Goal: Navigation & Orientation: Find specific page/section

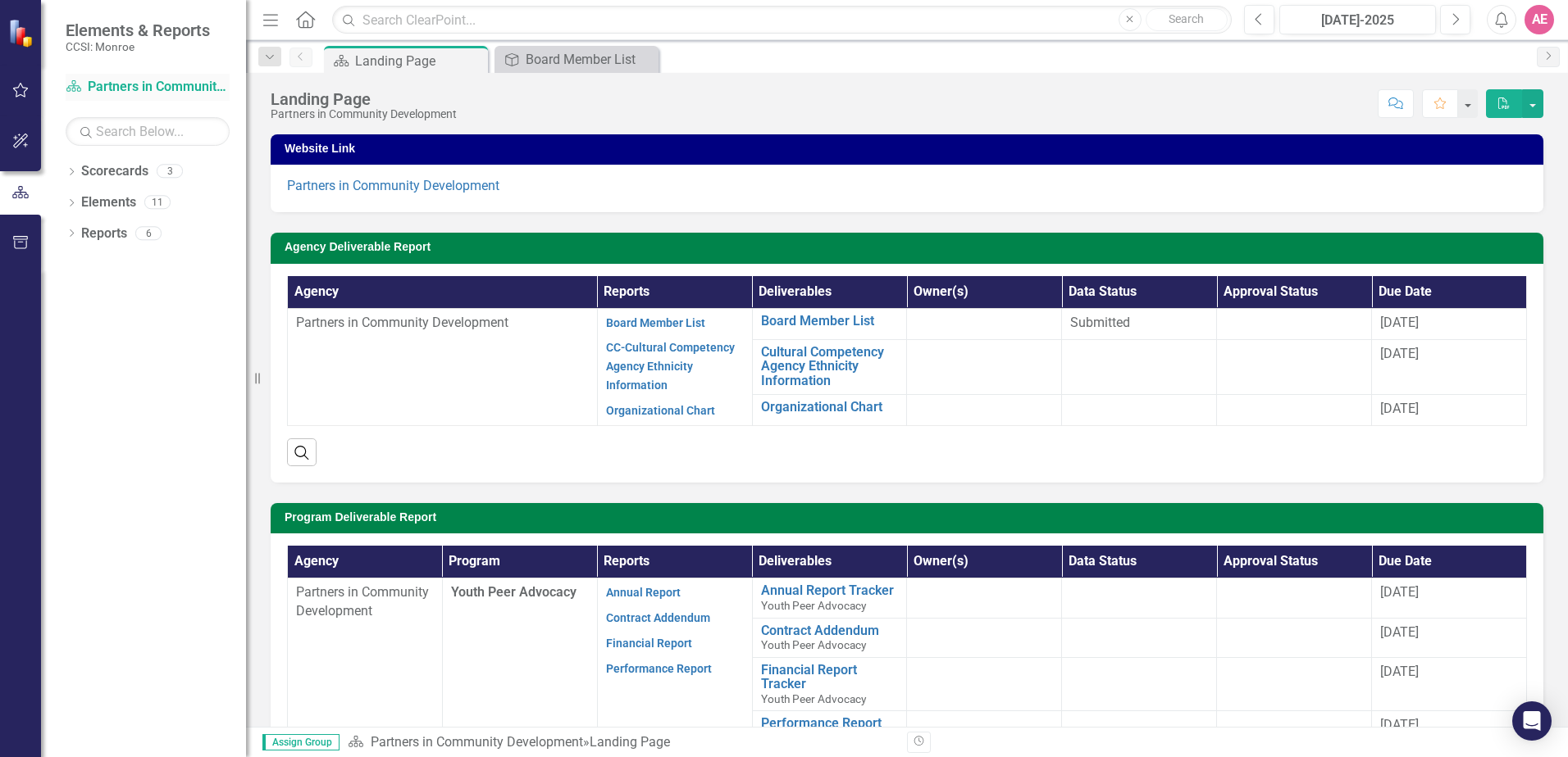
click at [110, 84] on link "Scorecard Partners in Community Development" at bounding box center [148, 87] width 164 height 19
click at [147, 89] on link "Scorecard Partners in Community Development" at bounding box center [148, 87] width 164 height 19
click at [116, 173] on link "Scorecards" at bounding box center [114, 172] width 67 height 19
click at [86, 170] on link "Scorecards" at bounding box center [114, 172] width 67 height 19
click at [120, 177] on link "Scorecards" at bounding box center [114, 172] width 67 height 19
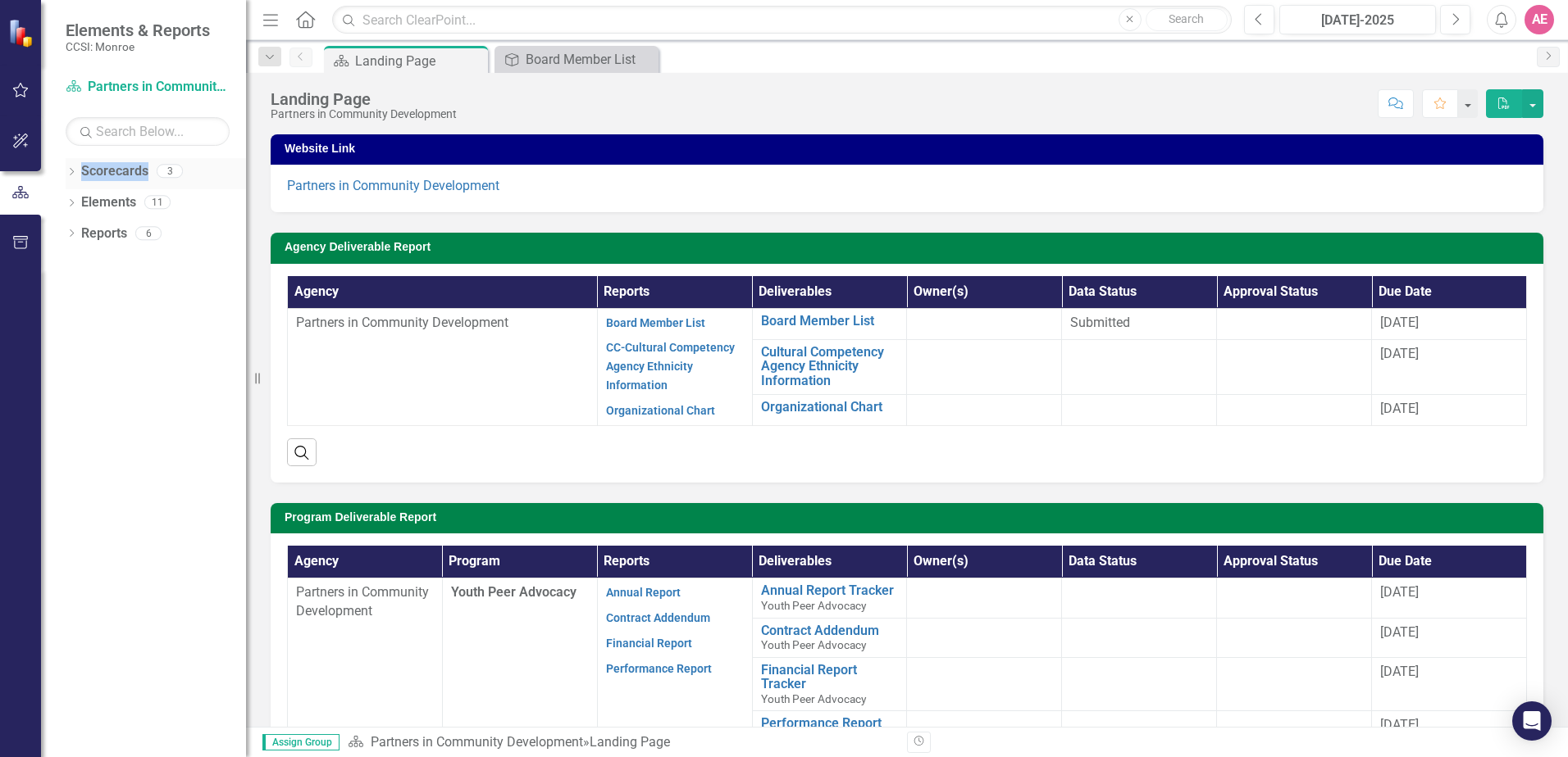
click at [120, 177] on link "Scorecards" at bounding box center [114, 172] width 67 height 19
drag, startPoint x: 120, startPoint y: 177, endPoint x: 73, endPoint y: 170, distance: 47.5
click at [73, 170] on icon "Dropdown" at bounding box center [72, 173] width 12 height 9
click at [89, 204] on div "Dropdown" at bounding box center [81, 203] width 16 height 14
click at [151, 240] on link "Youth Peer Advocacy" at bounding box center [176, 234] width 140 height 19
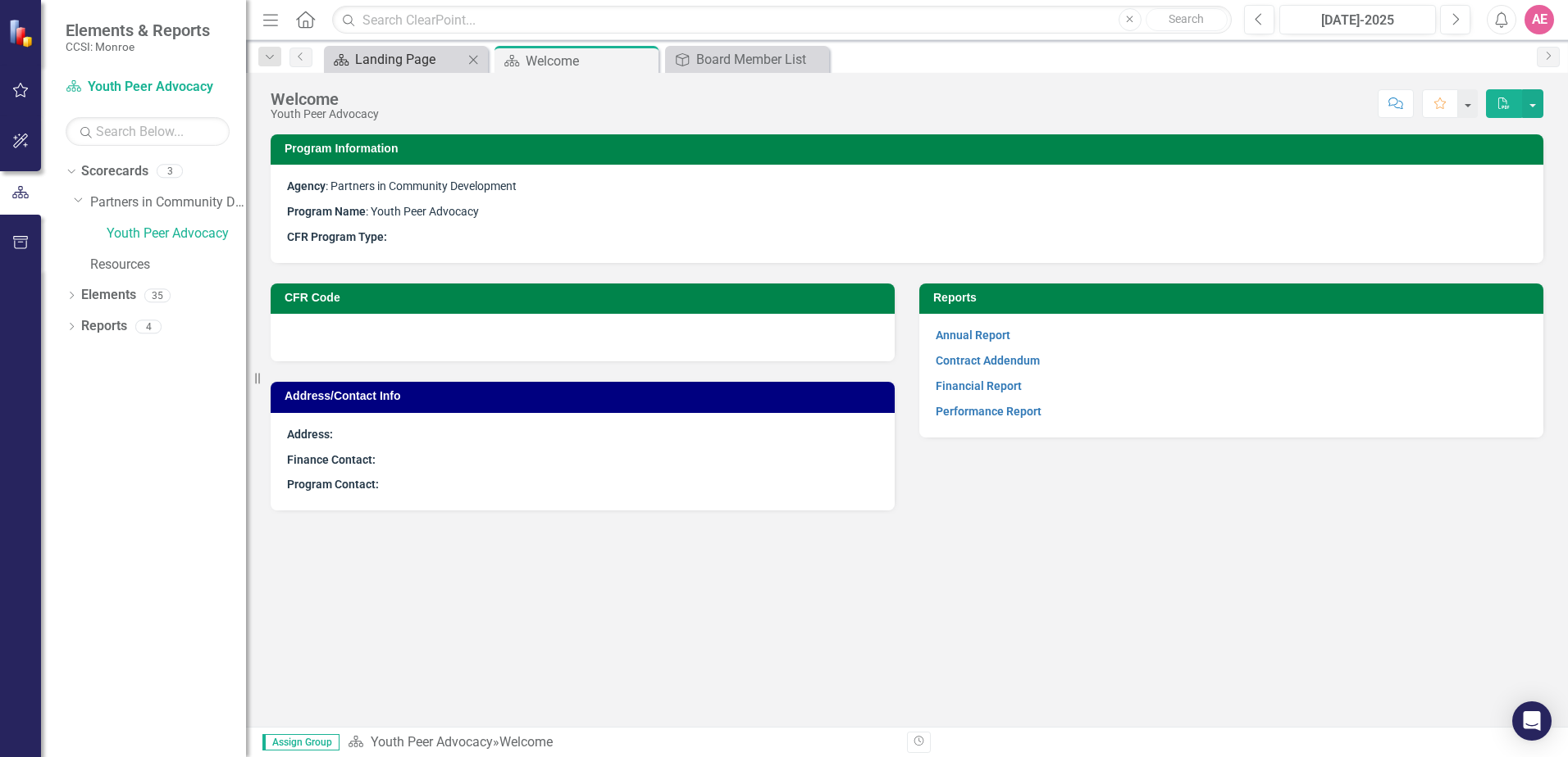
click at [378, 58] on div "Landing Page" at bounding box center [410, 59] width 108 height 20
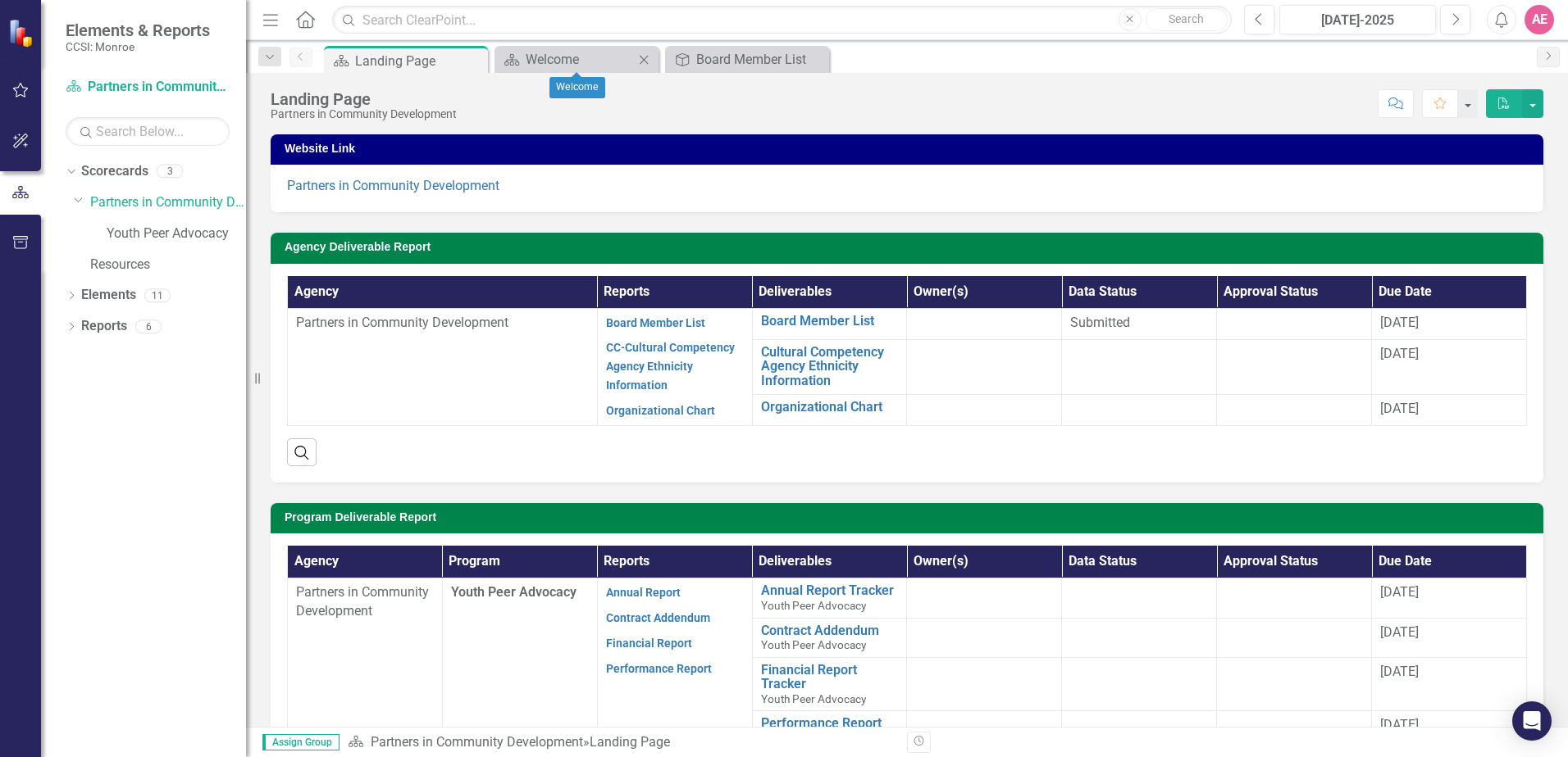
click at [648, 58] on icon "Close" at bounding box center [643, 60] width 16 height 14
click at [645, 57] on icon "Close" at bounding box center [643, 60] width 16 height 14
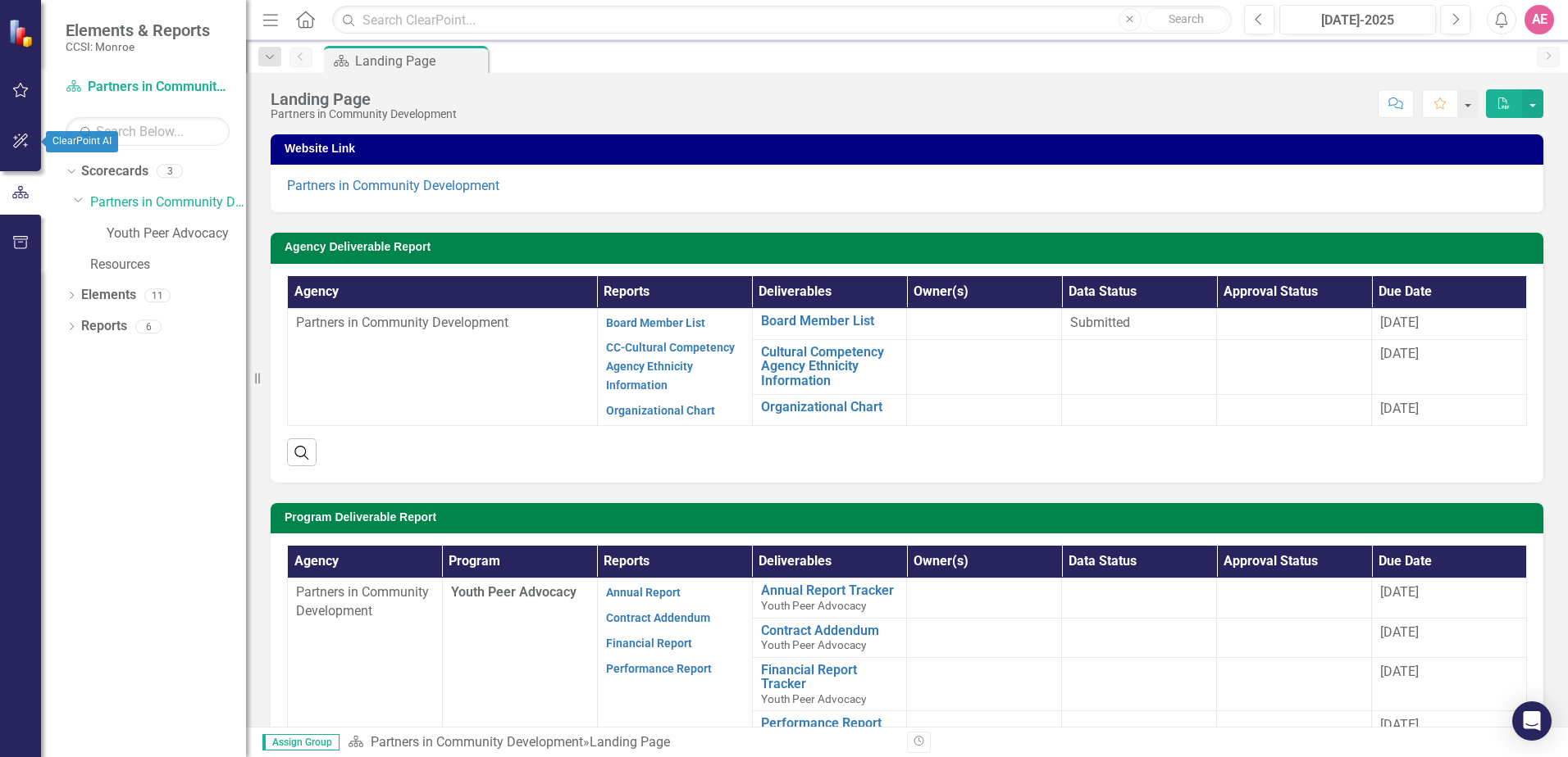
click at [30, 140] on button "button" at bounding box center [21, 141] width 37 height 35
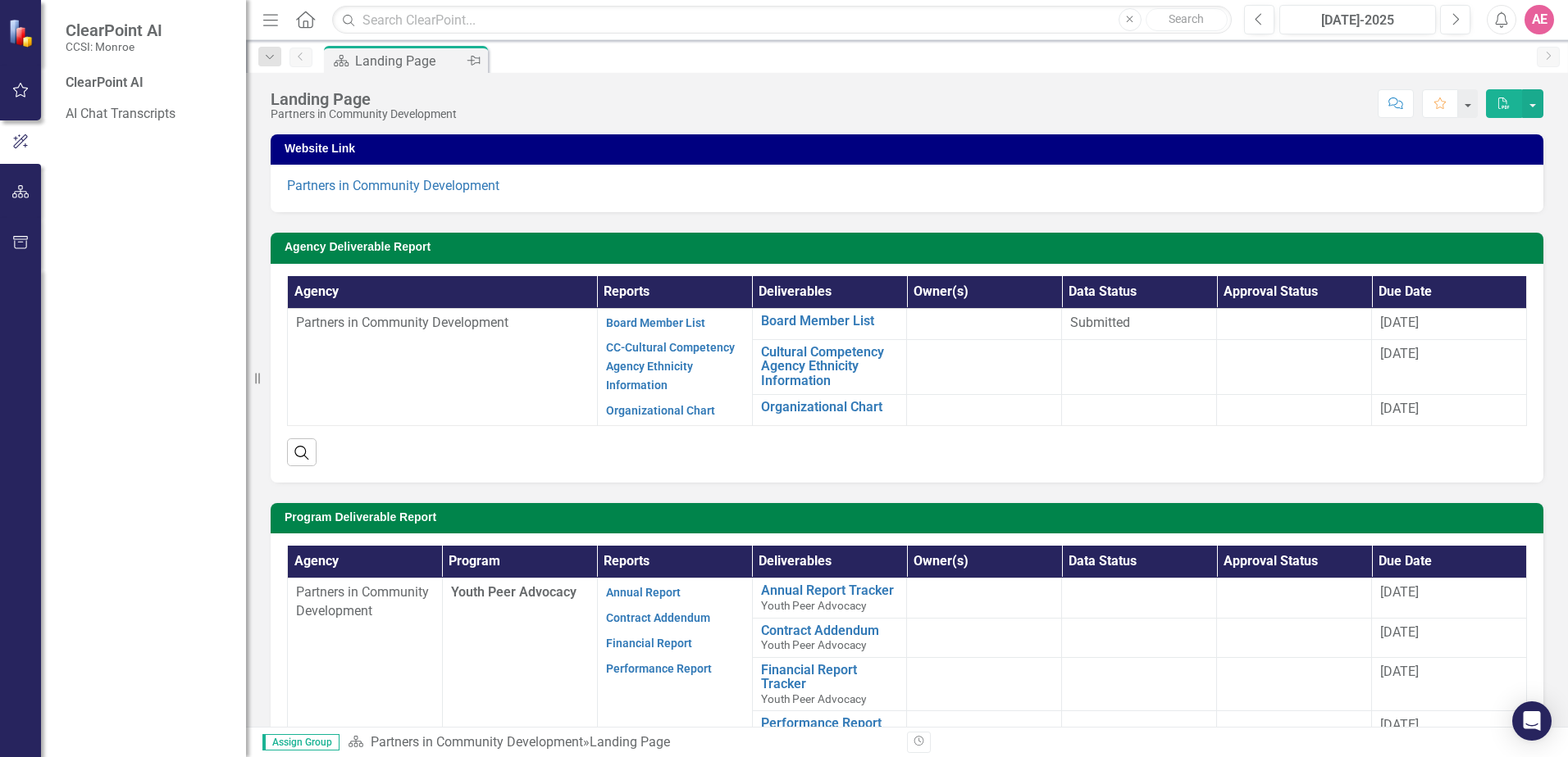
click at [415, 66] on div "Landing Page" at bounding box center [410, 61] width 108 height 20
click at [24, 97] on button "button" at bounding box center [21, 91] width 37 height 35
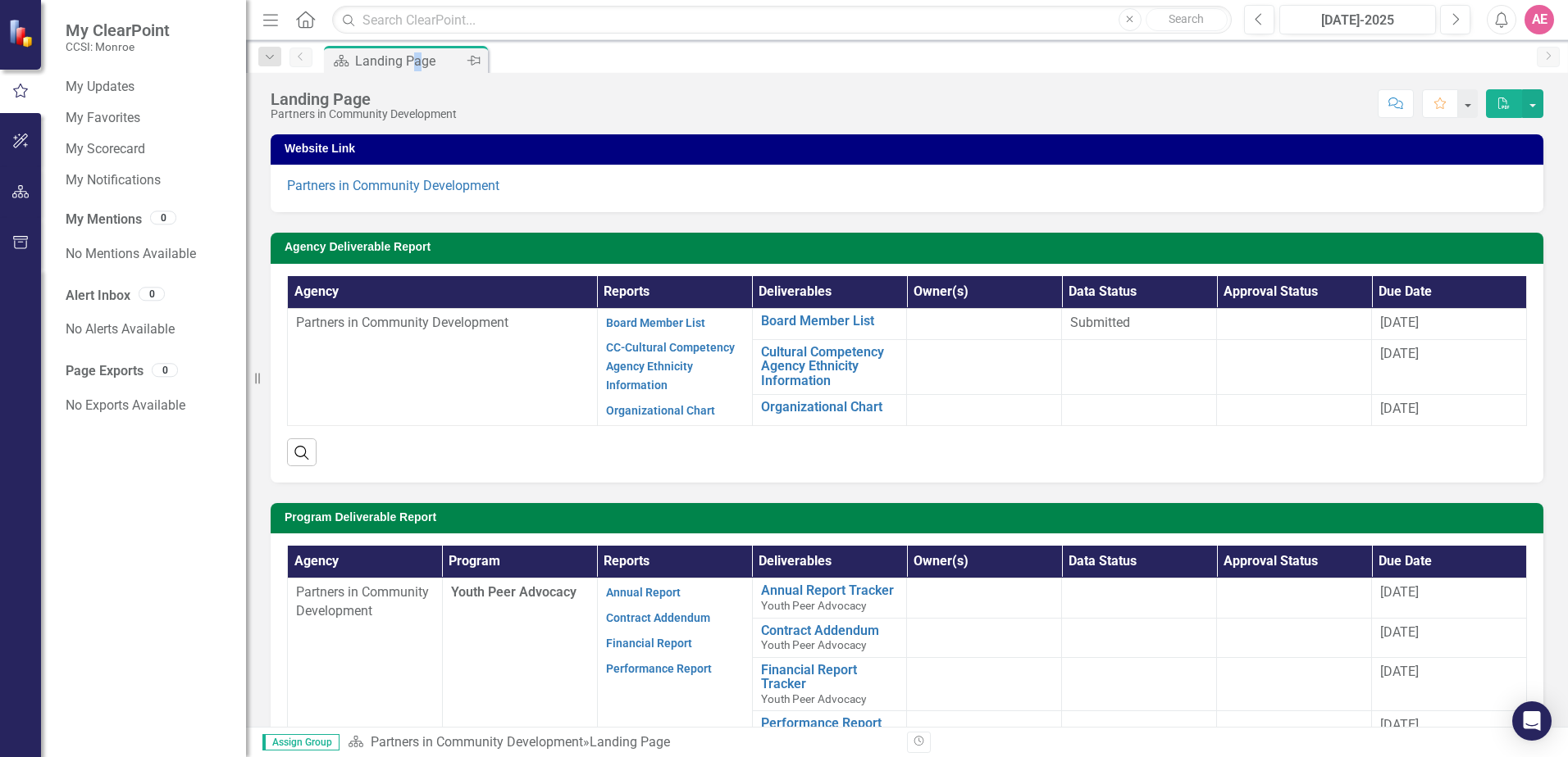
click at [420, 58] on div "Landing Page" at bounding box center [410, 61] width 108 height 20
click at [257, 106] on div "Resize" at bounding box center [253, 378] width 14 height 757
click at [267, 58] on icon "Dropdown" at bounding box center [269, 58] width 14 height 12
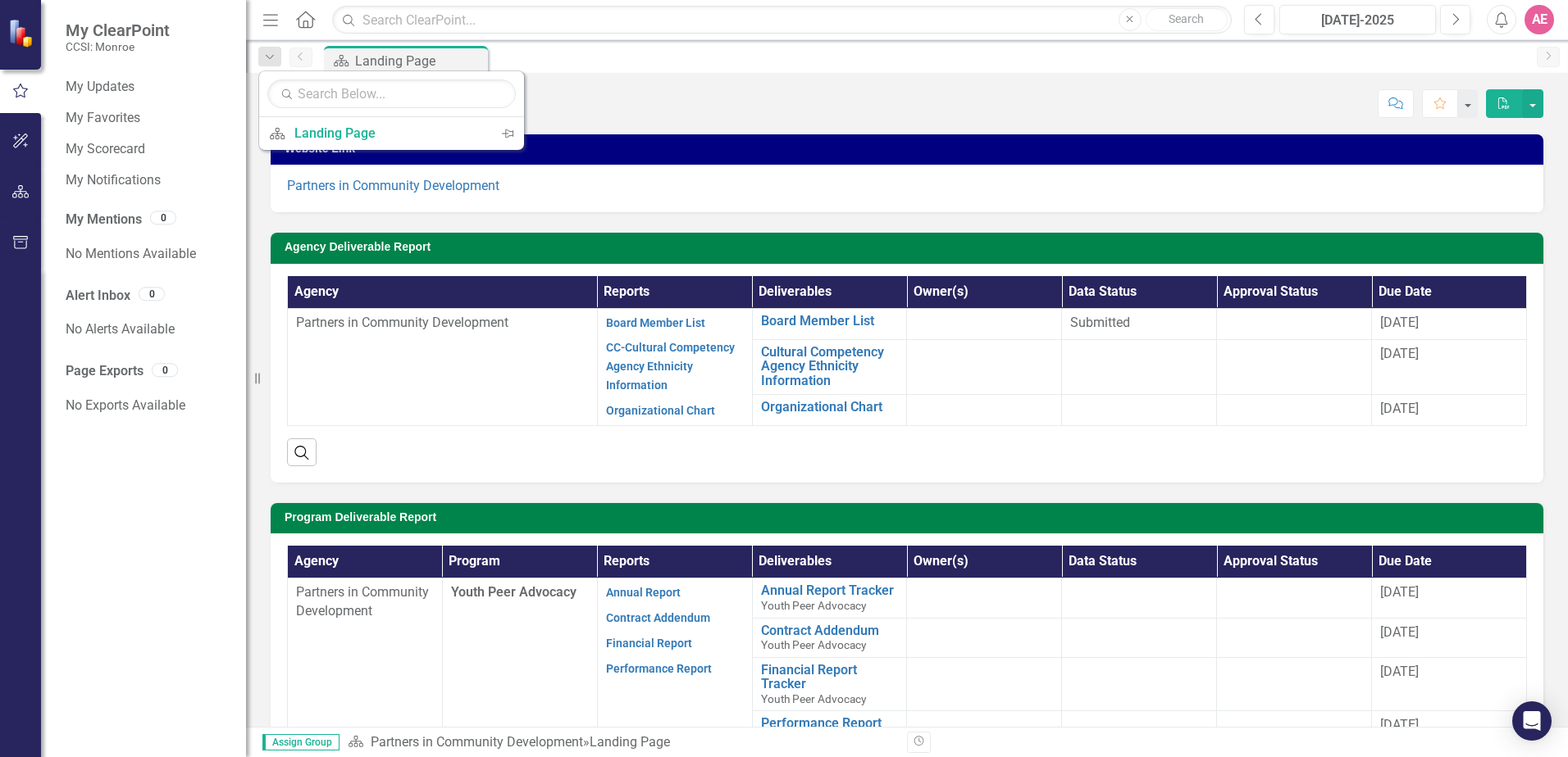
click at [267, 163] on div "Website Link Partners in Community Development" at bounding box center [906, 163] width 1297 height 98
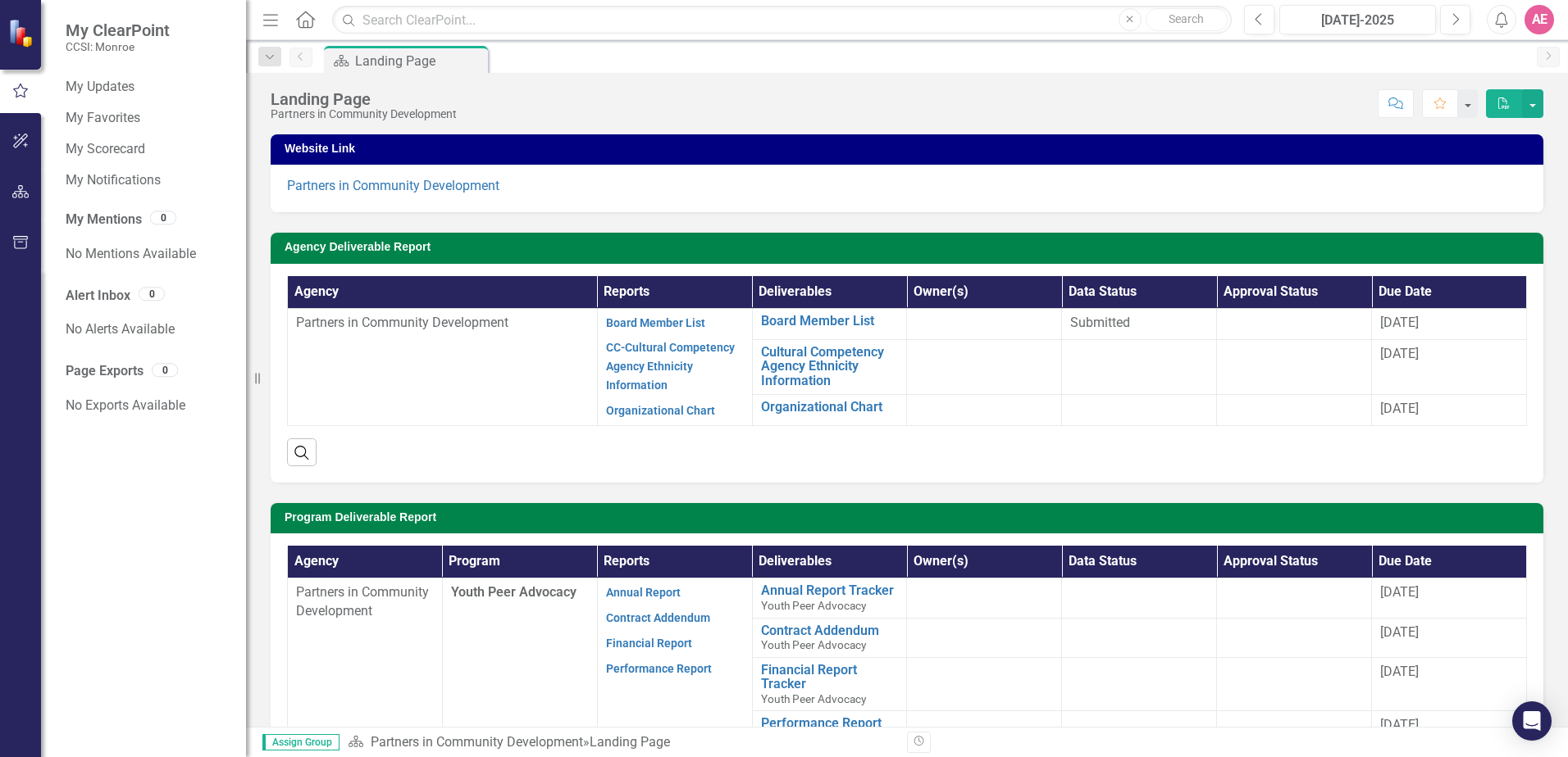
click at [34, 41] on img at bounding box center [23, 33] width 29 height 29
click at [404, 371] on td "Partners in Community Development" at bounding box center [443, 366] width 310 height 118
click at [631, 352] on link "CC-Cultural Competency Agency Ethnicity Information" at bounding box center [670, 366] width 129 height 51
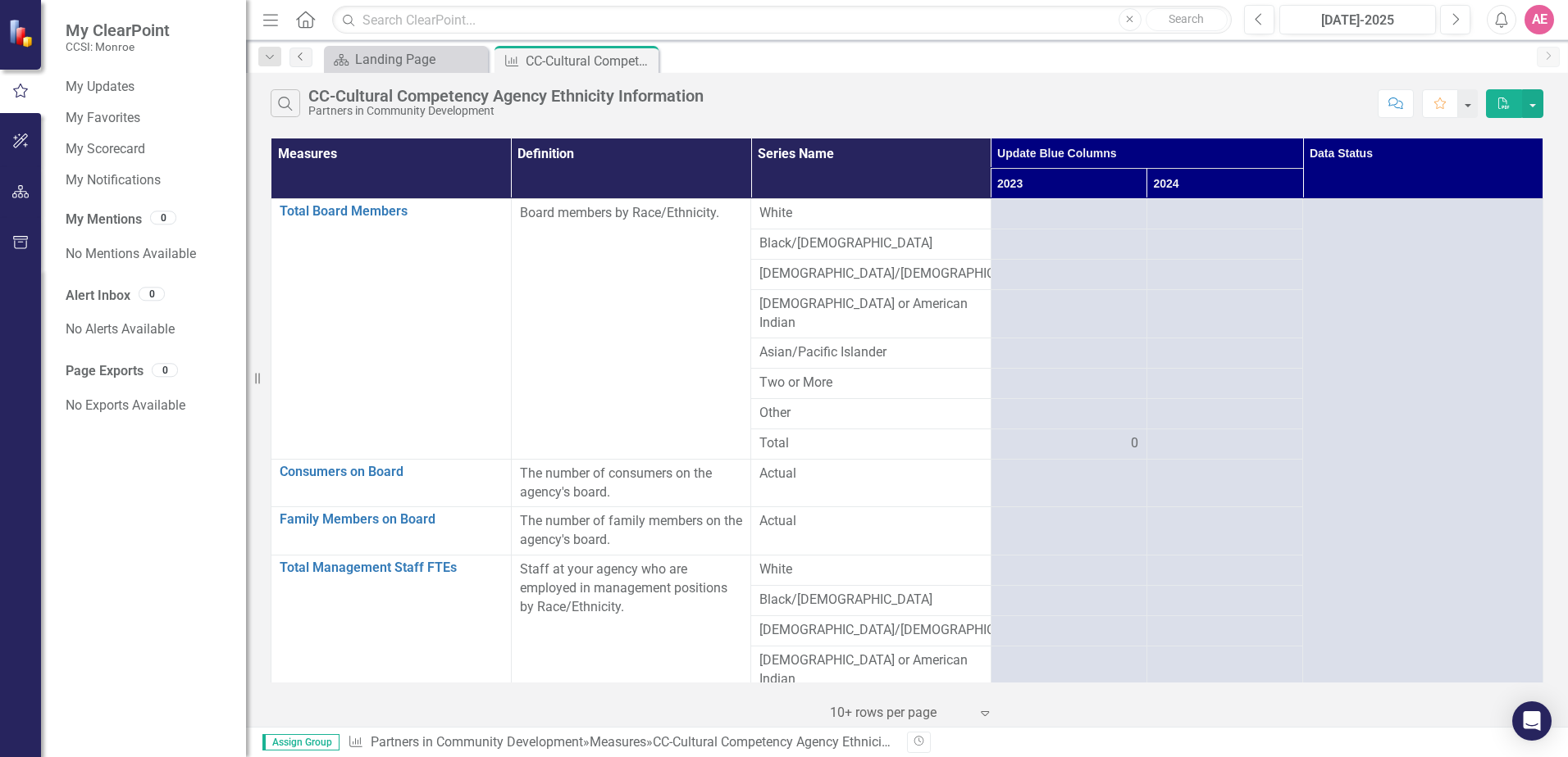
click at [305, 58] on icon "Previous" at bounding box center [301, 57] width 14 height 10
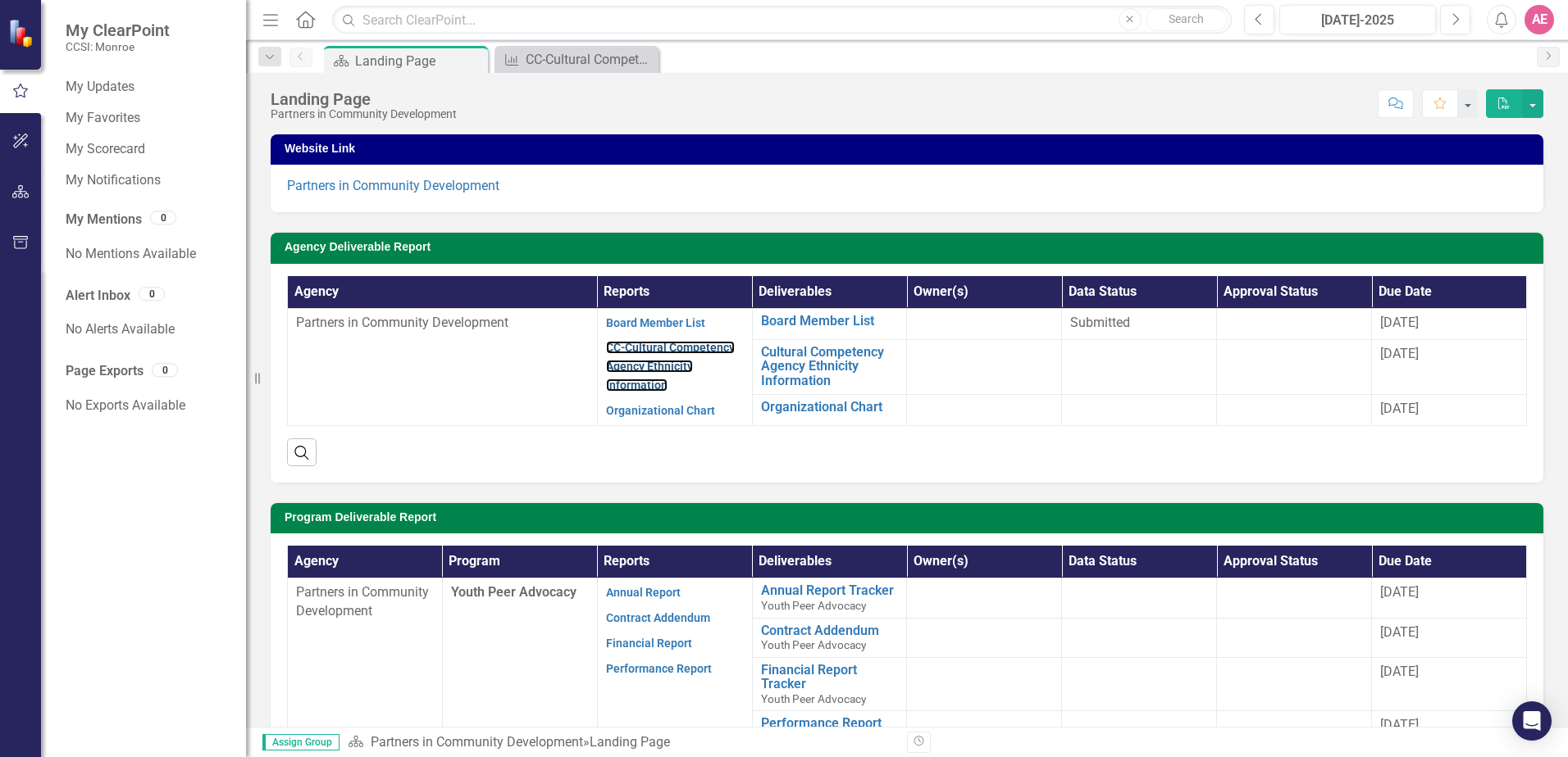
click at [627, 359] on strong "CC-Cultural Competency Agency Ethnicity Information" at bounding box center [670, 365] width 129 height 53
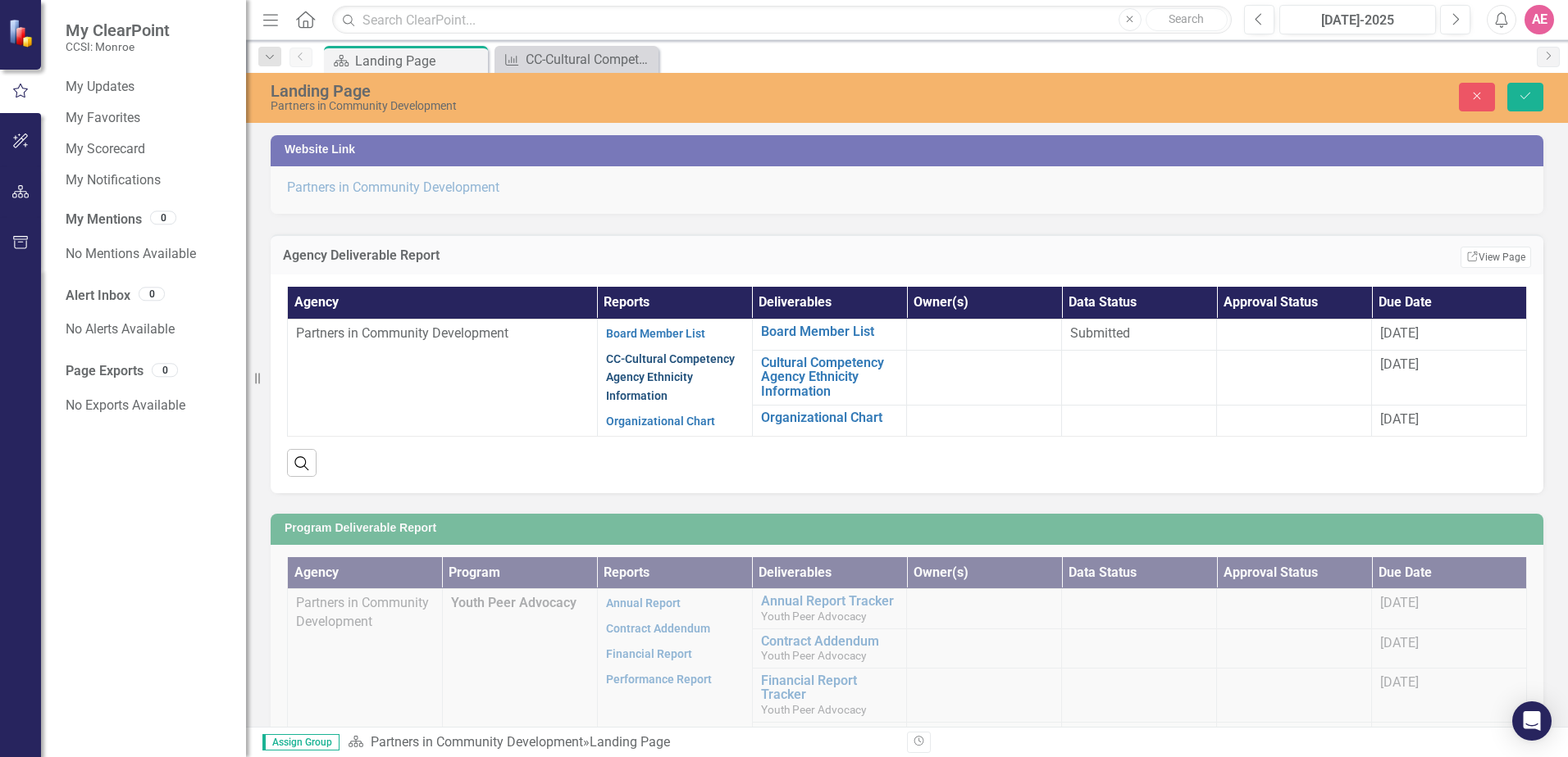
click at [627, 373] on link "CC-Cultural Competency Agency Ethnicity Information" at bounding box center [670, 378] width 129 height 51
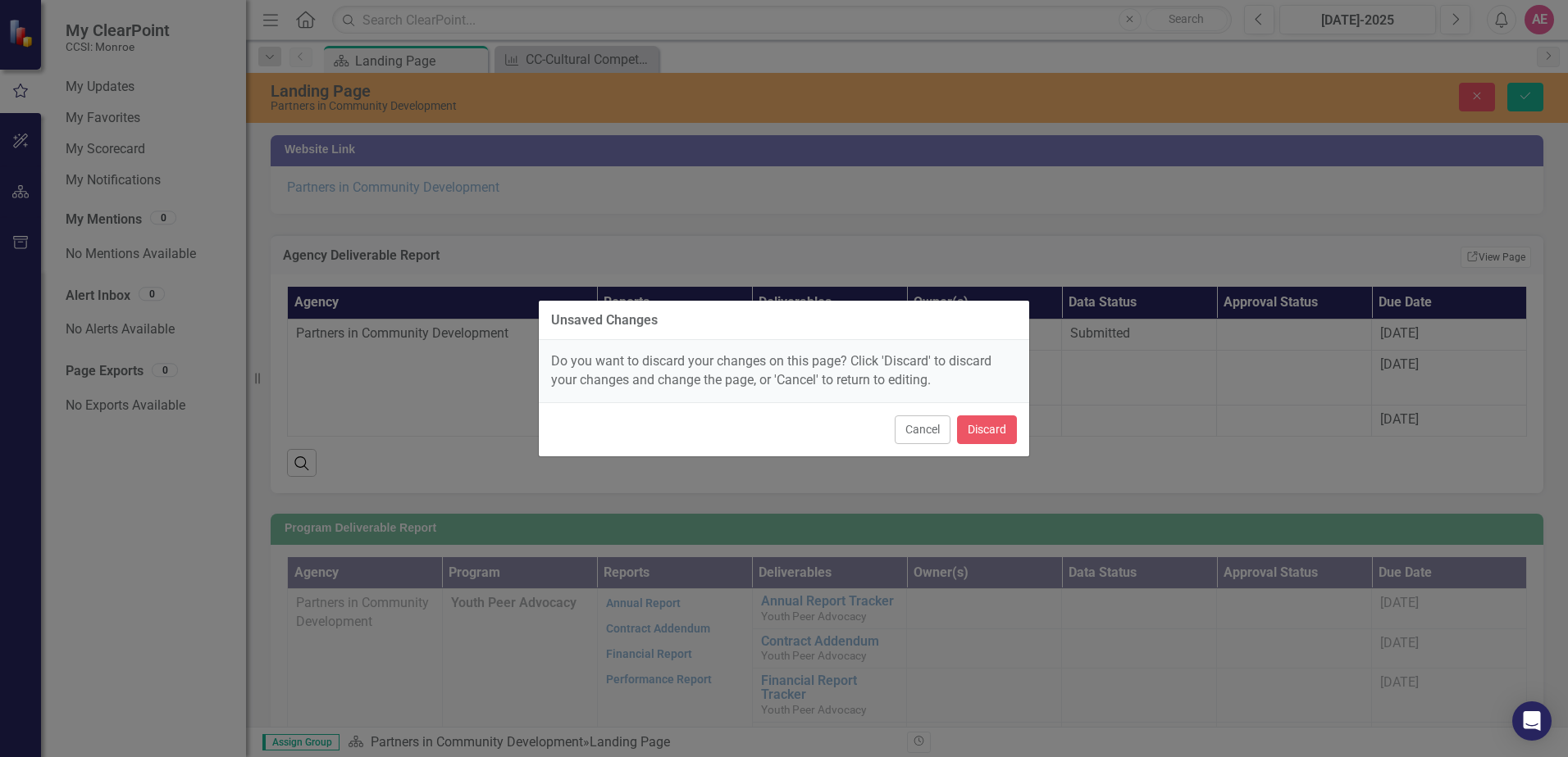
click at [627, 373] on div "Do you want to discard your changes on this page? Click 'Discard' to discard yo…" at bounding box center [784, 371] width 490 height 63
click at [911, 433] on button "Cancel" at bounding box center [922, 430] width 56 height 29
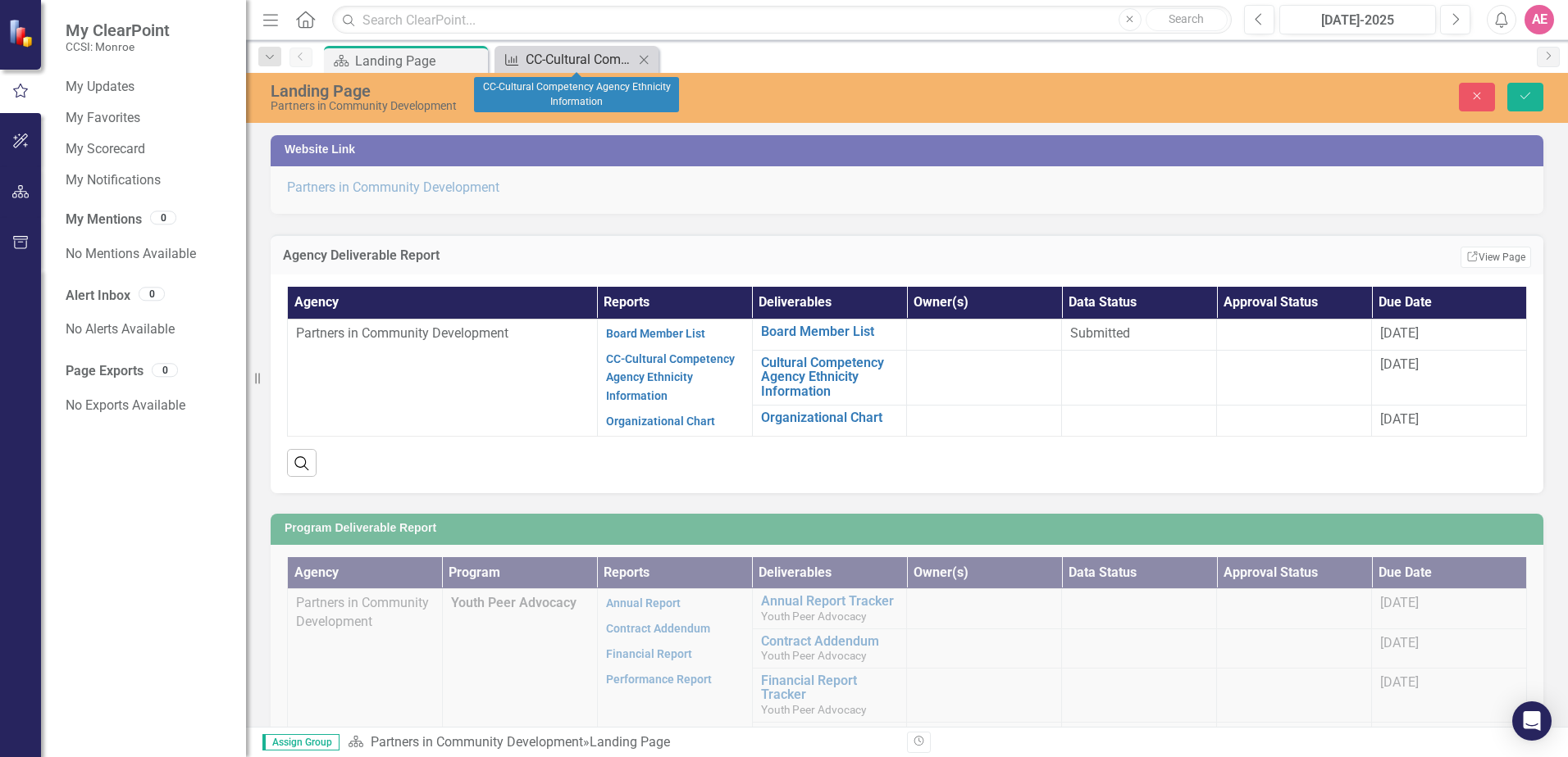
click at [569, 62] on div "CC-Cultural Competency Agency Ethnicity Information" at bounding box center [580, 59] width 108 height 20
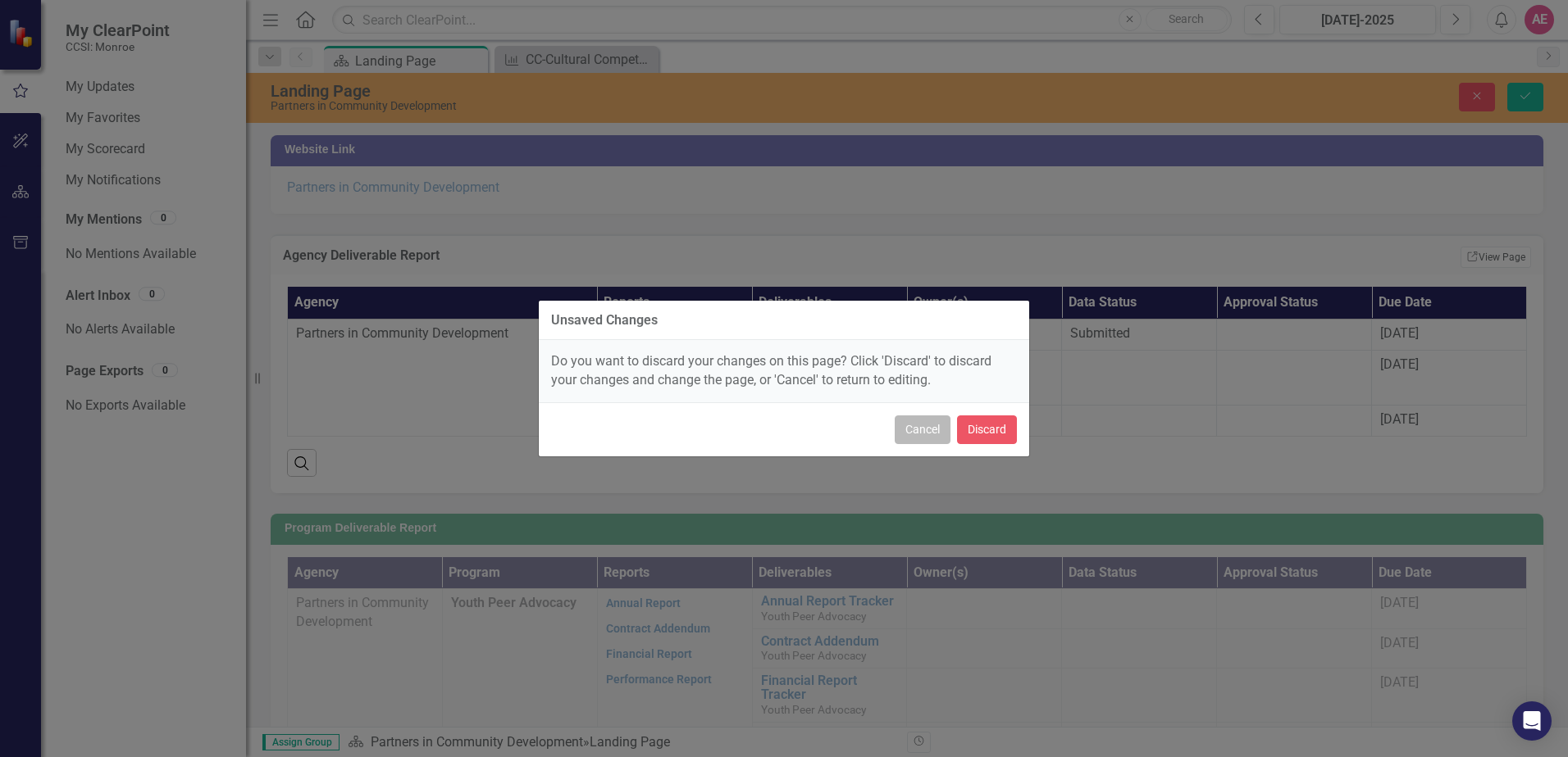
click at [908, 424] on button "Cancel" at bounding box center [922, 430] width 56 height 29
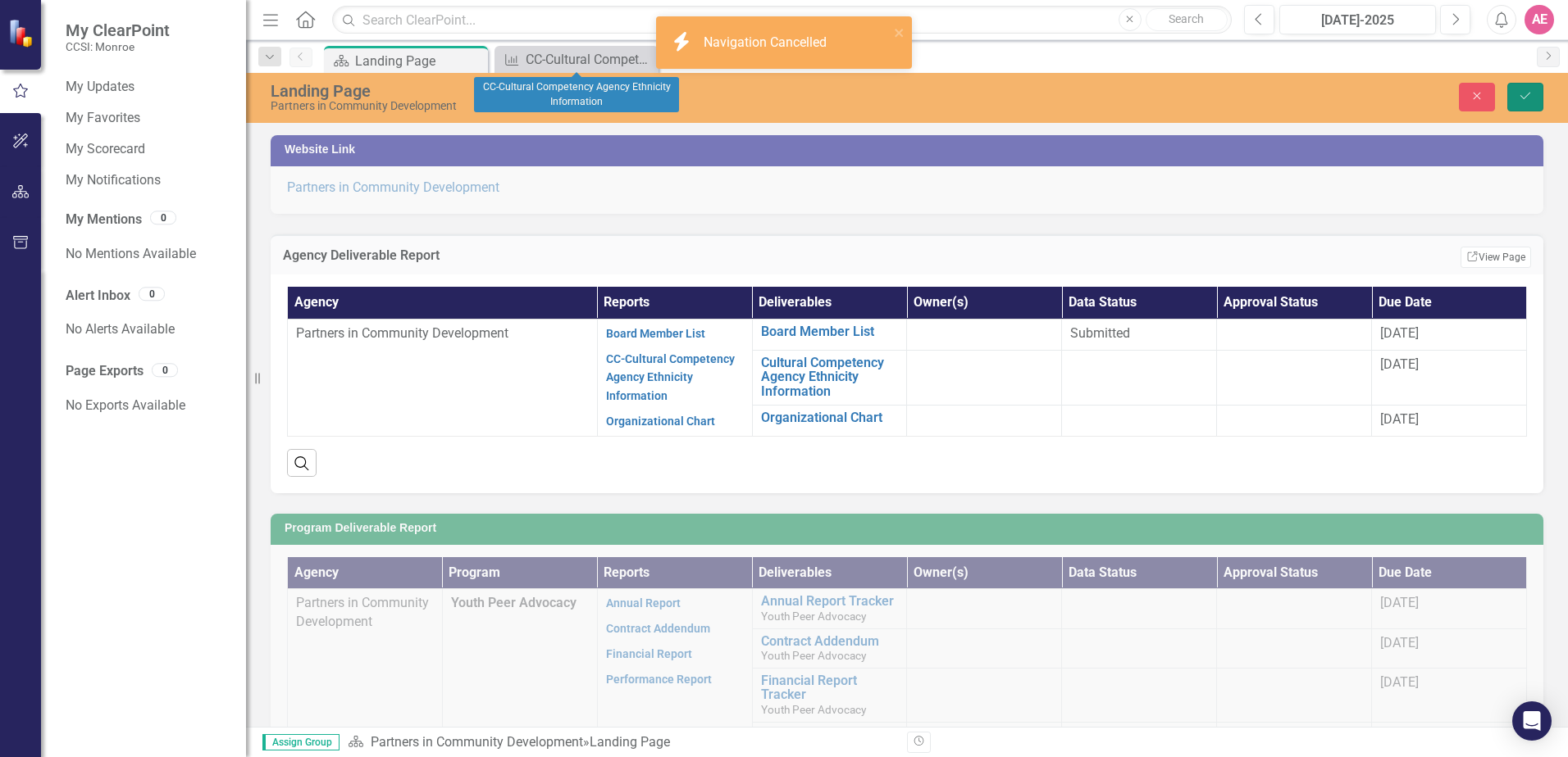
click at [1525, 100] on icon "Save" at bounding box center [1525, 96] width 14 height 12
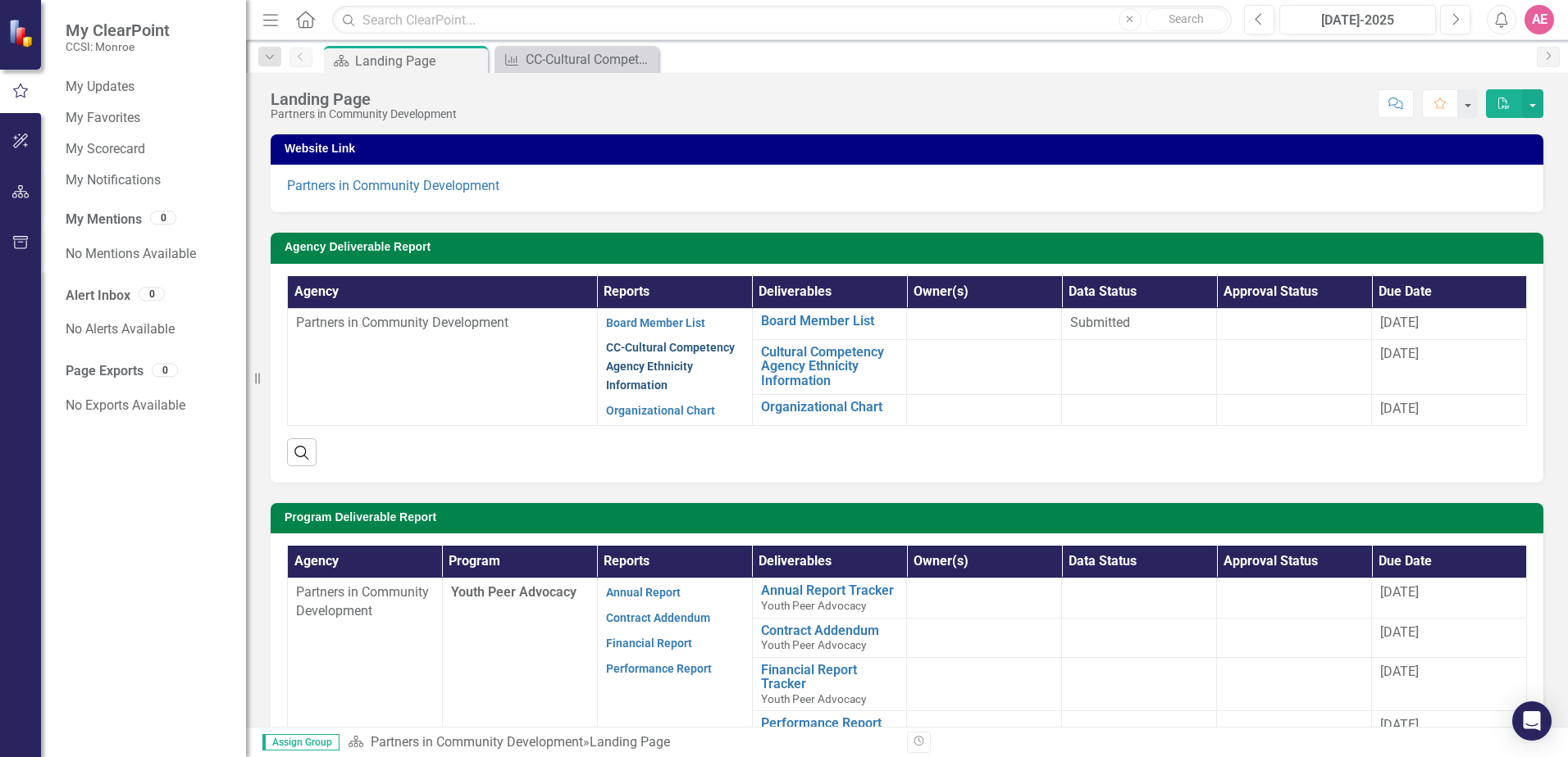
click at [649, 365] on link "CC-Cultural Competency Agency Ethnicity Information" at bounding box center [670, 366] width 129 height 51
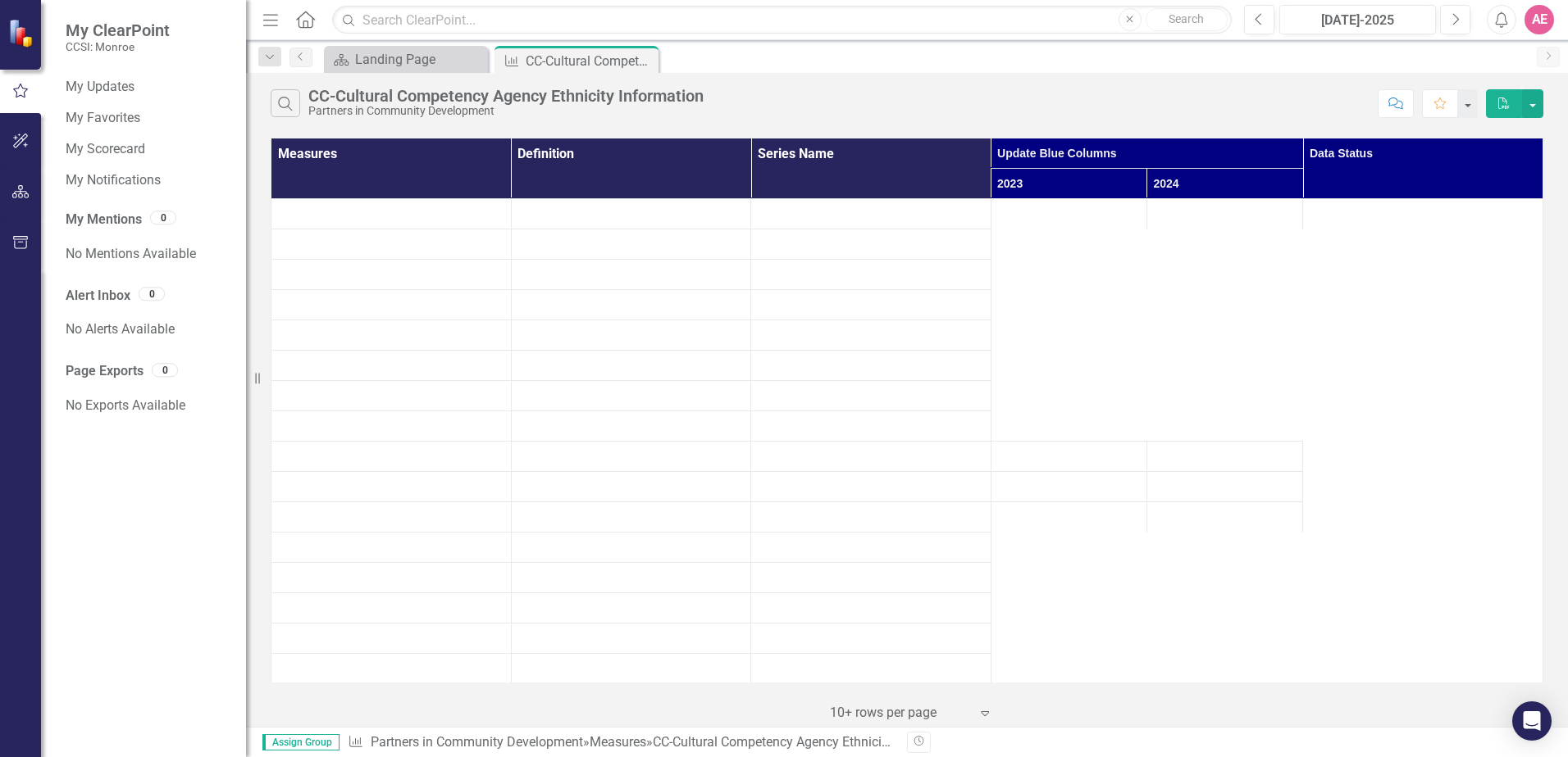
click at [649, 365] on td at bounding box center [631, 366] width 240 height 30
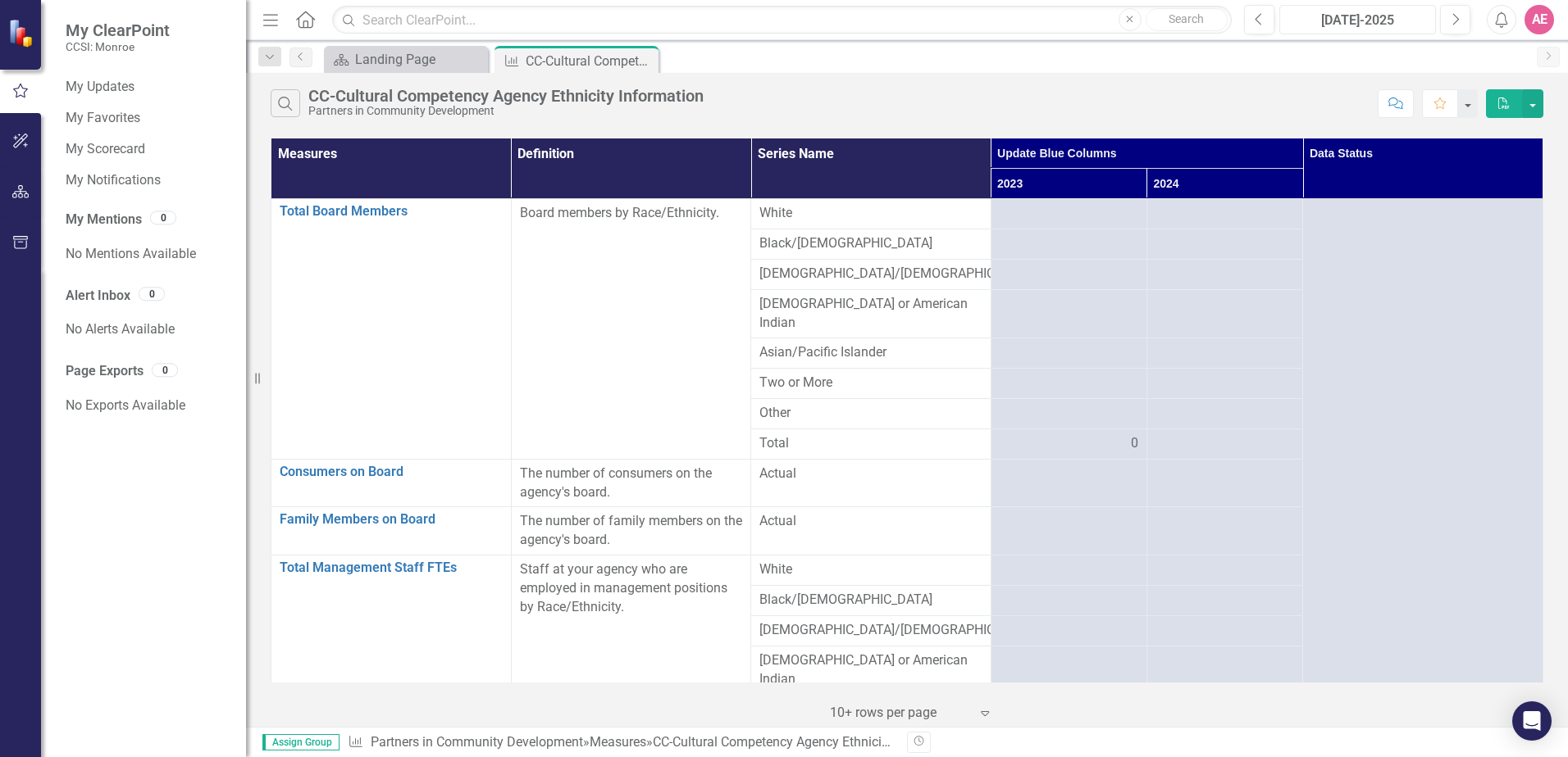
click at [1367, 20] on div "[DATE]-2025" at bounding box center [1357, 20] width 146 height 19
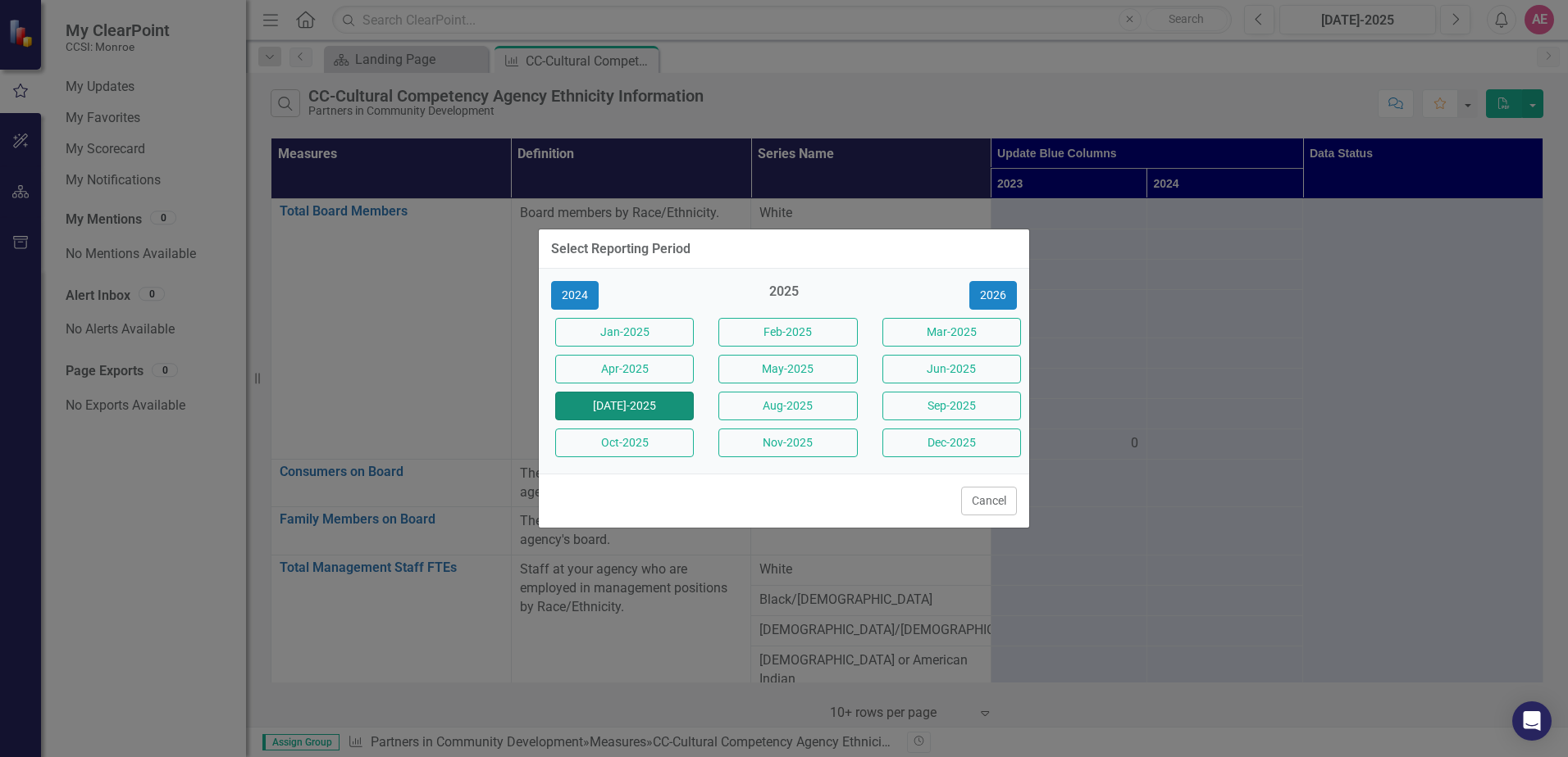
click at [647, 403] on button "[DATE]-2025" at bounding box center [624, 406] width 139 height 29
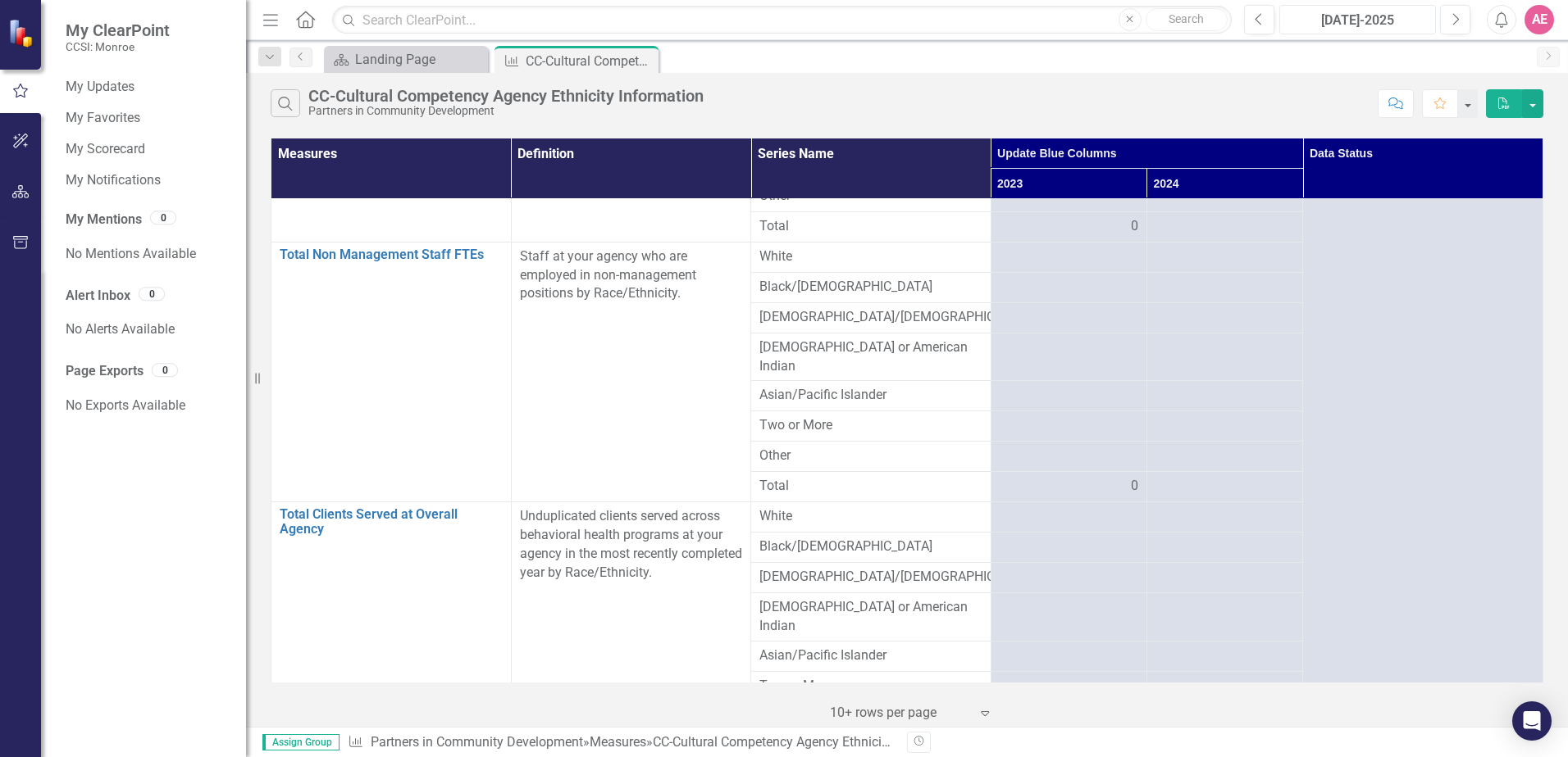
scroll to position [583, 0]
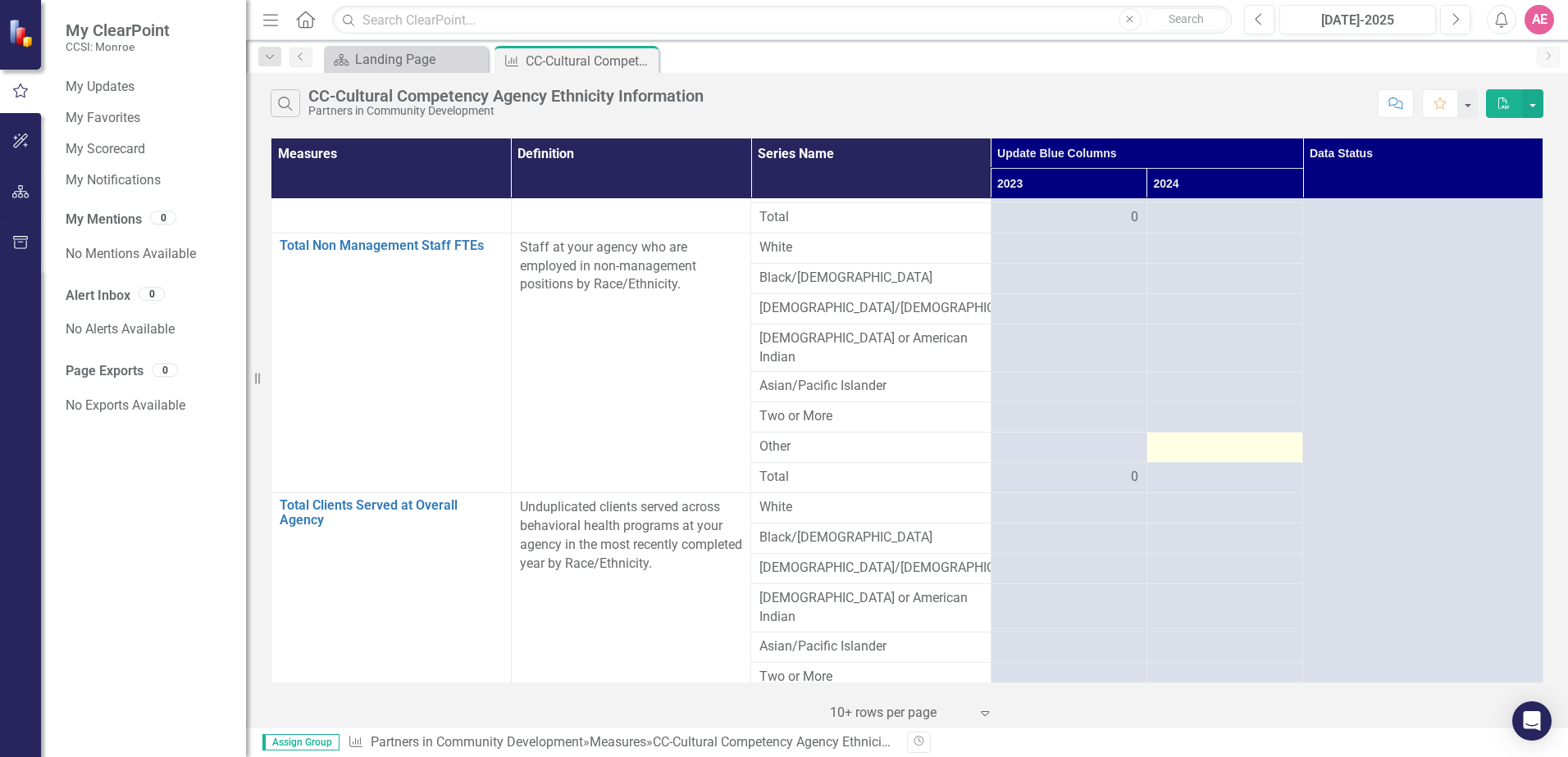
click at [1189, 437] on div at bounding box center [1224, 447] width 139 height 19
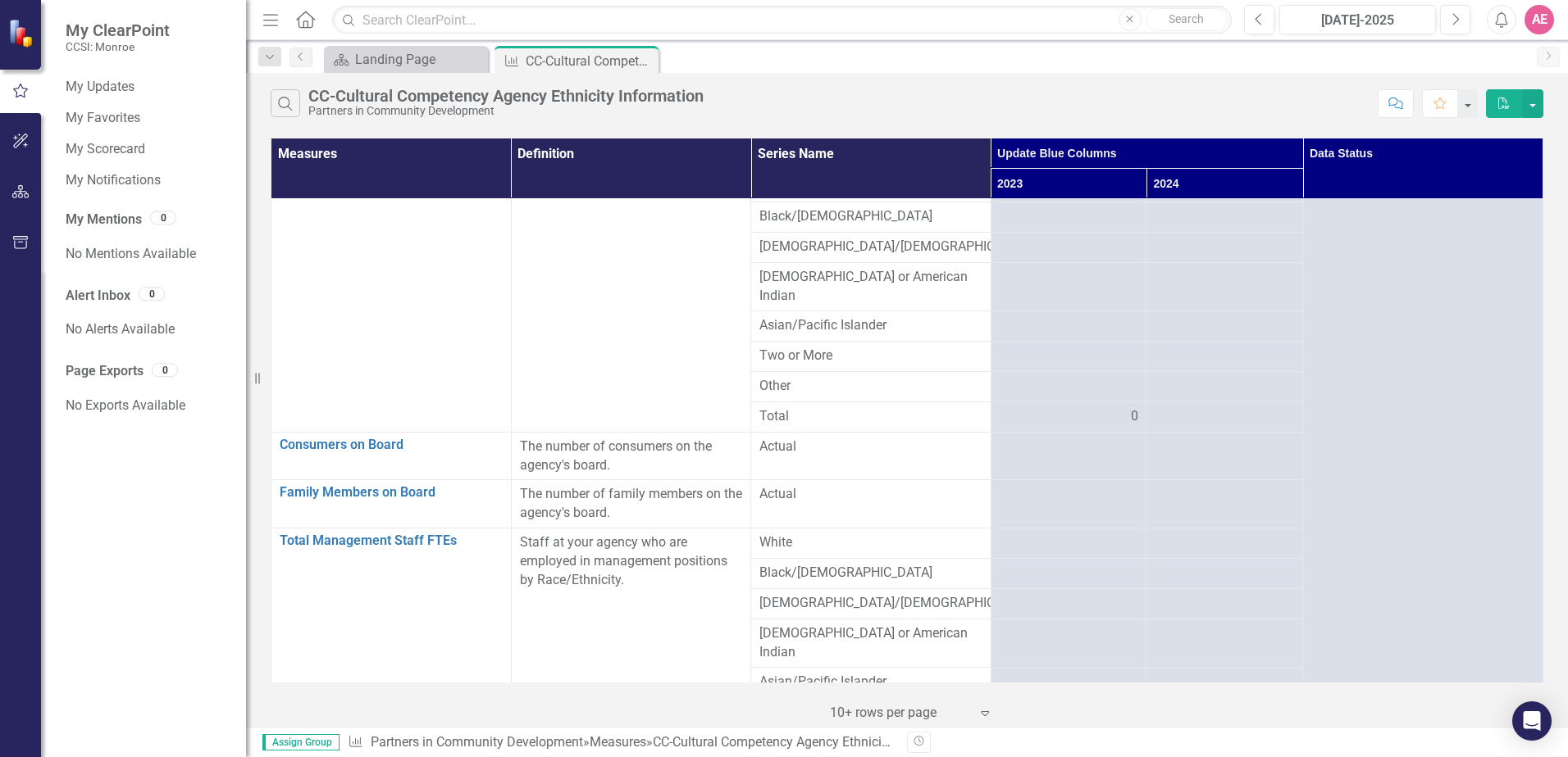
scroll to position [9, 0]
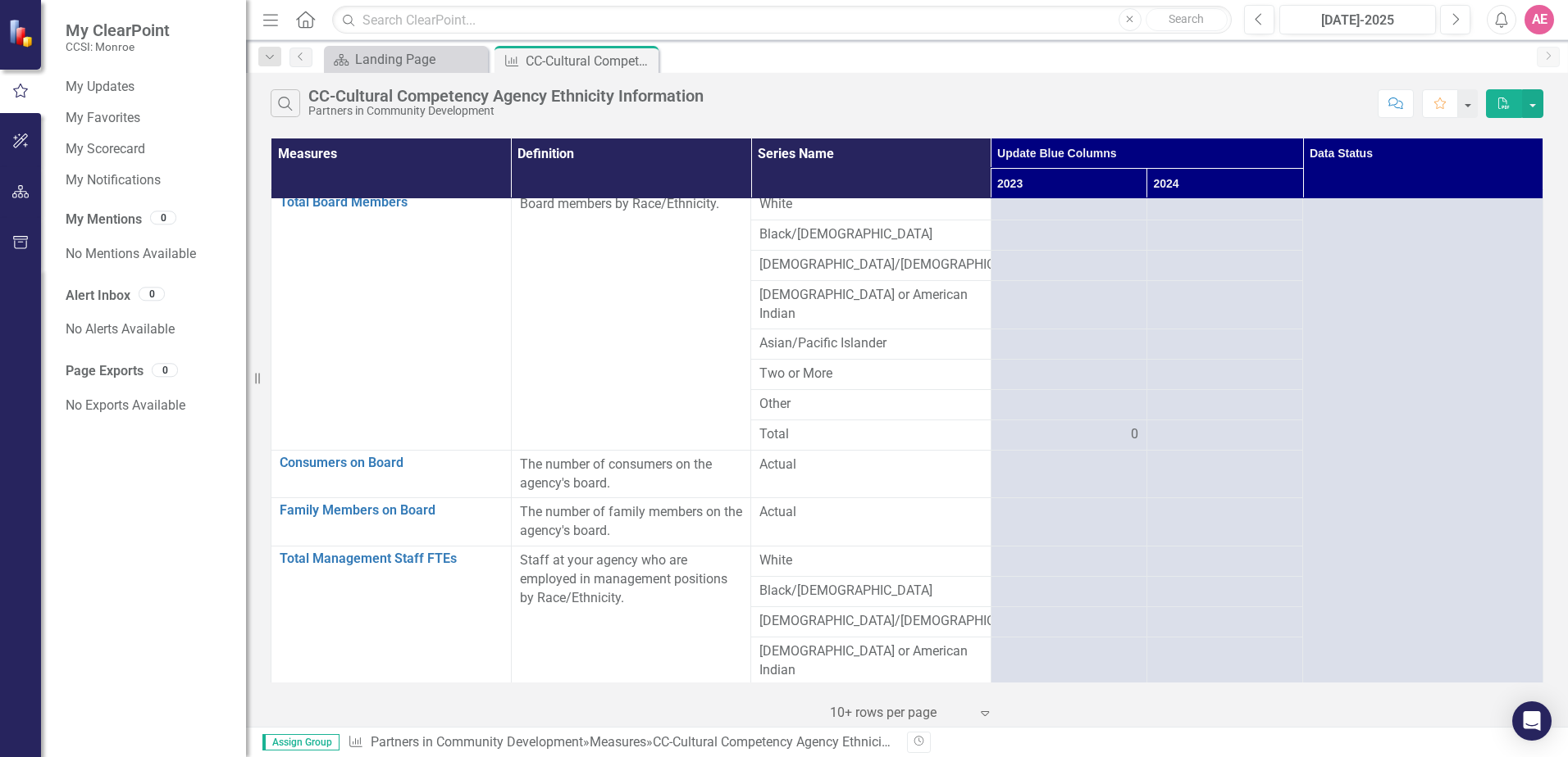
click at [1409, 146] on th "Data Status" at bounding box center [1423, 169] width 240 height 61
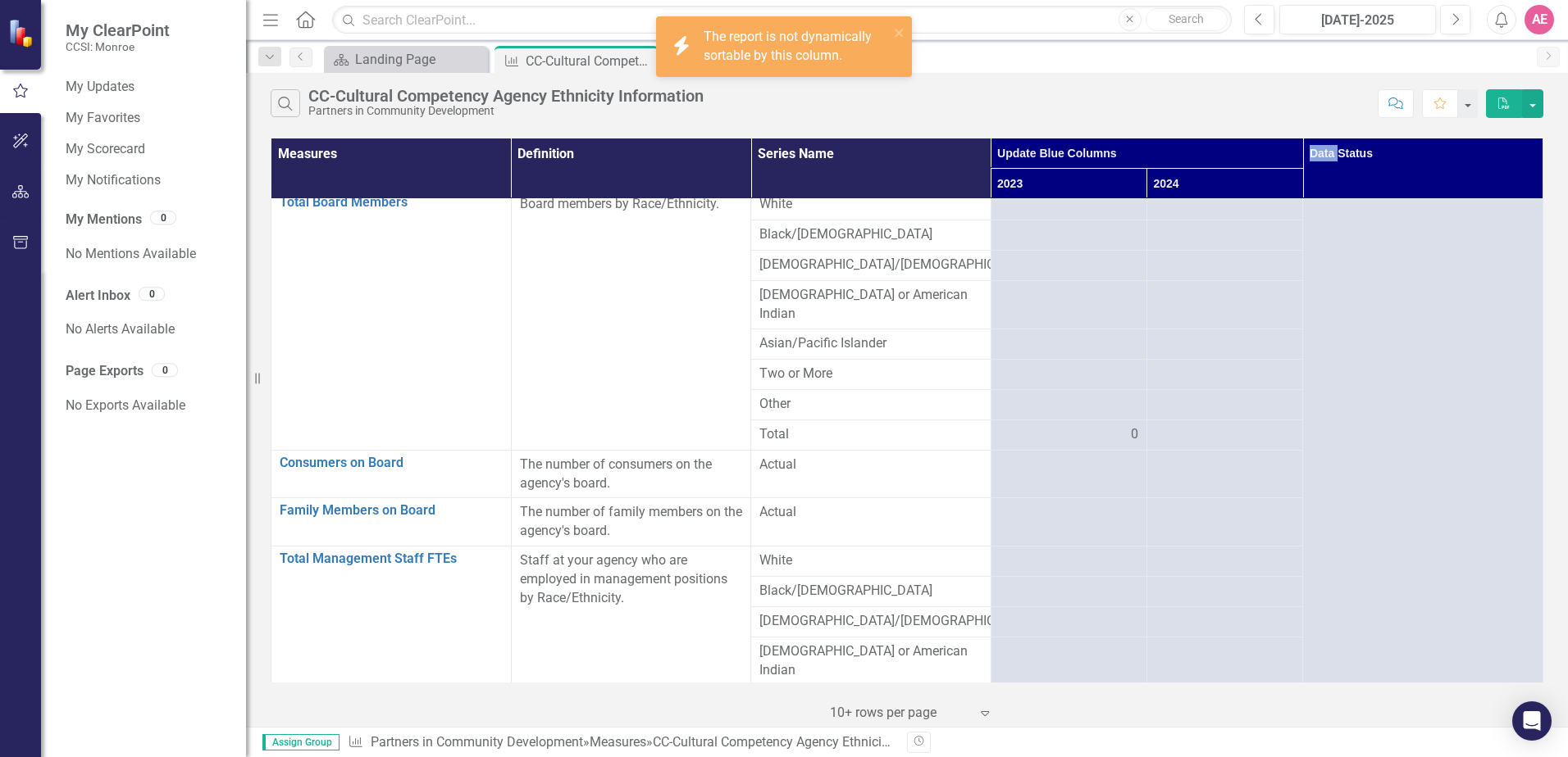
click at [1409, 146] on th "Data Status" at bounding box center [1423, 169] width 240 height 61
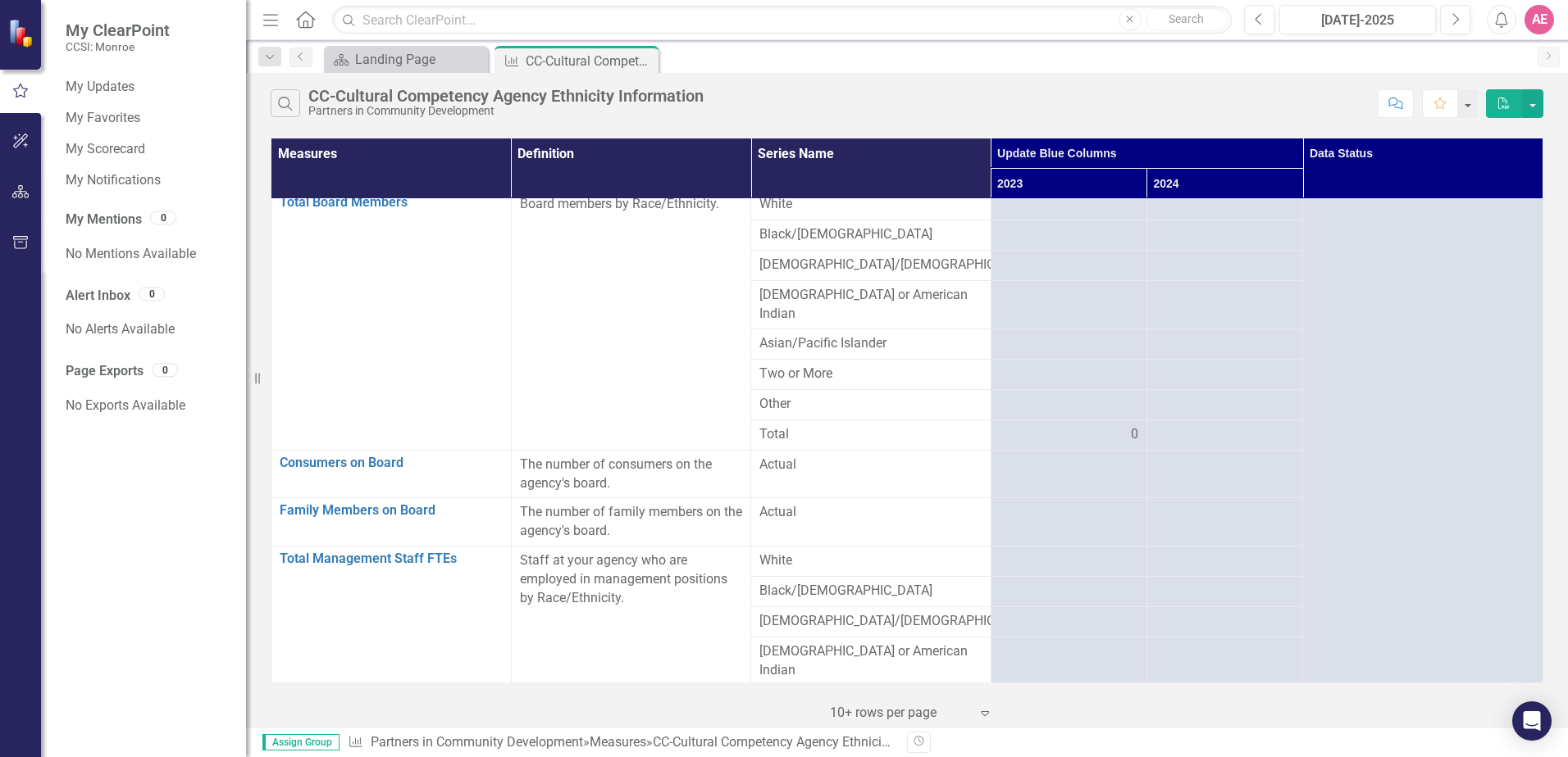
drag, startPoint x: 1409, startPoint y: 146, endPoint x: 1362, endPoint y: 162, distance: 49.6
click at [1362, 162] on th "Data Status" at bounding box center [1423, 169] width 240 height 61
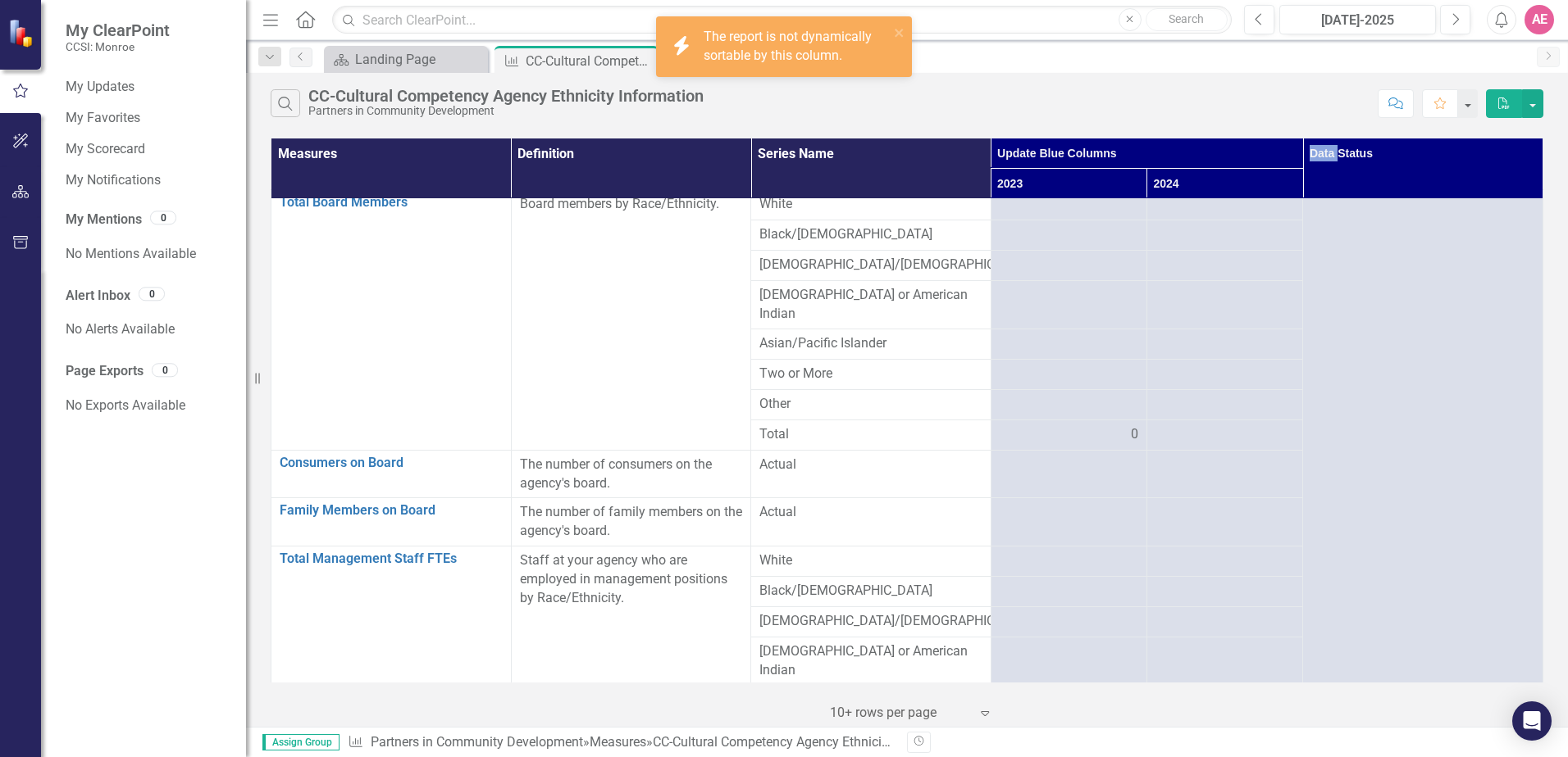
click at [1362, 162] on th "Data Status" at bounding box center [1423, 169] width 240 height 61
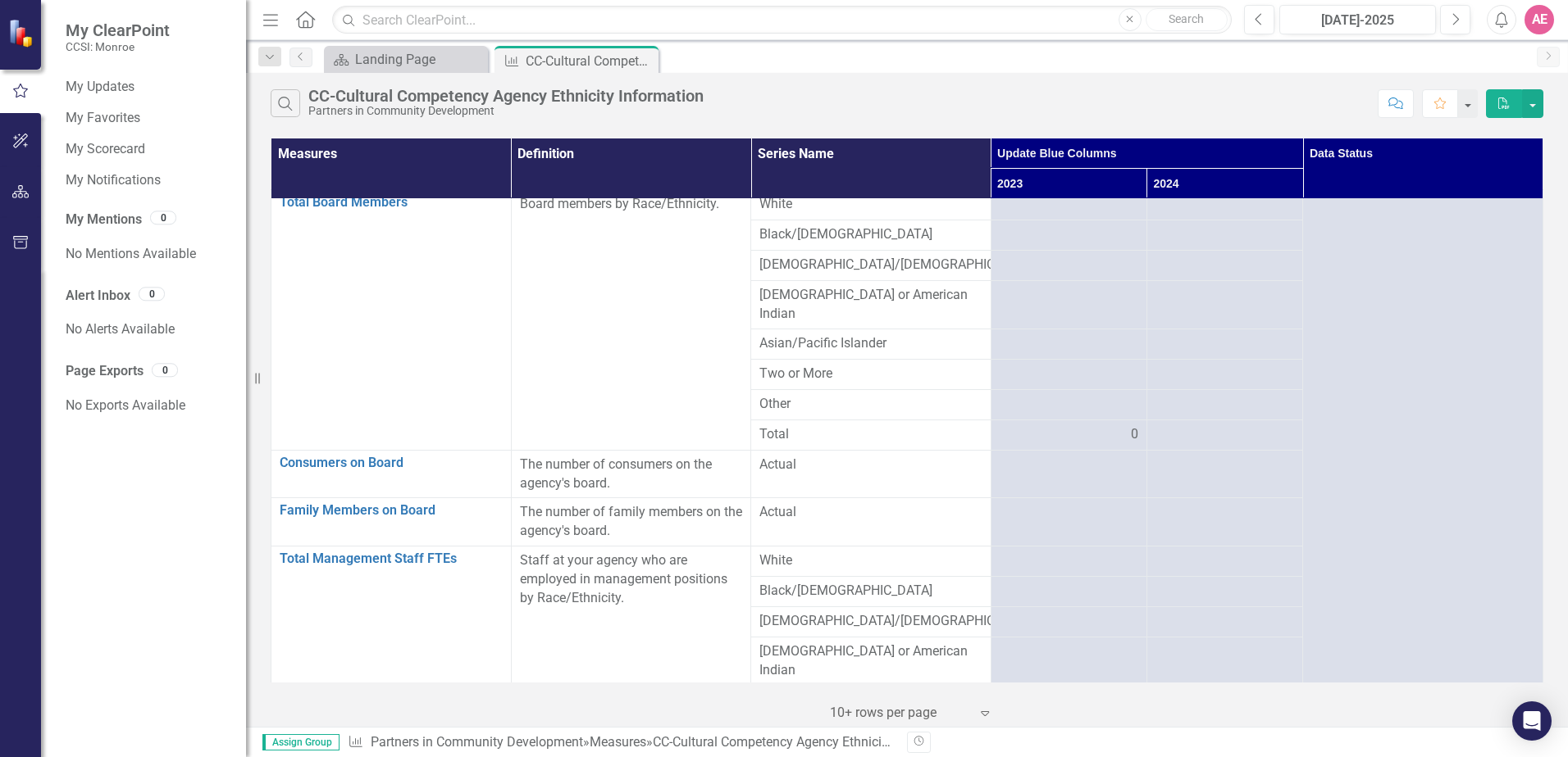
drag, startPoint x: 1362, startPoint y: 162, endPoint x: 1243, endPoint y: 183, distance: 120.8
click at [1243, 183] on th "2024" at bounding box center [1224, 184] width 156 height 30
click at [1243, 183] on th "2024 Sort Ascending" at bounding box center [1224, 184] width 156 height 30
drag, startPoint x: 1243, startPoint y: 183, endPoint x: 1232, endPoint y: 191, distance: 13.6
click at [1232, 191] on th "2024 Sort Descending" at bounding box center [1224, 184] width 156 height 30
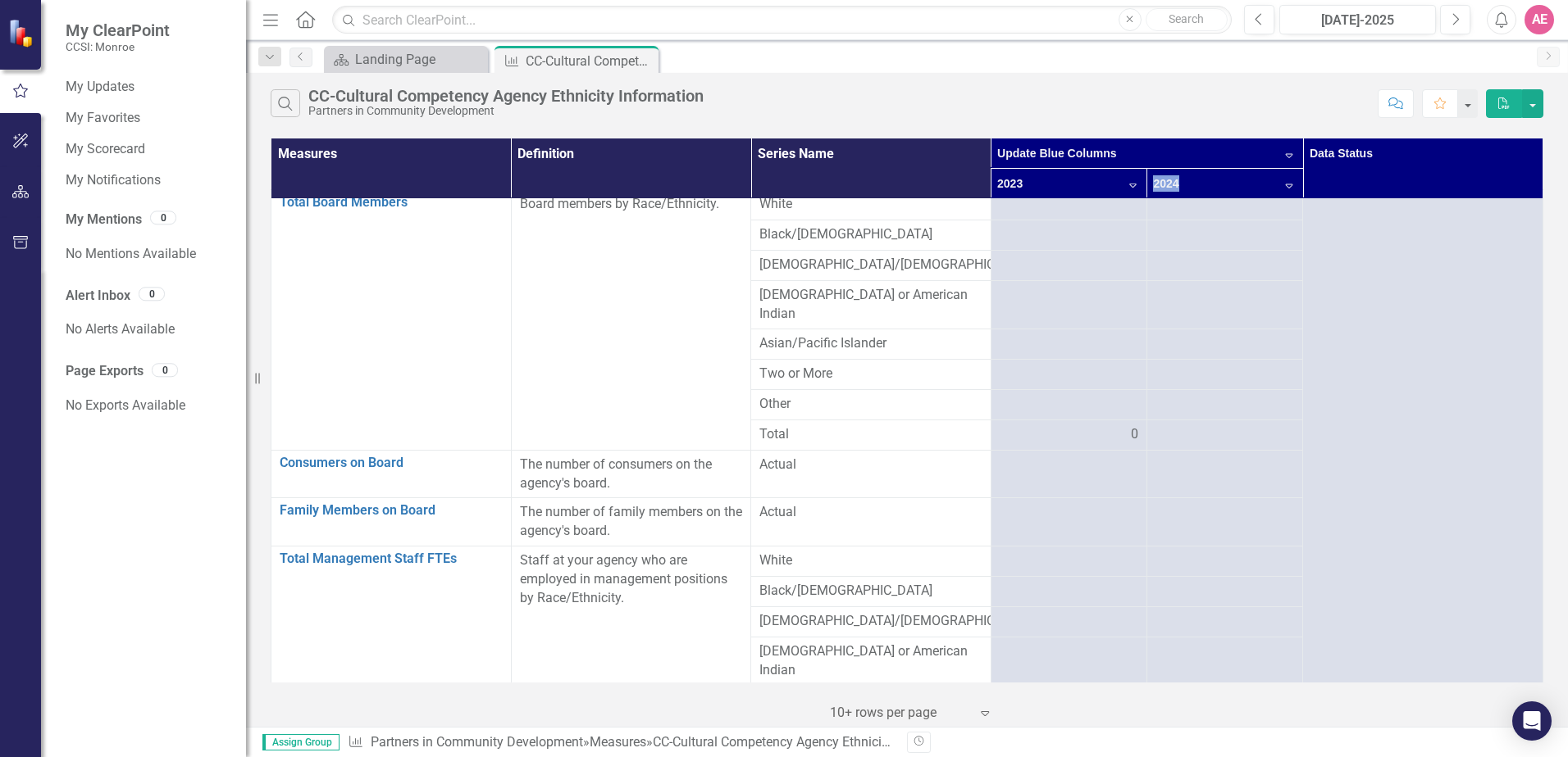
click at [1232, 191] on th "2024 Sort Descending" at bounding box center [1224, 184] width 156 height 30
click at [1528, 103] on button "button" at bounding box center [1532, 104] width 21 height 29
click at [992, 89] on div "Search CC-Cultural Competency Agency Ethnicity Information Partners in Communit…" at bounding box center [907, 99] width 1322 height 53
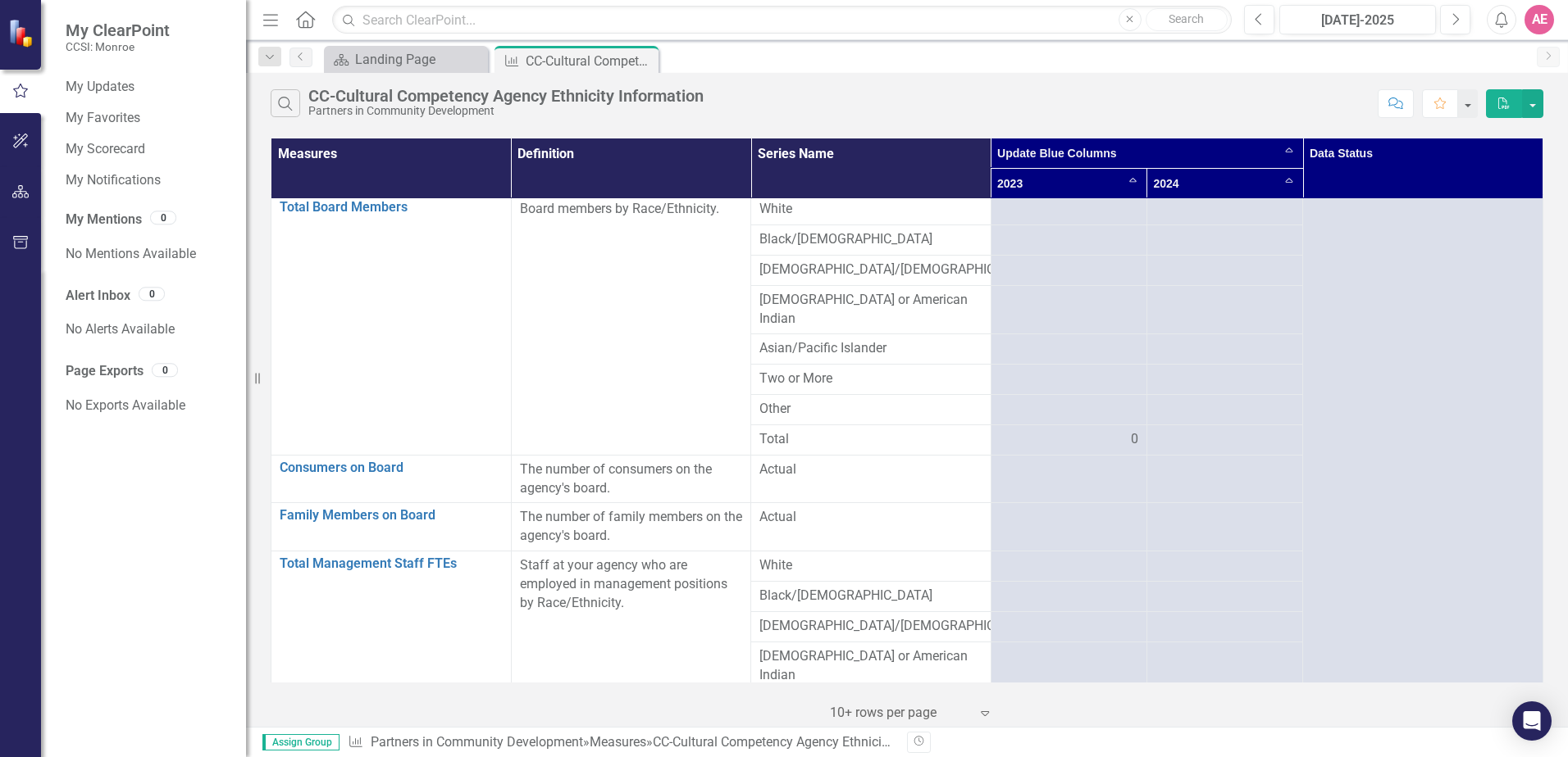
scroll to position [0, 0]
drag, startPoint x: 1552, startPoint y: 82, endPoint x: 1552, endPoint y: 96, distance: 14.0
click at [1553, 92] on div "Search CC-Cultural Competency Agency Ethnicity Information Partners in Communit…" at bounding box center [907, 99] width 1322 height 53
click at [1534, 100] on button "button" at bounding box center [1532, 104] width 21 height 29
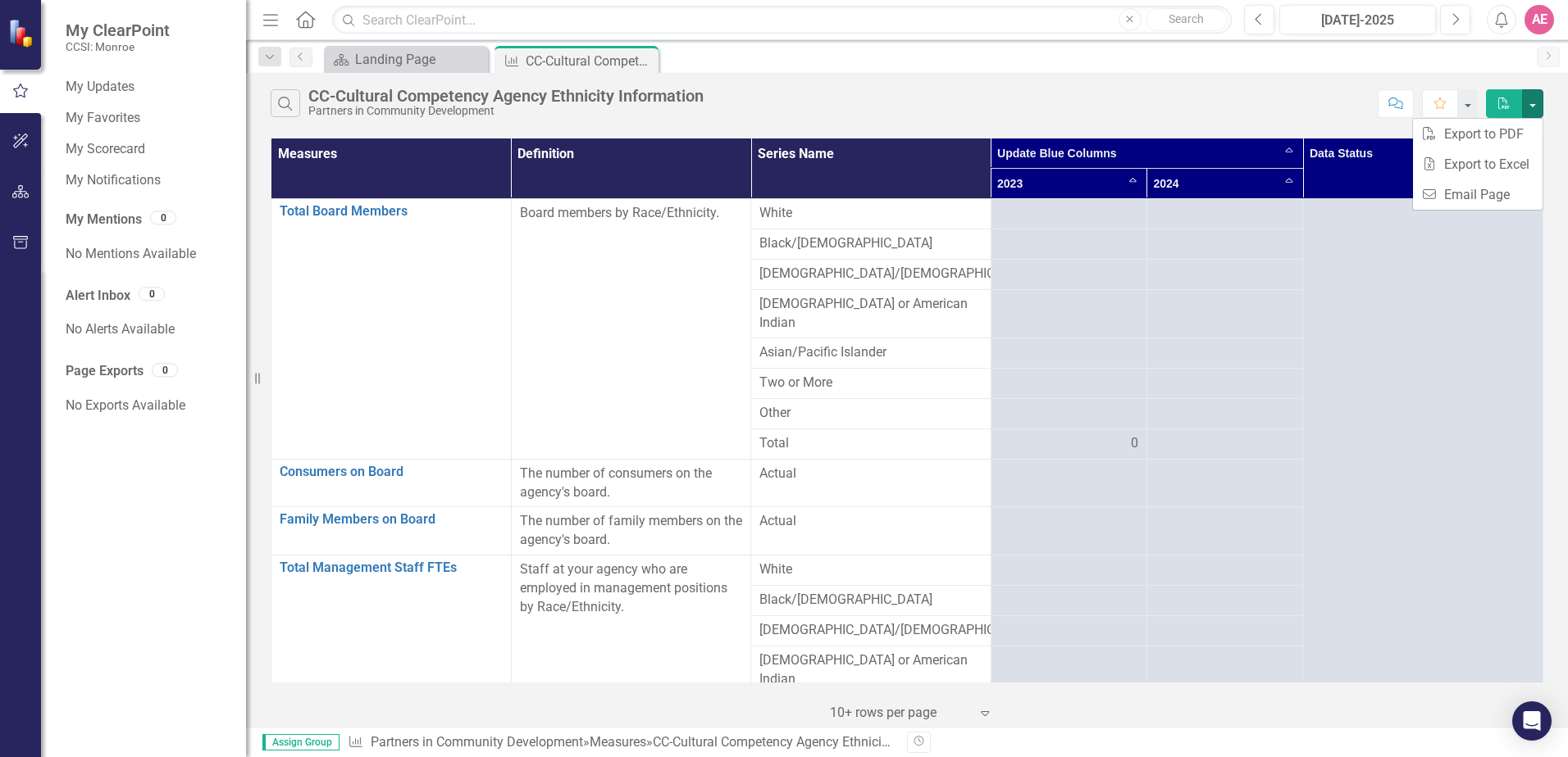
drag, startPoint x: 1028, startPoint y: 66, endPoint x: 1021, endPoint y: 72, distance: 9.2
click at [1027, 66] on div "Scorecard Landing Page Close Measure CC-Cultural Competency Agency Ethnicity In…" at bounding box center [924, 58] width 1208 height 26
drag, startPoint x: 384, startPoint y: 60, endPoint x: 389, endPoint y: 68, distance: 9.4
click at [393, 74] on body "My ClearPoint CCSI: [PERSON_NAME] My Updates My Favorites My Scorecard My Notif…" at bounding box center [784, 378] width 1568 height 757
click at [392, 63] on div "Landing Page" at bounding box center [410, 59] width 108 height 20
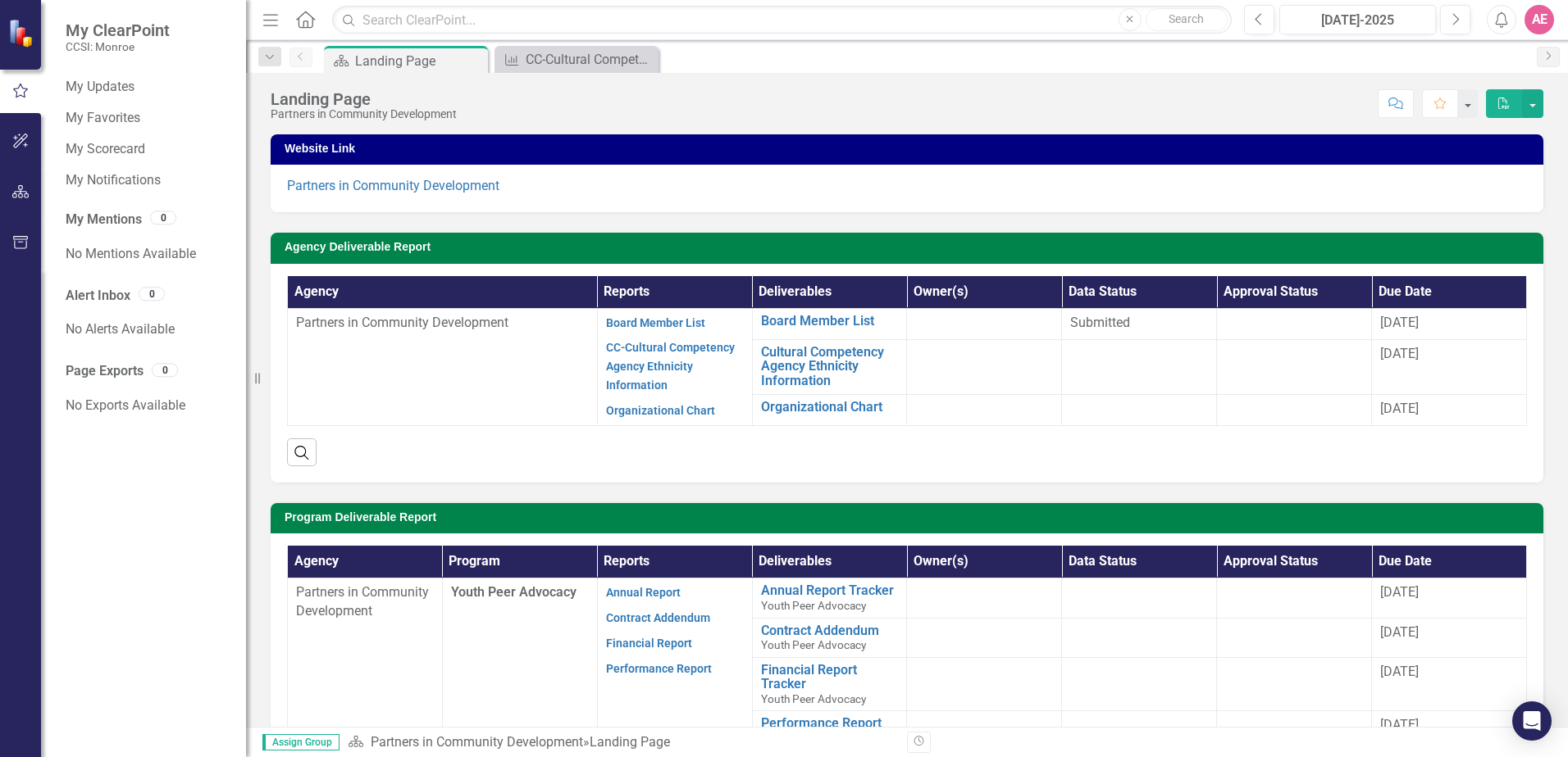
click at [444, 332] on p "Partners in Community Development" at bounding box center [443, 323] width 293 height 19
click at [638, 359] on link "CC-Cultural Competency Agency Ethnicity Information" at bounding box center [670, 366] width 129 height 51
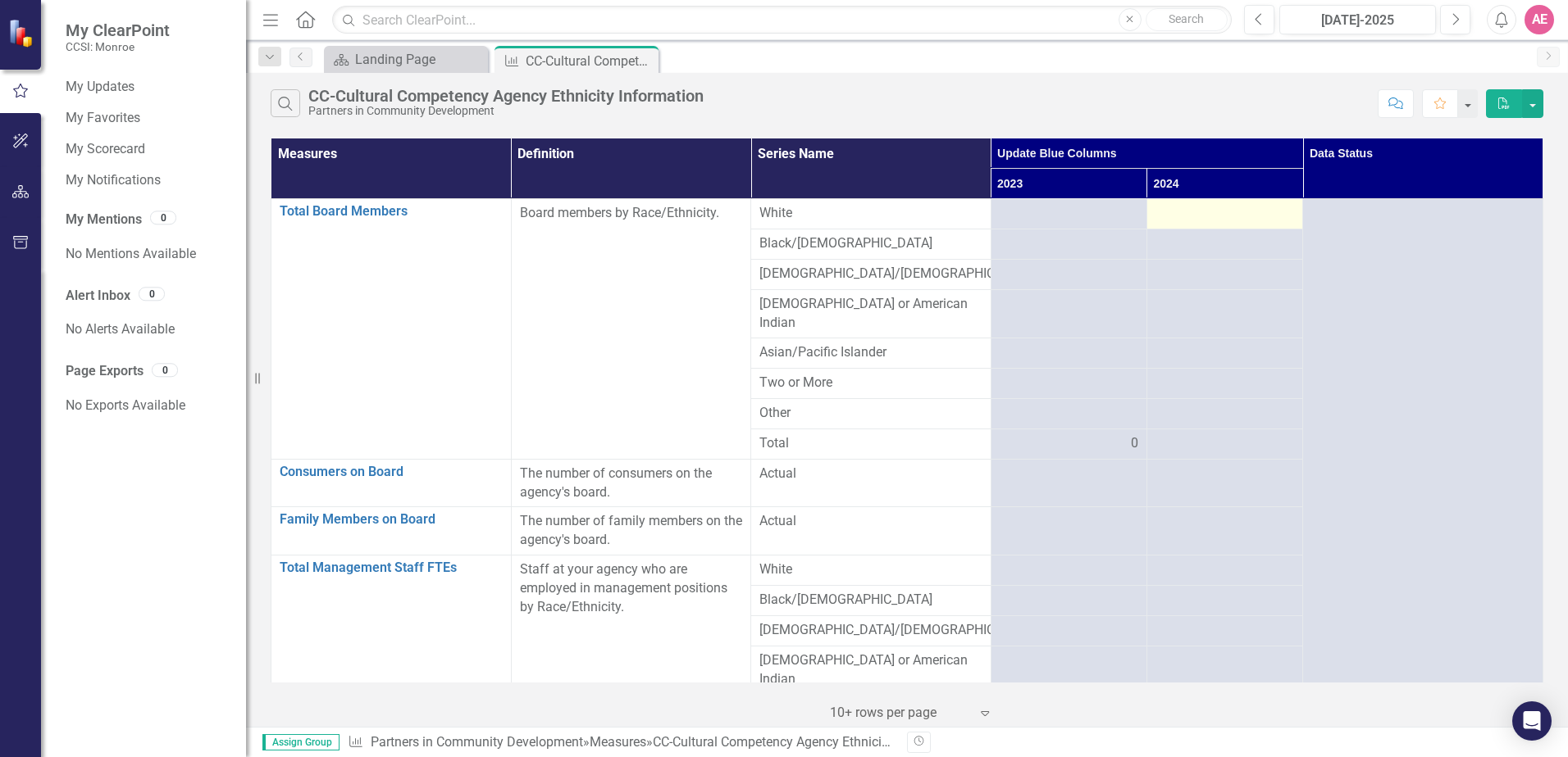
click at [1237, 211] on div at bounding box center [1224, 213] width 139 height 19
click at [1241, 210] on div at bounding box center [1224, 213] width 139 height 19
click at [1235, 210] on div at bounding box center [1224, 213] width 139 height 19
click at [1234, 210] on div at bounding box center [1224, 213] width 139 height 19
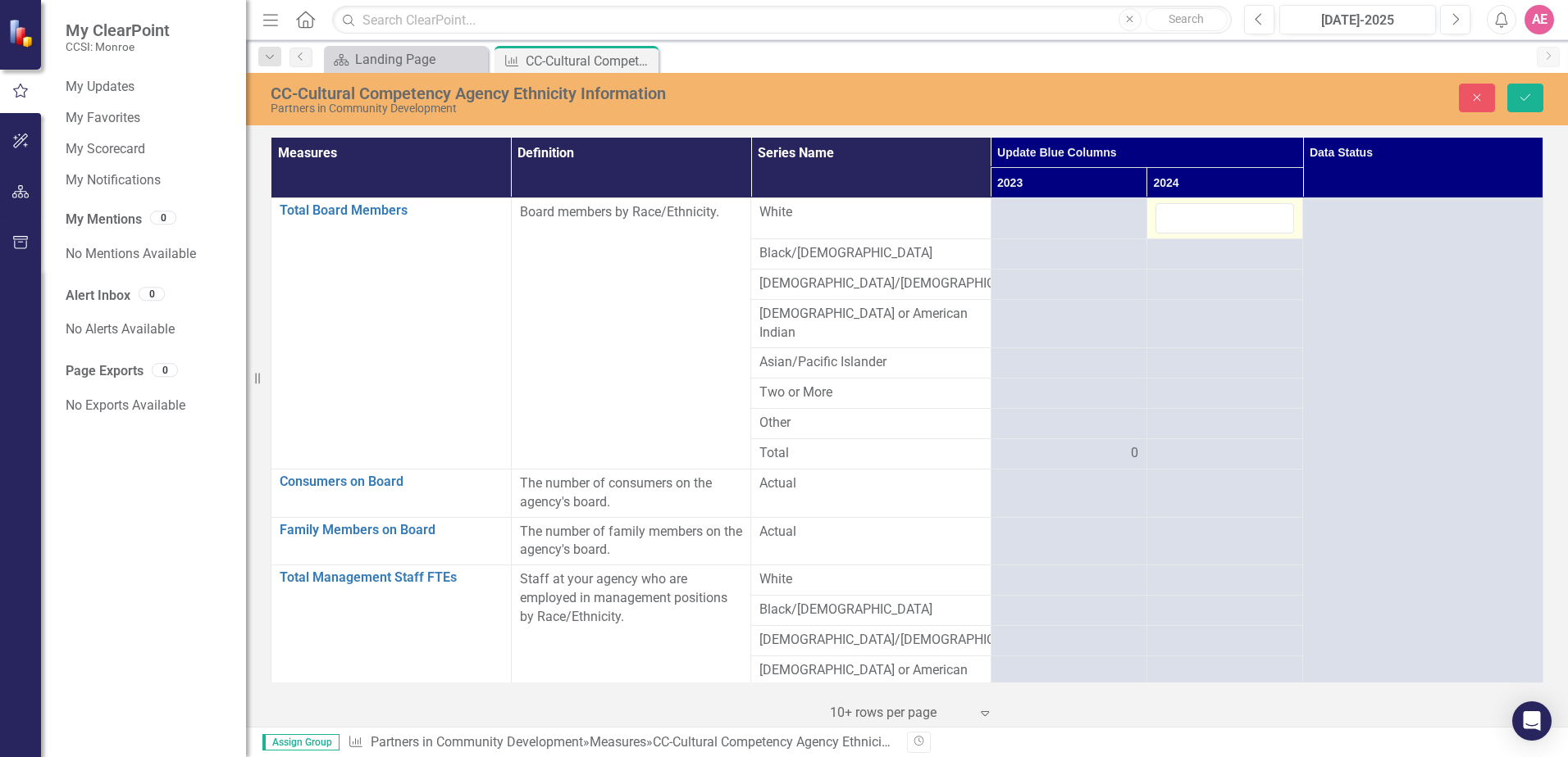
click at [1233, 211] on input "number" at bounding box center [1224, 218] width 139 height 30
click at [1271, 222] on input "-1" at bounding box center [1224, 218] width 139 height 30
click at [1269, 211] on input "0" at bounding box center [1224, 218] width 139 height 30
click at [1269, 211] on input "1" at bounding box center [1224, 218] width 139 height 30
type input "0"
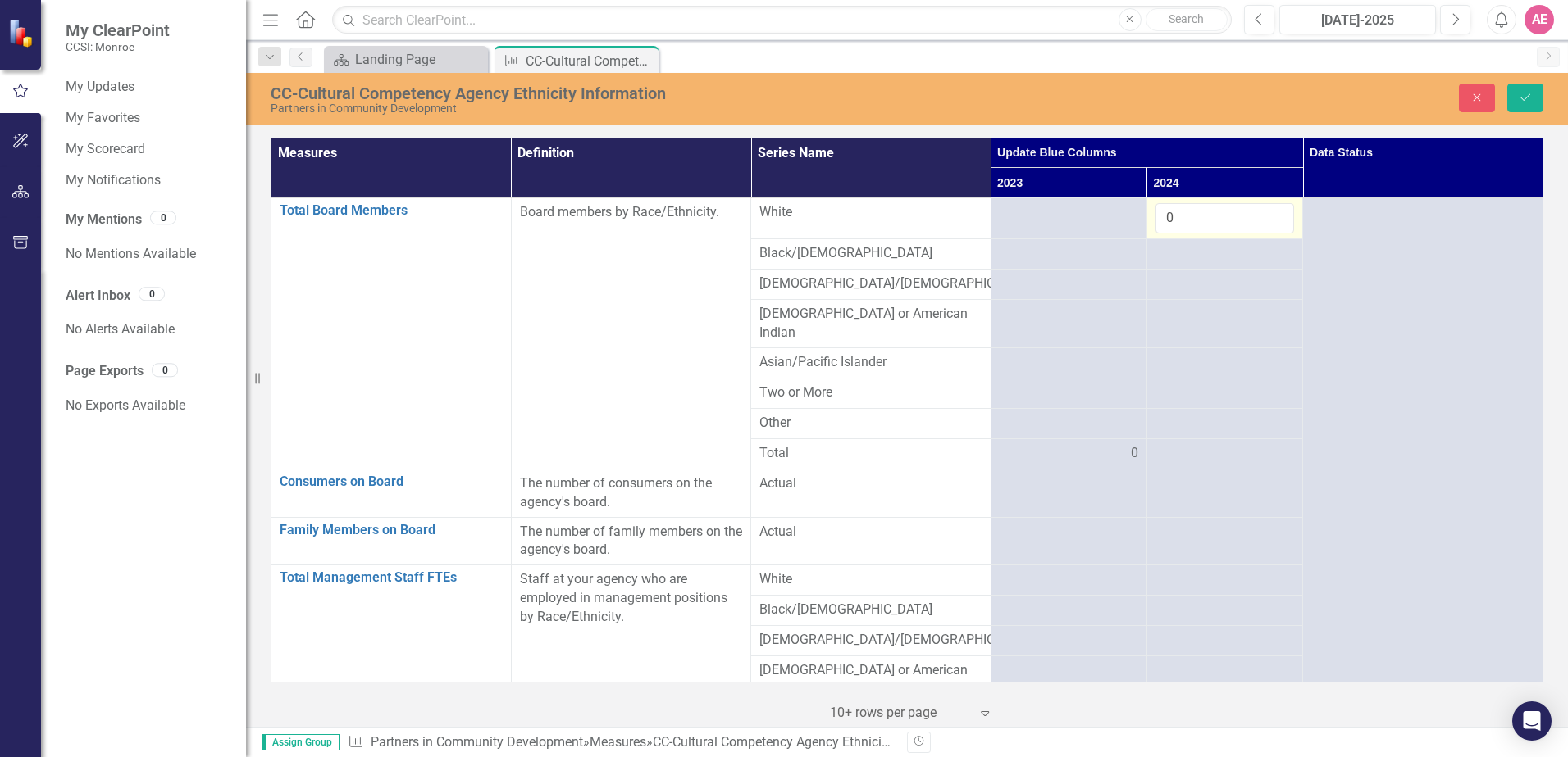
click at [1270, 225] on input "0" at bounding box center [1224, 218] width 139 height 30
click at [1457, 91] on div "Close Save" at bounding box center [1292, 98] width 526 height 29
click at [1468, 94] on button "Close" at bounding box center [1477, 98] width 36 height 29
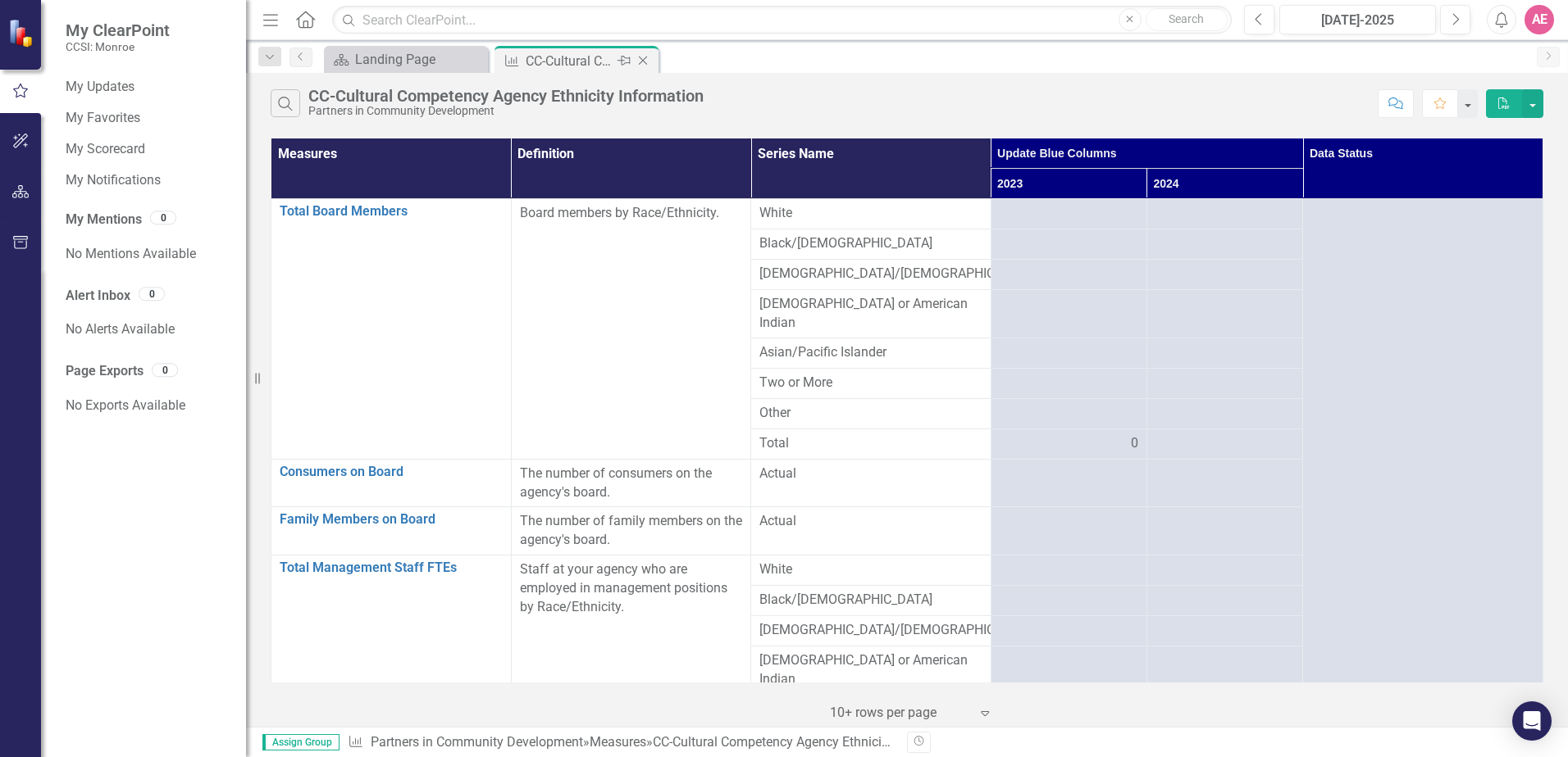
click at [651, 58] on icon "Close" at bounding box center [642, 61] width 16 height 14
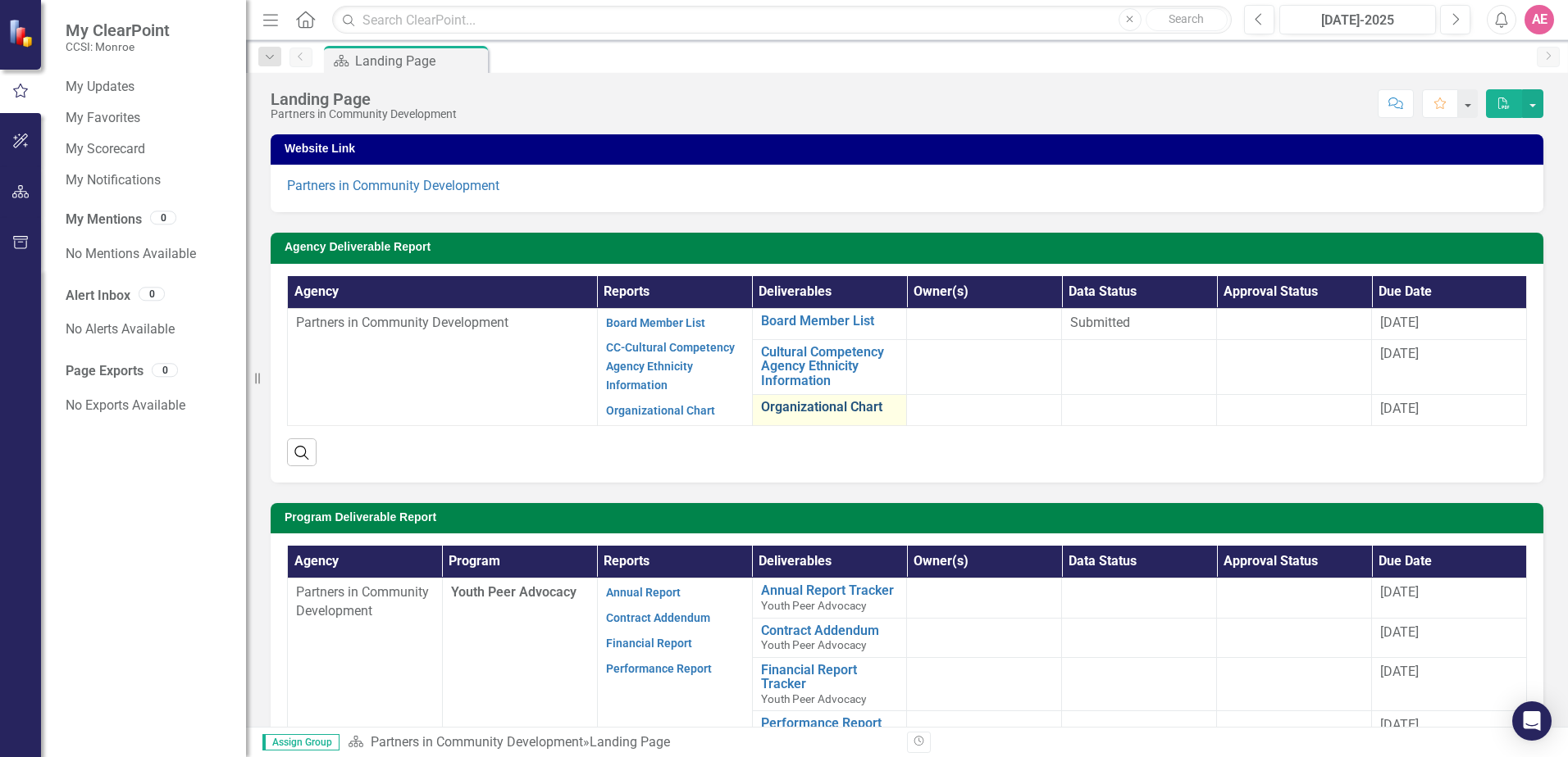
click at [838, 400] on link "Organizational Chart" at bounding box center [829, 407] width 138 height 14
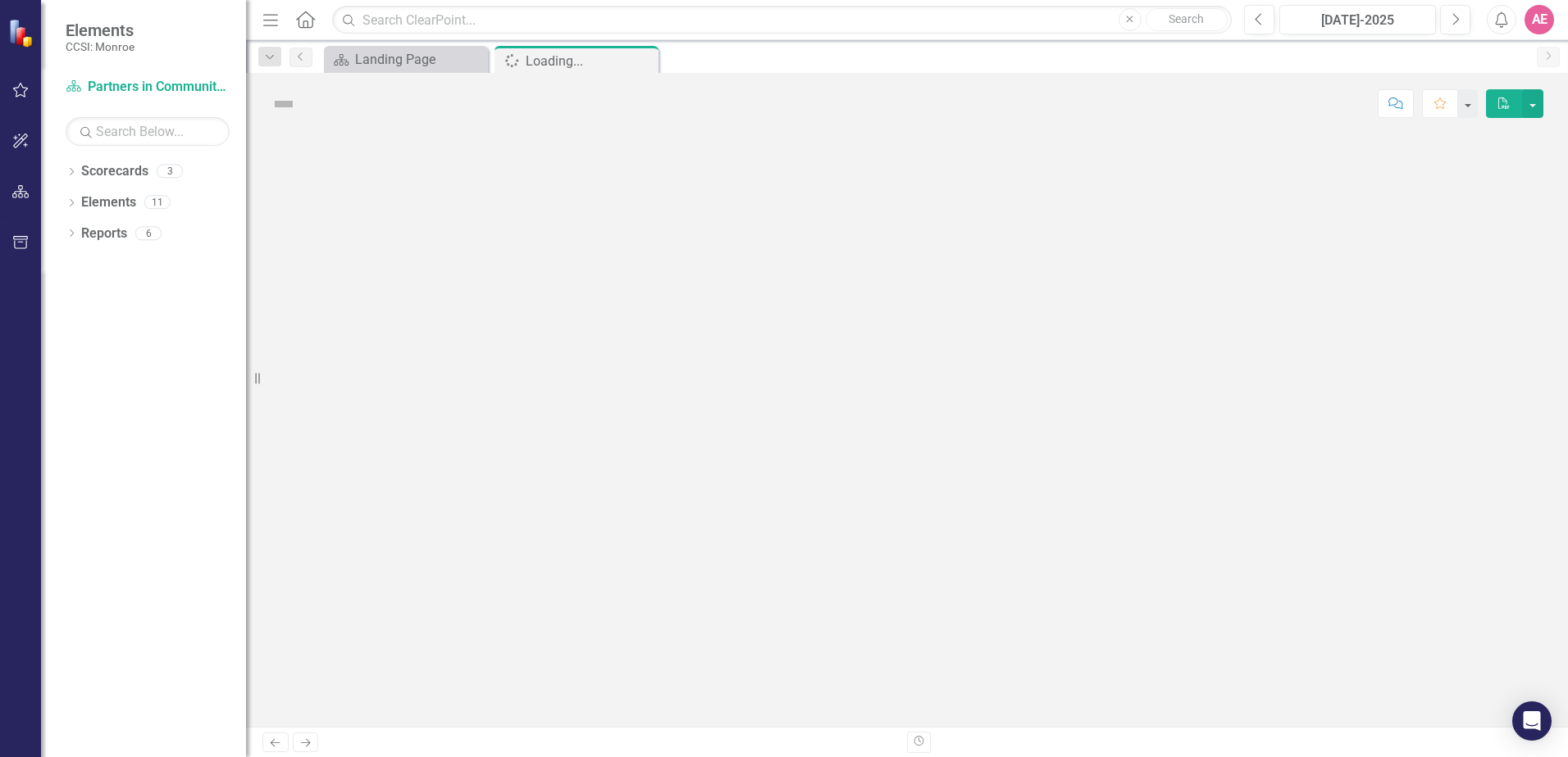
click at [838, 401] on div at bounding box center [907, 431] width 1322 height 593
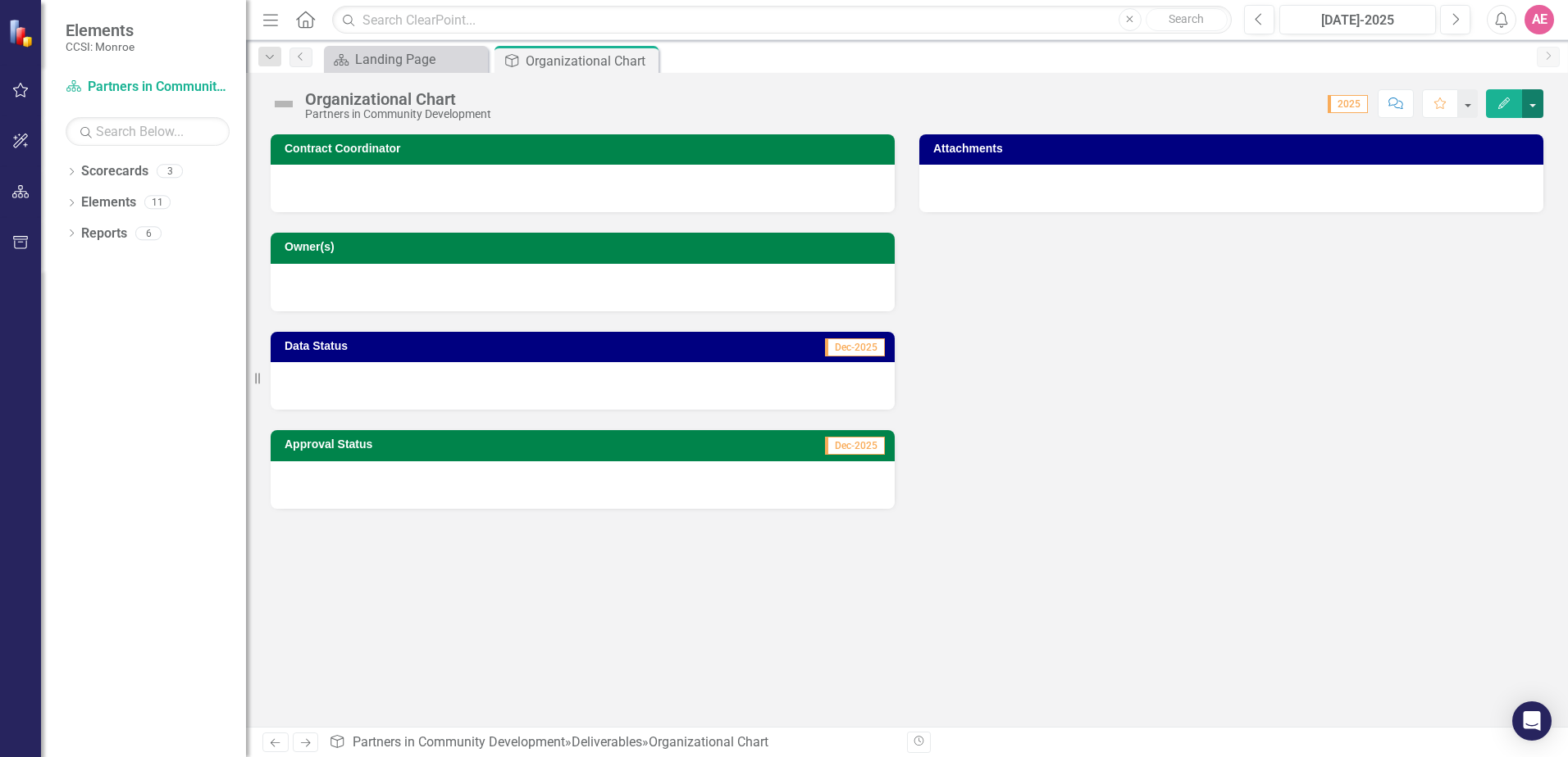
click at [1533, 102] on button "button" at bounding box center [1532, 104] width 21 height 29
click at [641, 57] on icon "Close" at bounding box center [642, 61] width 16 height 14
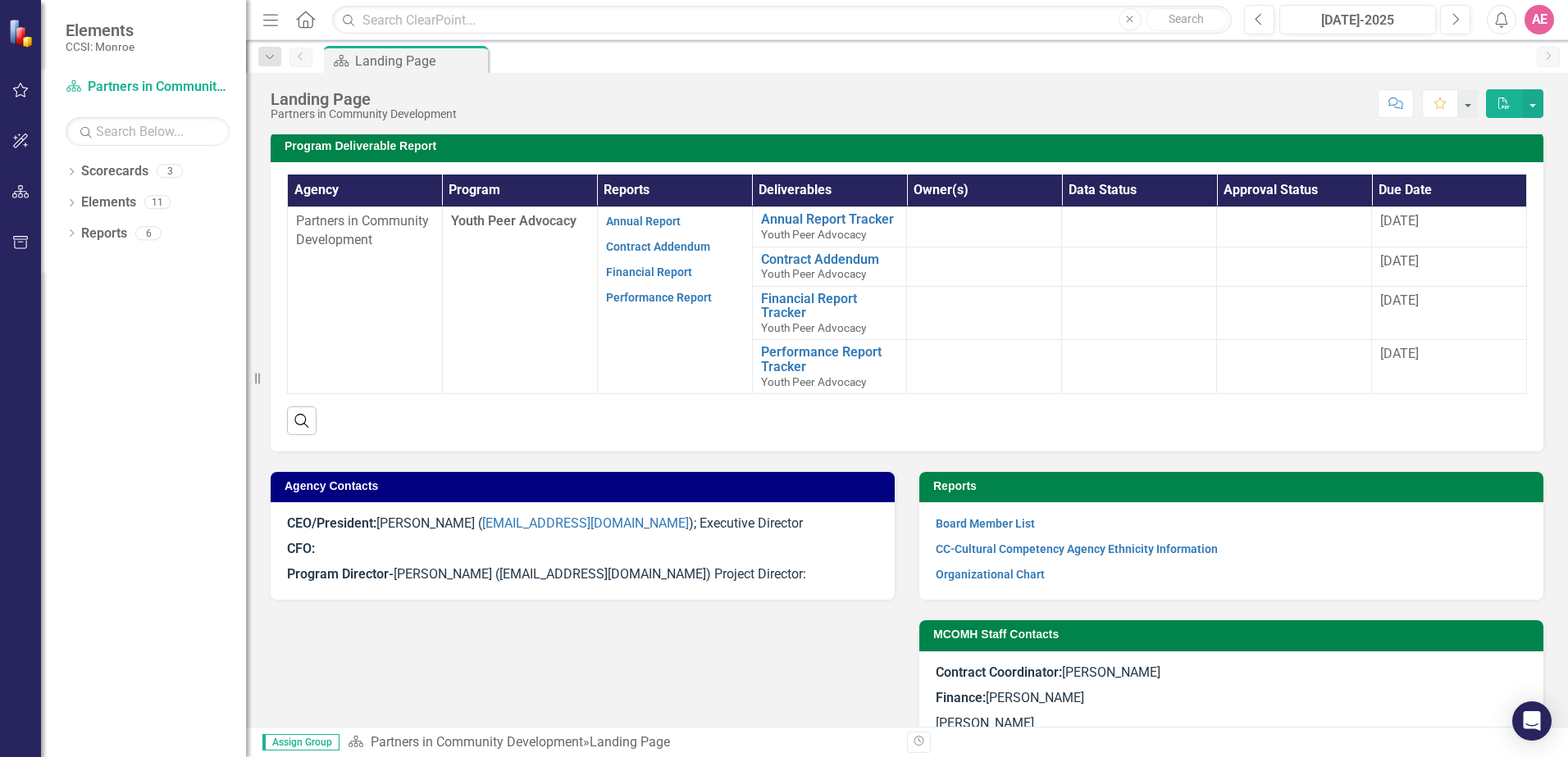
scroll to position [328, 0]
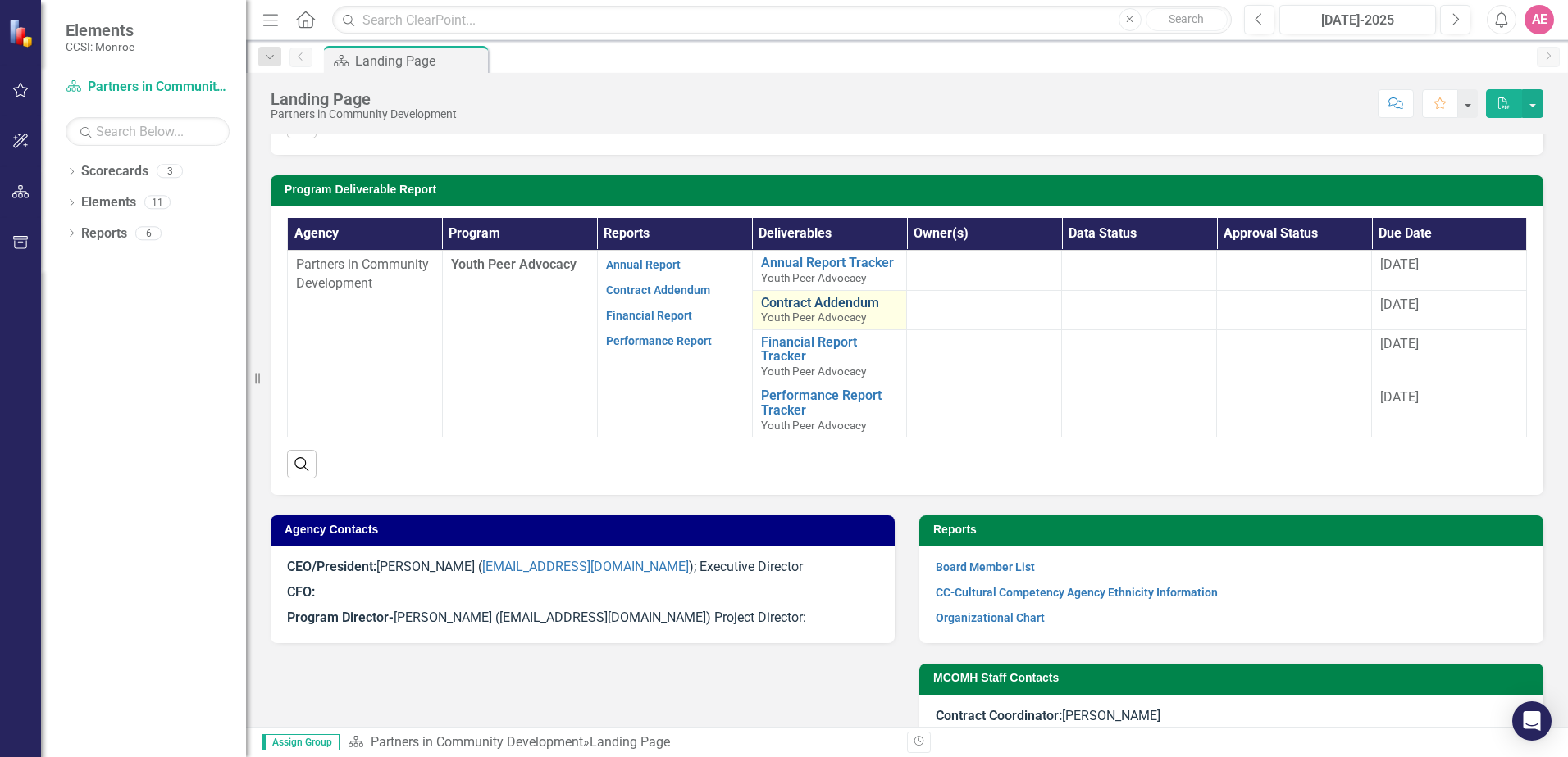
click at [829, 296] on link "Contract Addendum" at bounding box center [829, 303] width 138 height 14
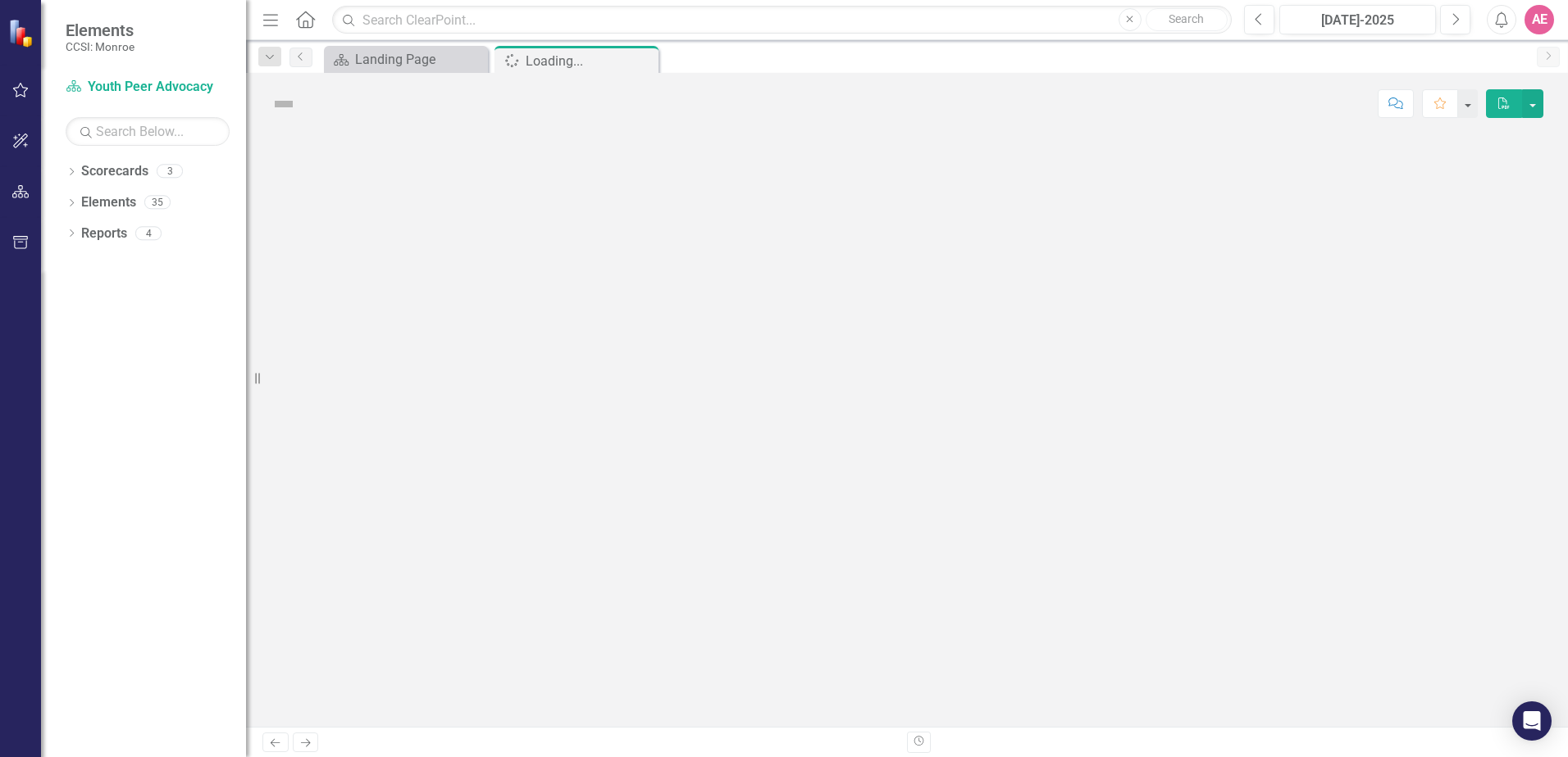
click at [829, 295] on div at bounding box center [907, 431] width 1322 height 593
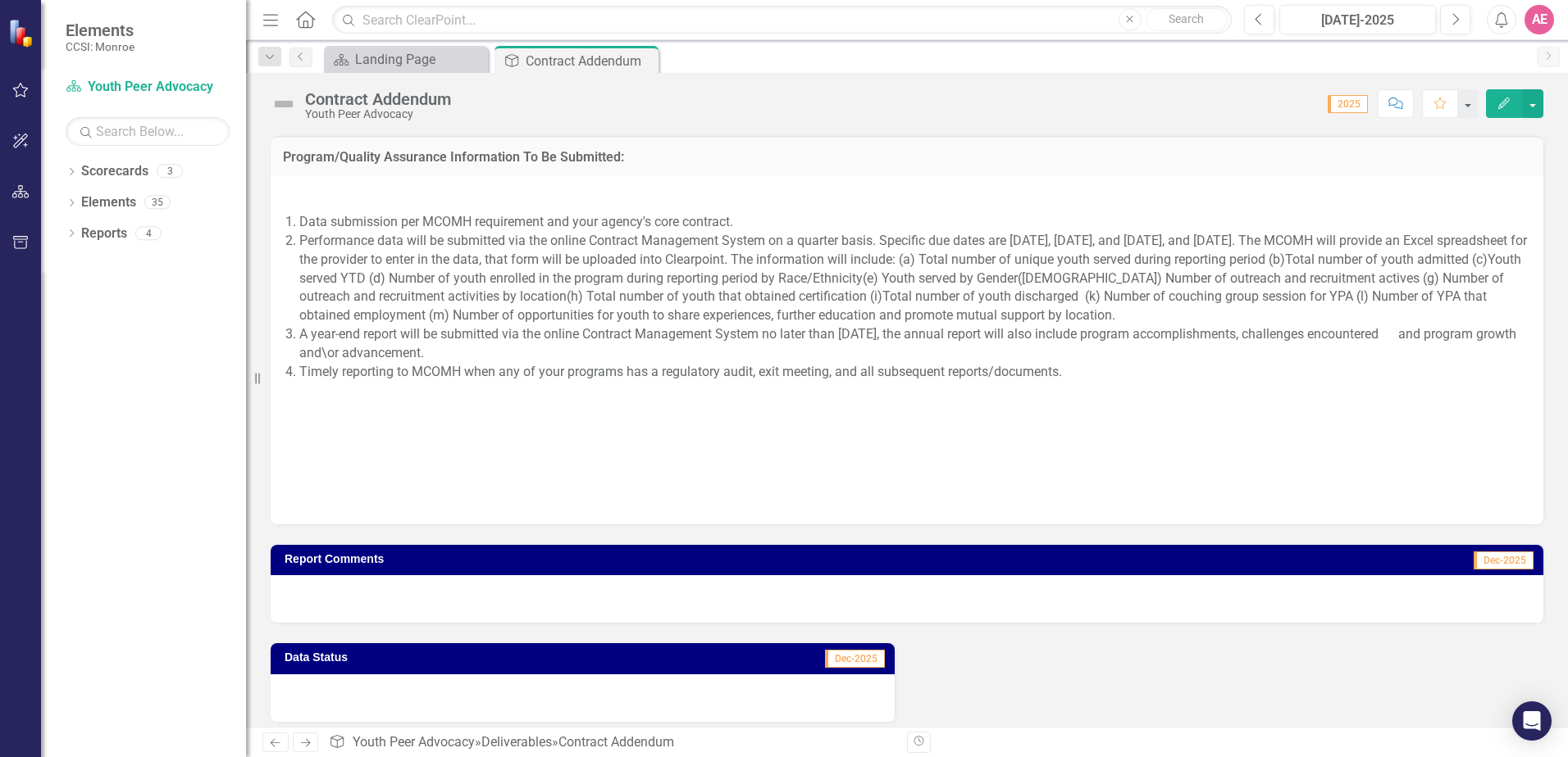
scroll to position [1582, 0]
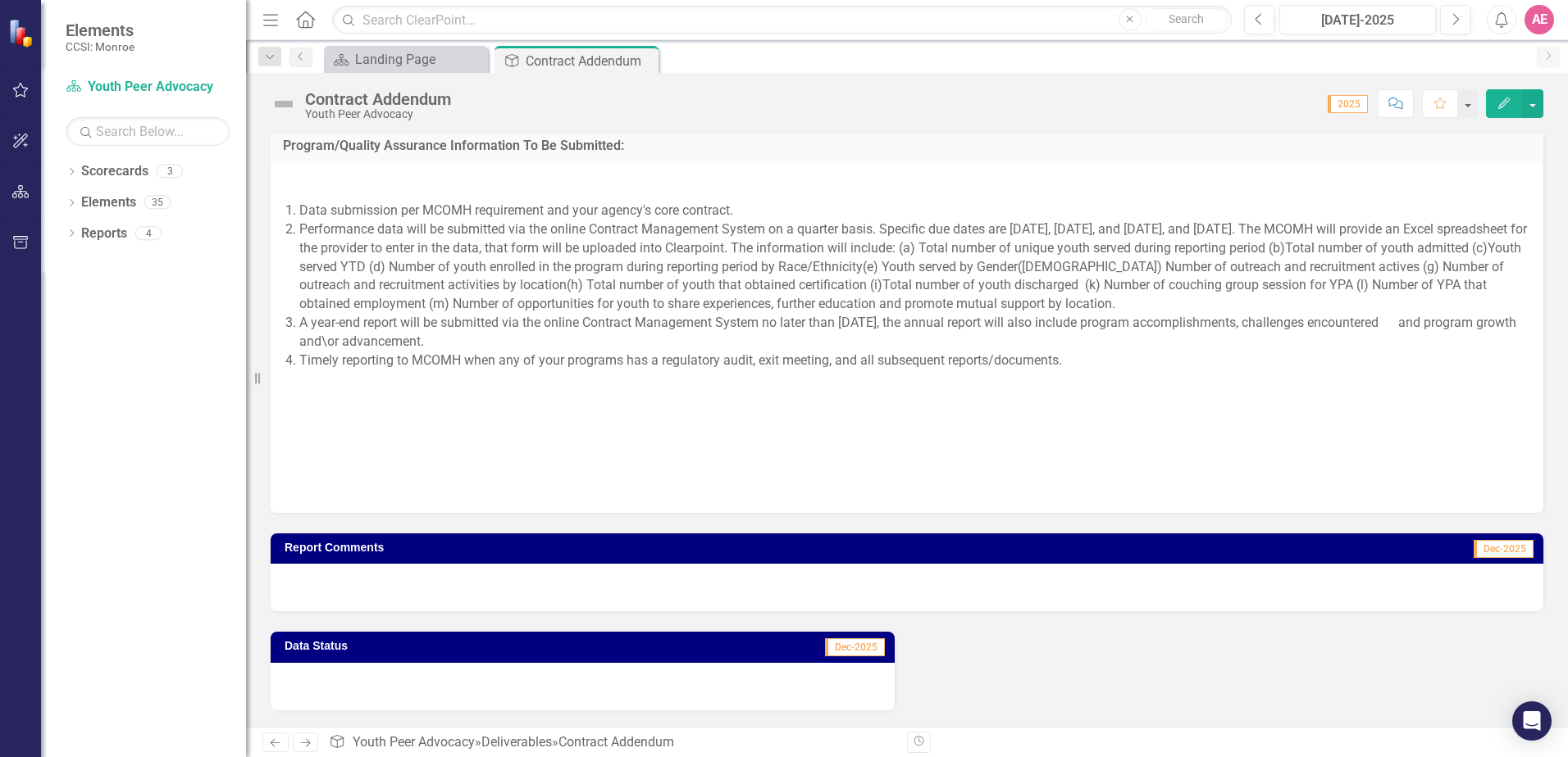
click at [551, 546] on h3 "Report Comments" at bounding box center [671, 548] width 773 height 13
click at [1490, 546] on span "Dec-2025" at bounding box center [1503, 549] width 60 height 18
click at [829, 642] on span "Dec-2025" at bounding box center [855, 647] width 60 height 18
click at [845, 644] on span "Dec-2025" at bounding box center [855, 647] width 60 height 18
click at [485, 691] on div at bounding box center [582, 687] width 624 height 47
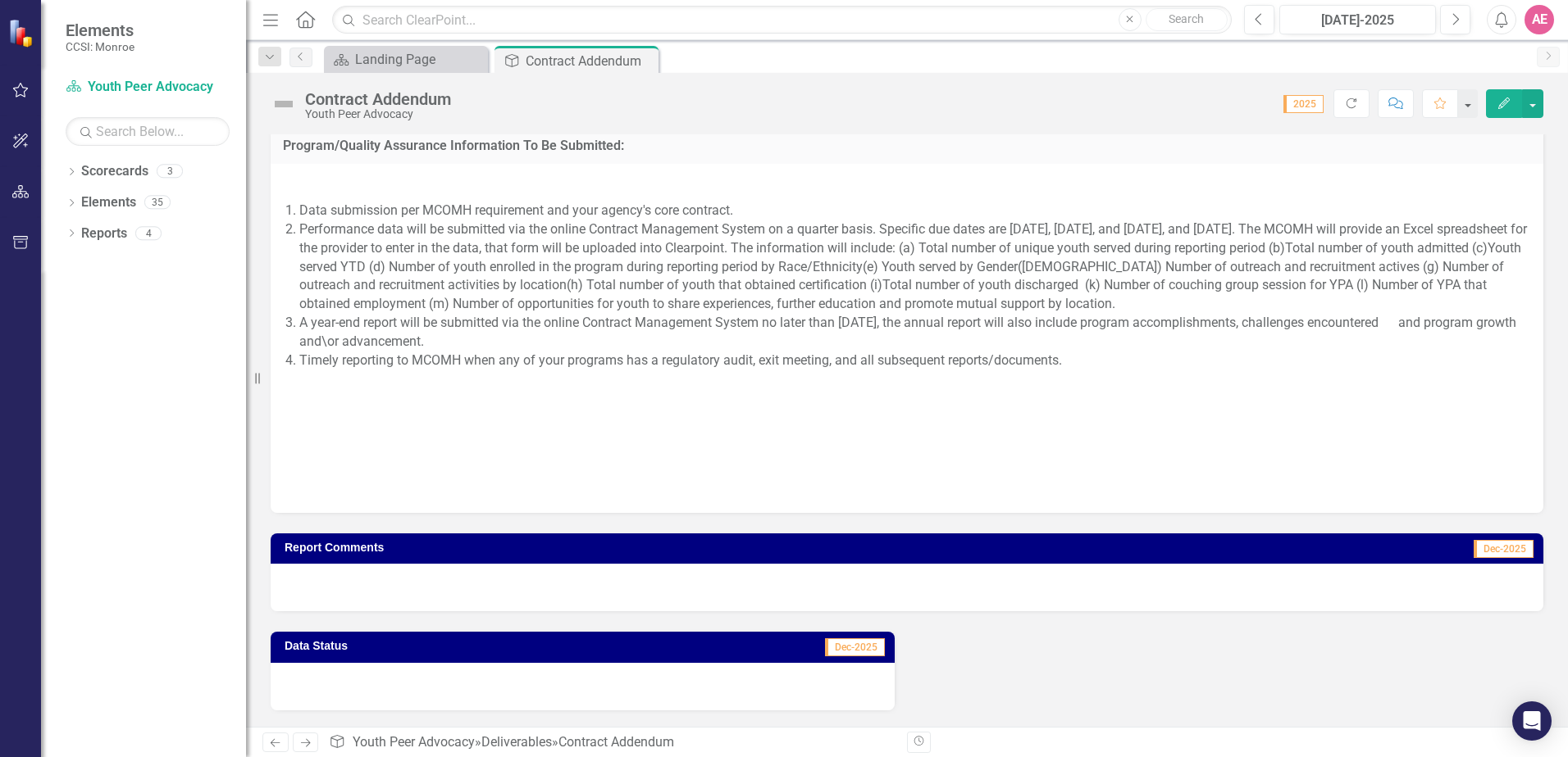
click at [484, 690] on div at bounding box center [582, 687] width 624 height 47
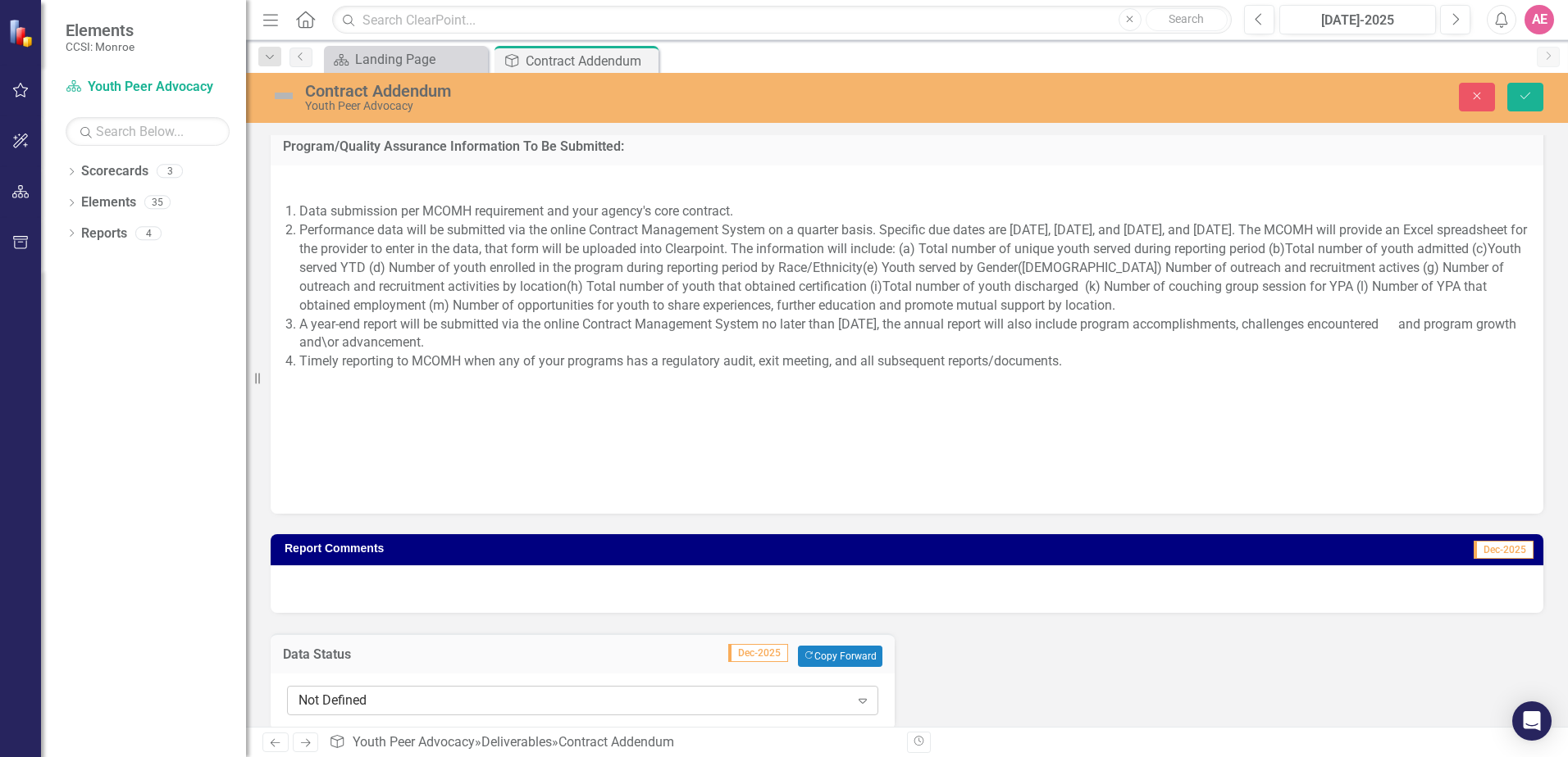
scroll to position [1600, 0]
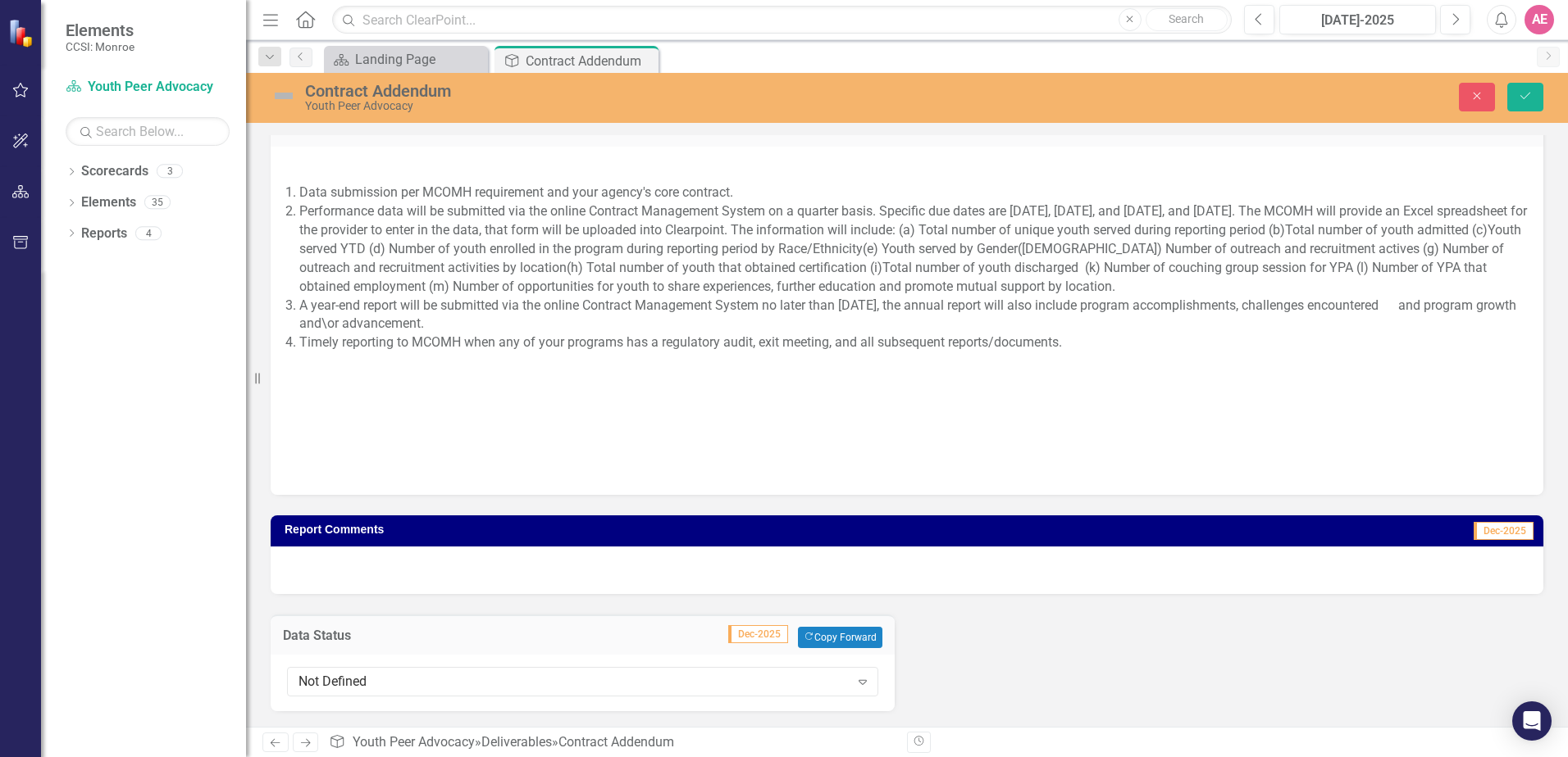
click at [437, 602] on div "Data Status Dec-2025 Copy Forward Copy Forward Not Defined Expand" at bounding box center [582, 653] width 648 height 118
click at [1468, 98] on button "Close" at bounding box center [1477, 97] width 36 height 29
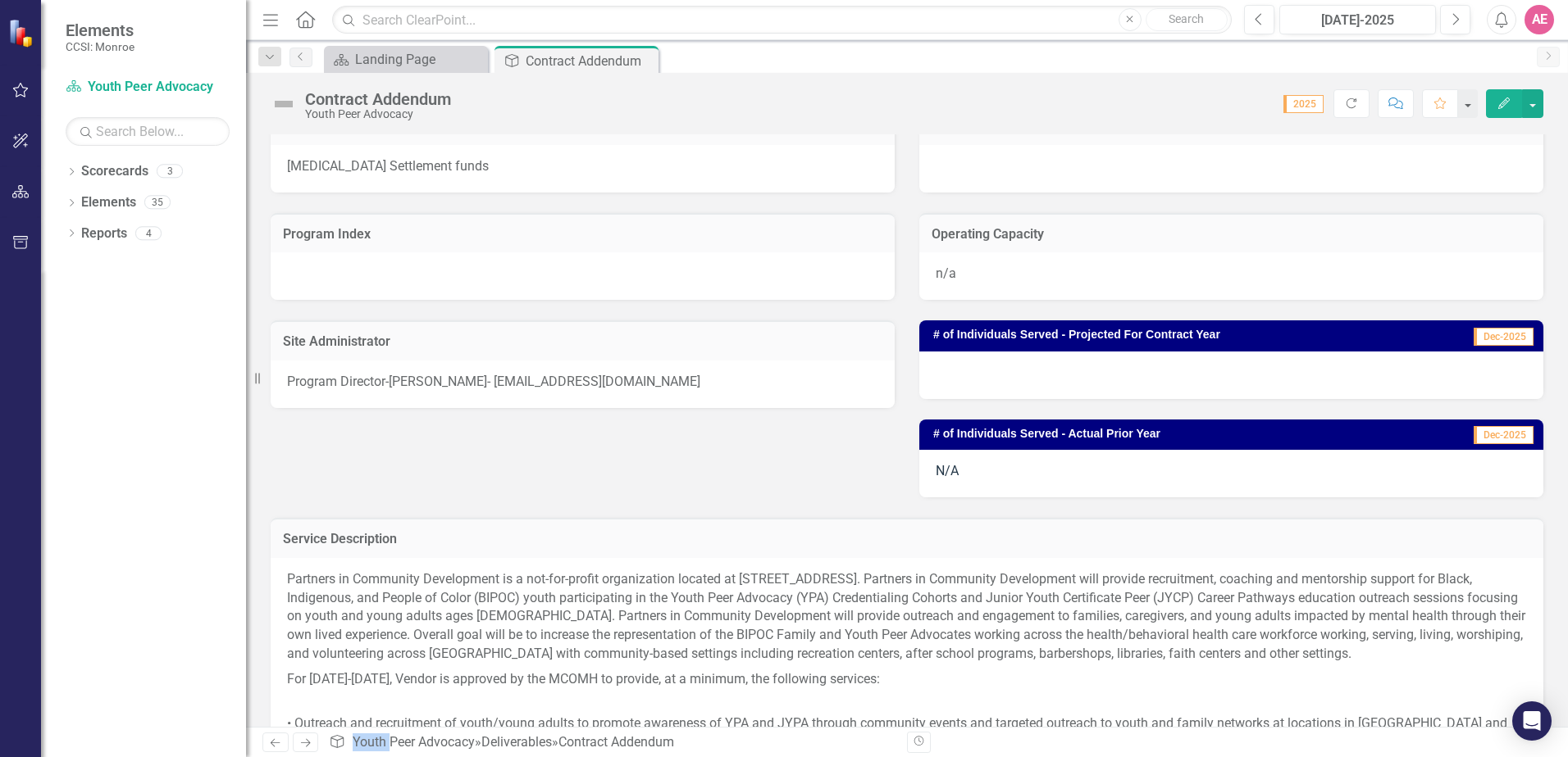
scroll to position [189, 0]
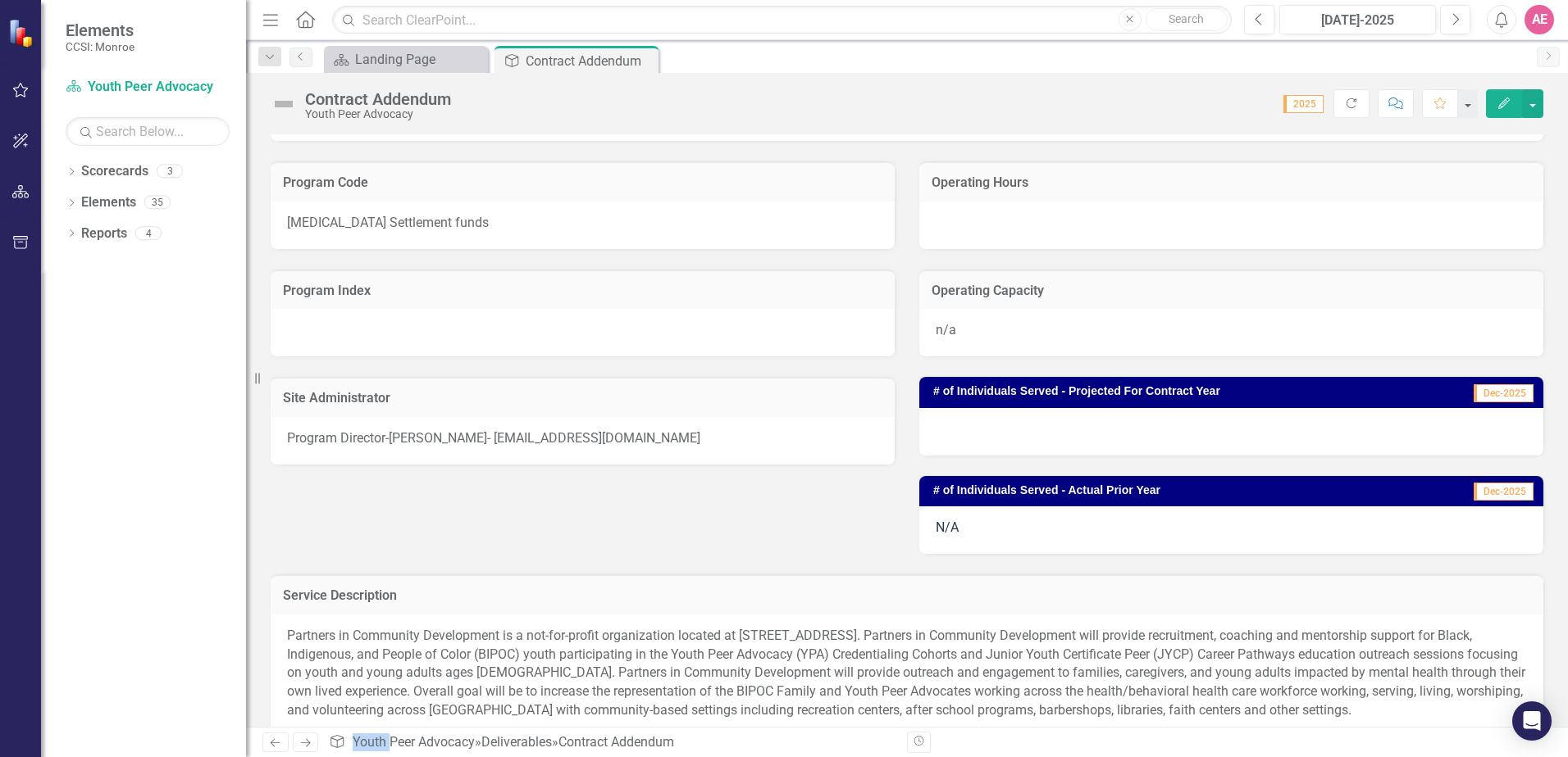
click at [1012, 436] on div at bounding box center [1230, 432] width 624 height 47
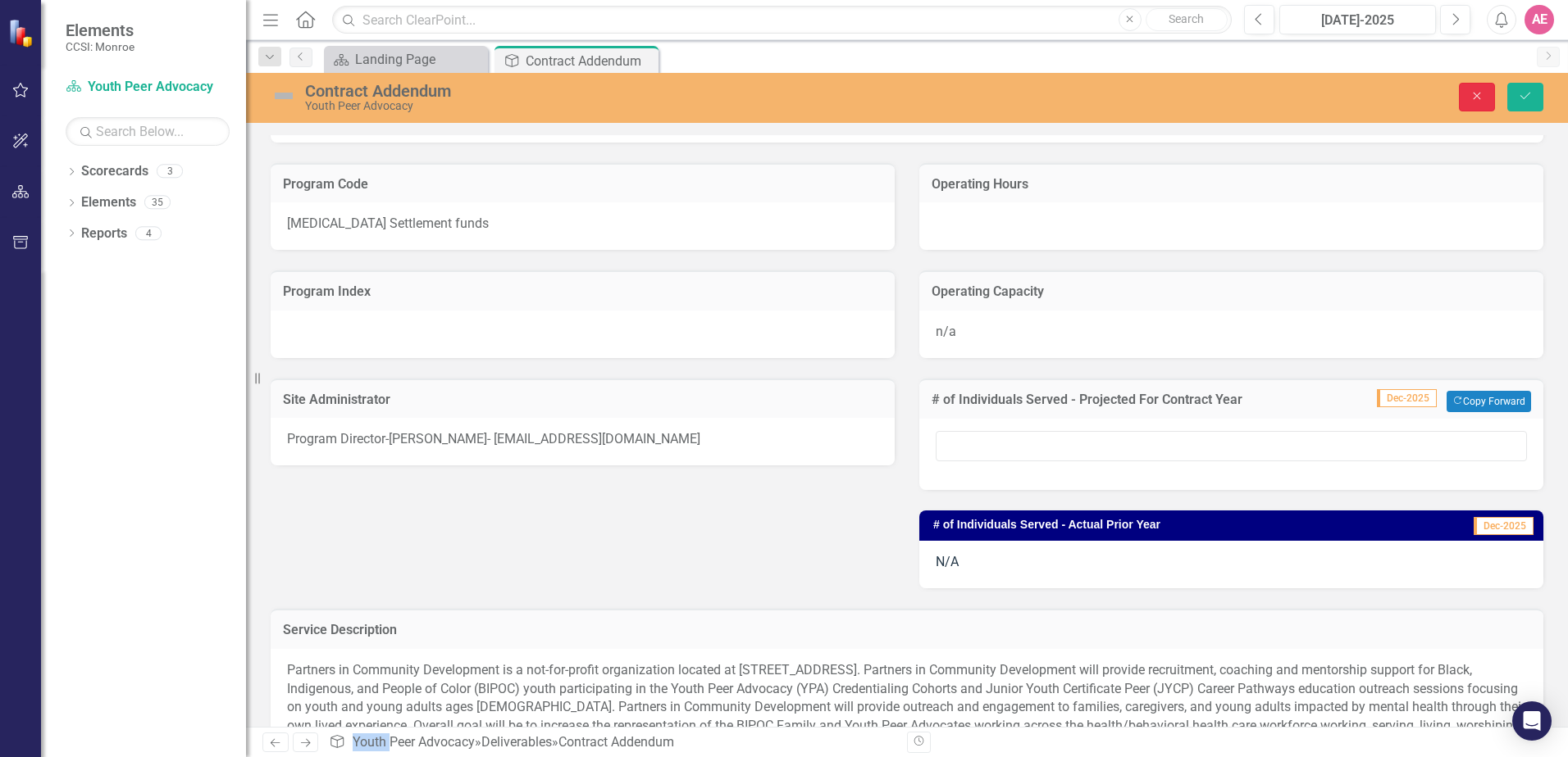
click at [1469, 91] on icon "Close" at bounding box center [1476, 96] width 14 height 12
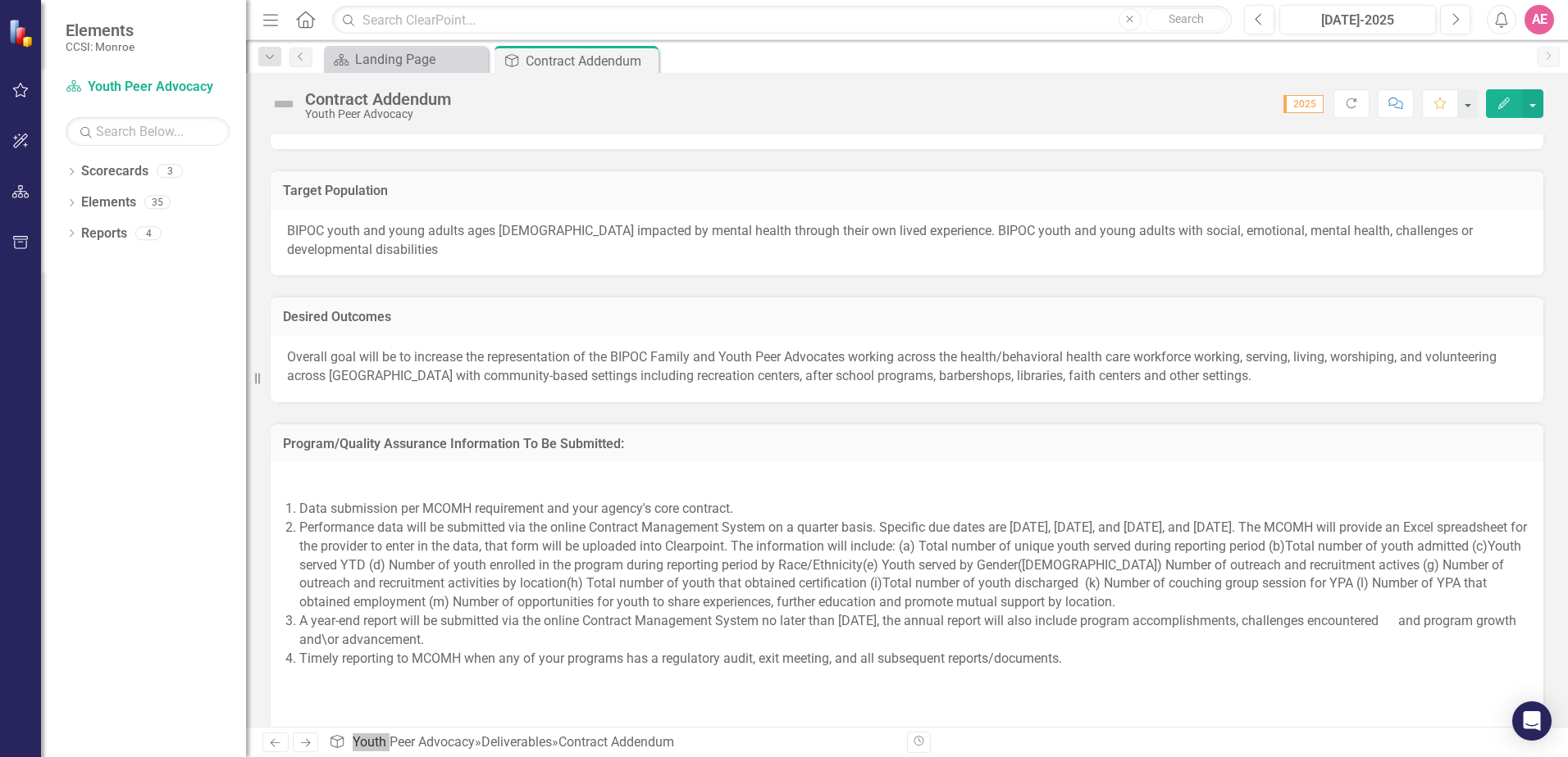
scroll to position [1336, 0]
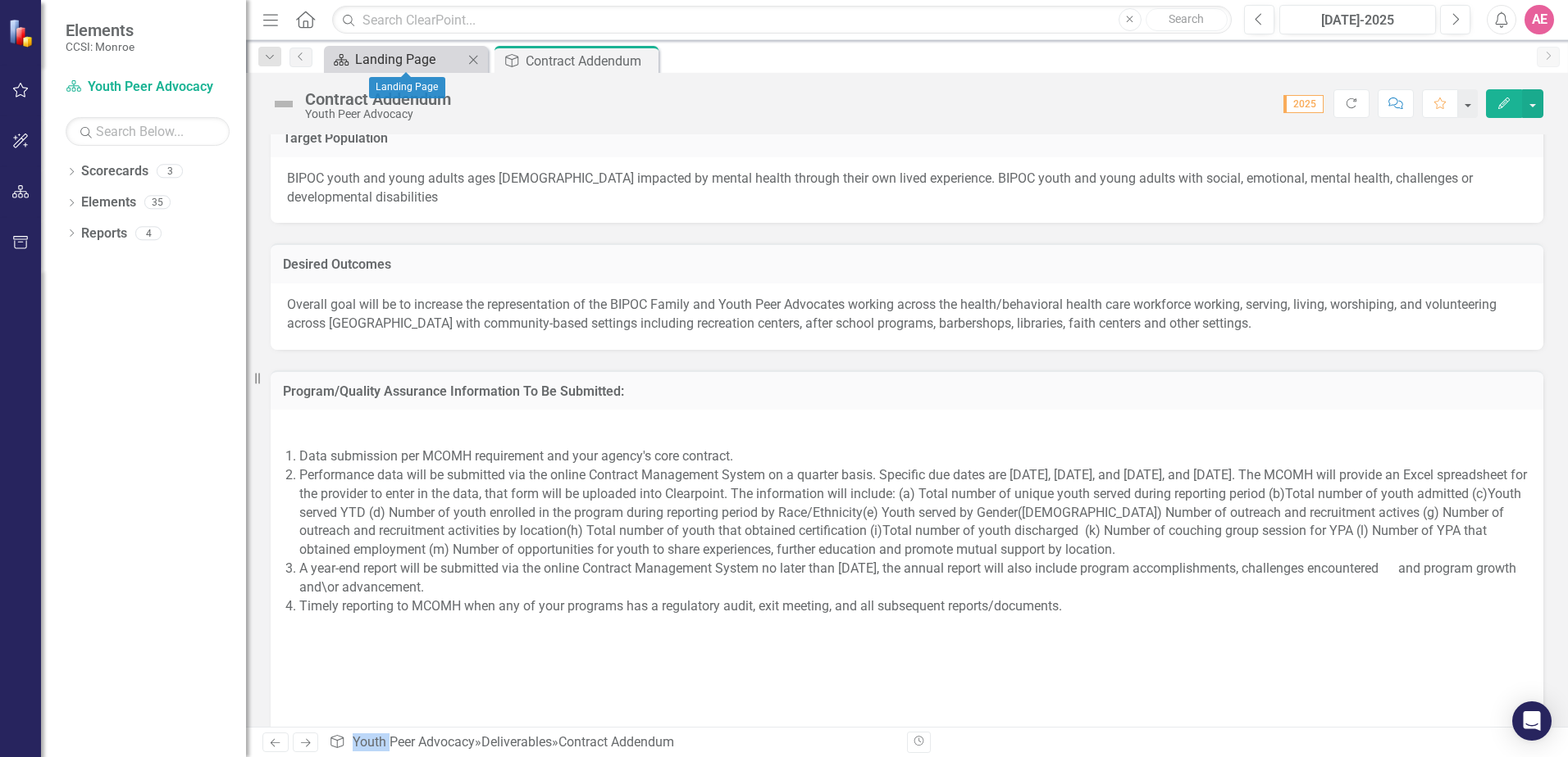
click at [419, 57] on div "Landing Page" at bounding box center [410, 59] width 108 height 20
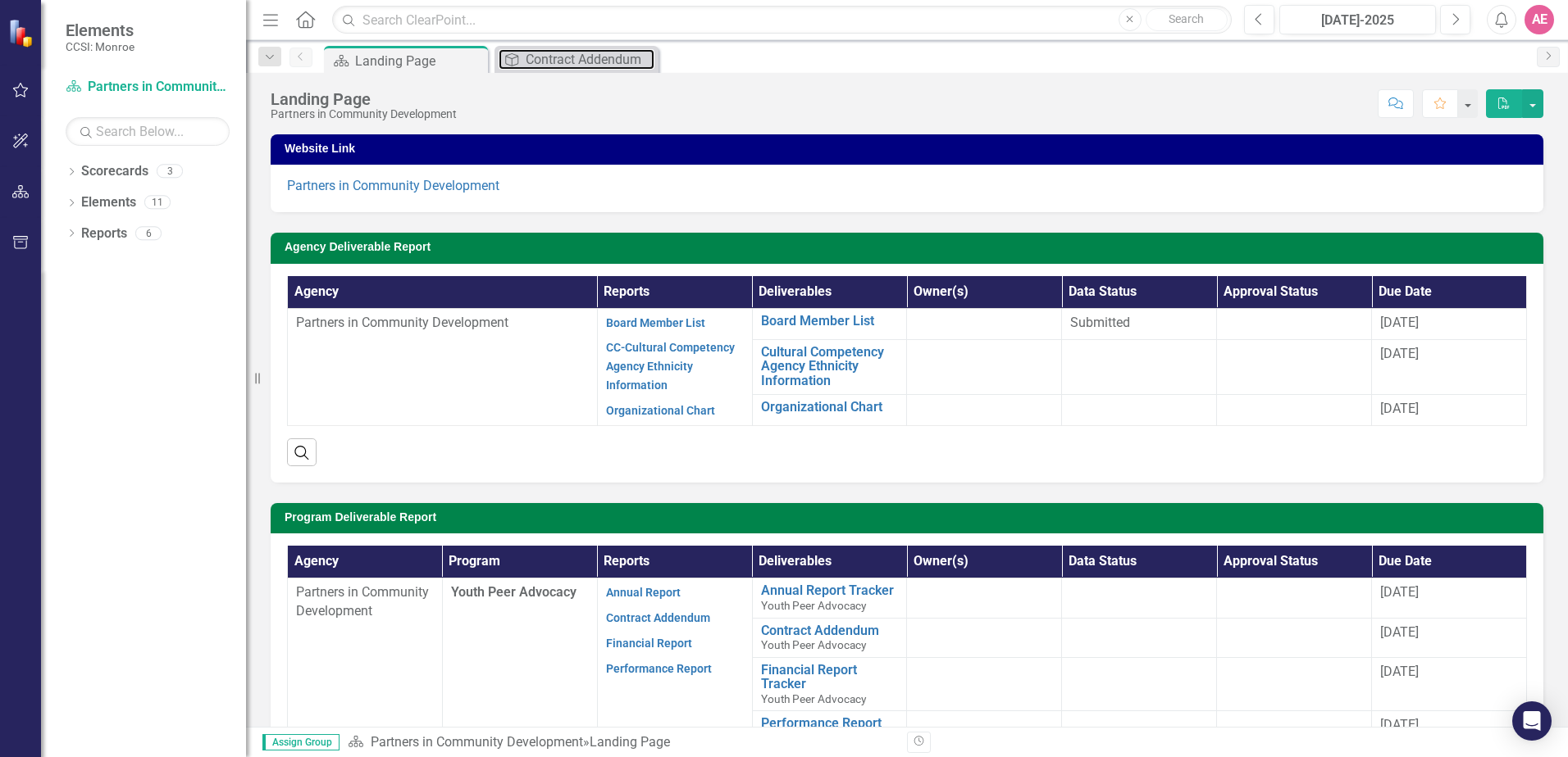
drag, startPoint x: 575, startPoint y: 72, endPoint x: 579, endPoint y: 85, distance: 13.6
click at [579, 85] on div "Menu Home Search Close Search Previous [DATE]-2025 Next Alerts AE User Edit Pro…" at bounding box center [907, 378] width 1322 height 757
click at [585, 56] on div "Contract Addendum" at bounding box center [580, 59] width 108 height 20
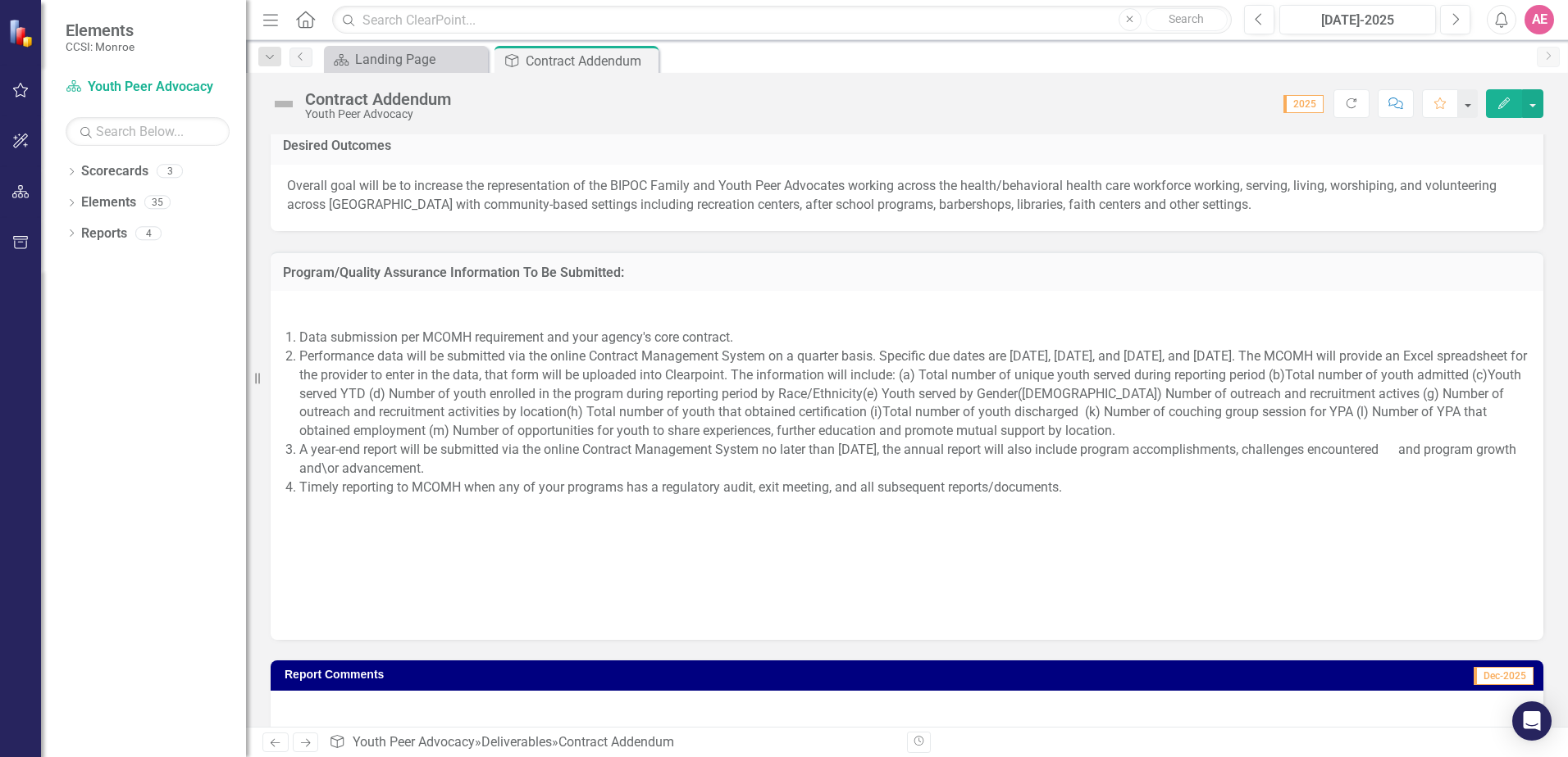
scroll to position [1336, 0]
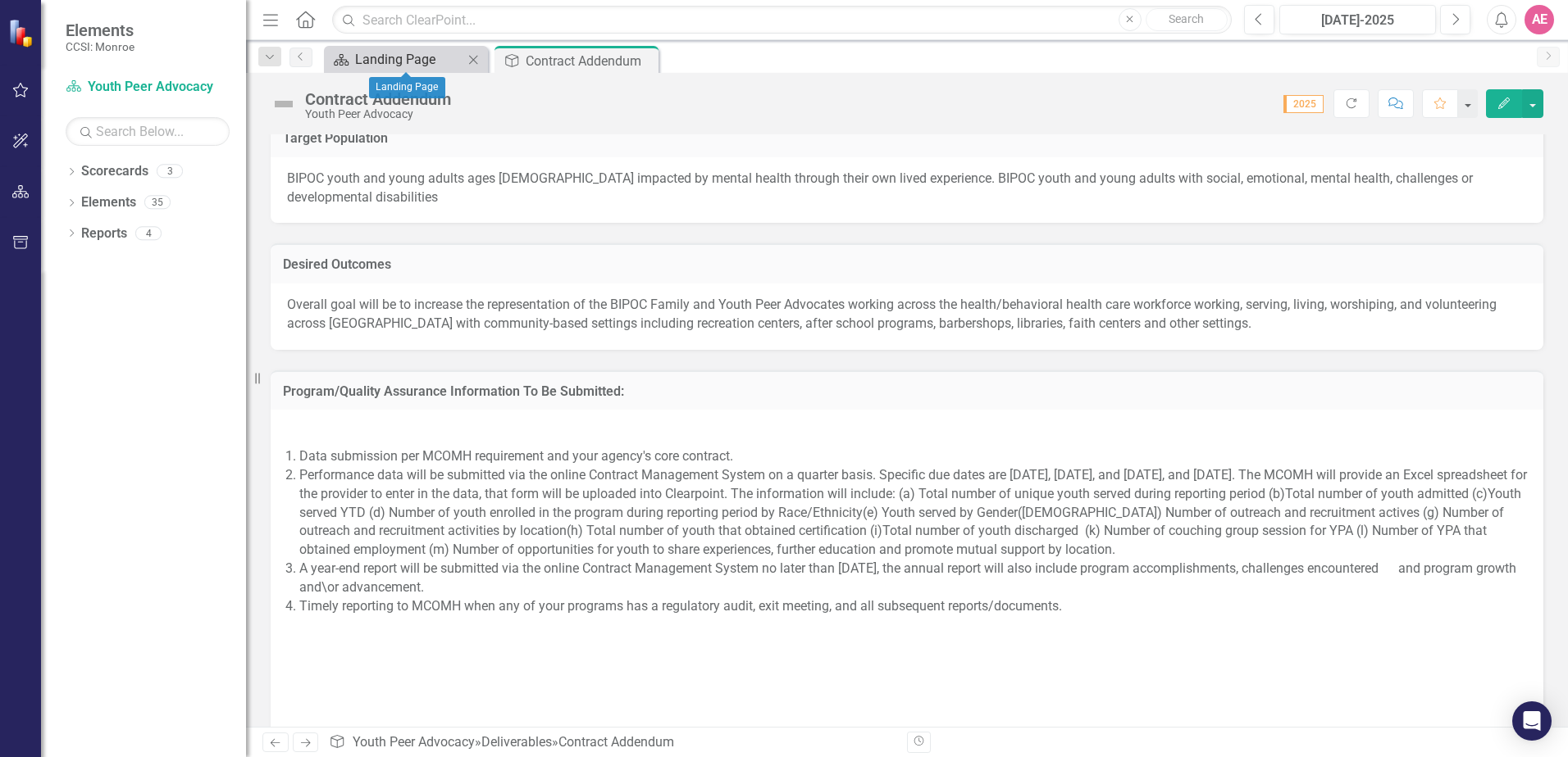
click at [407, 51] on div "Landing Page" at bounding box center [410, 59] width 108 height 20
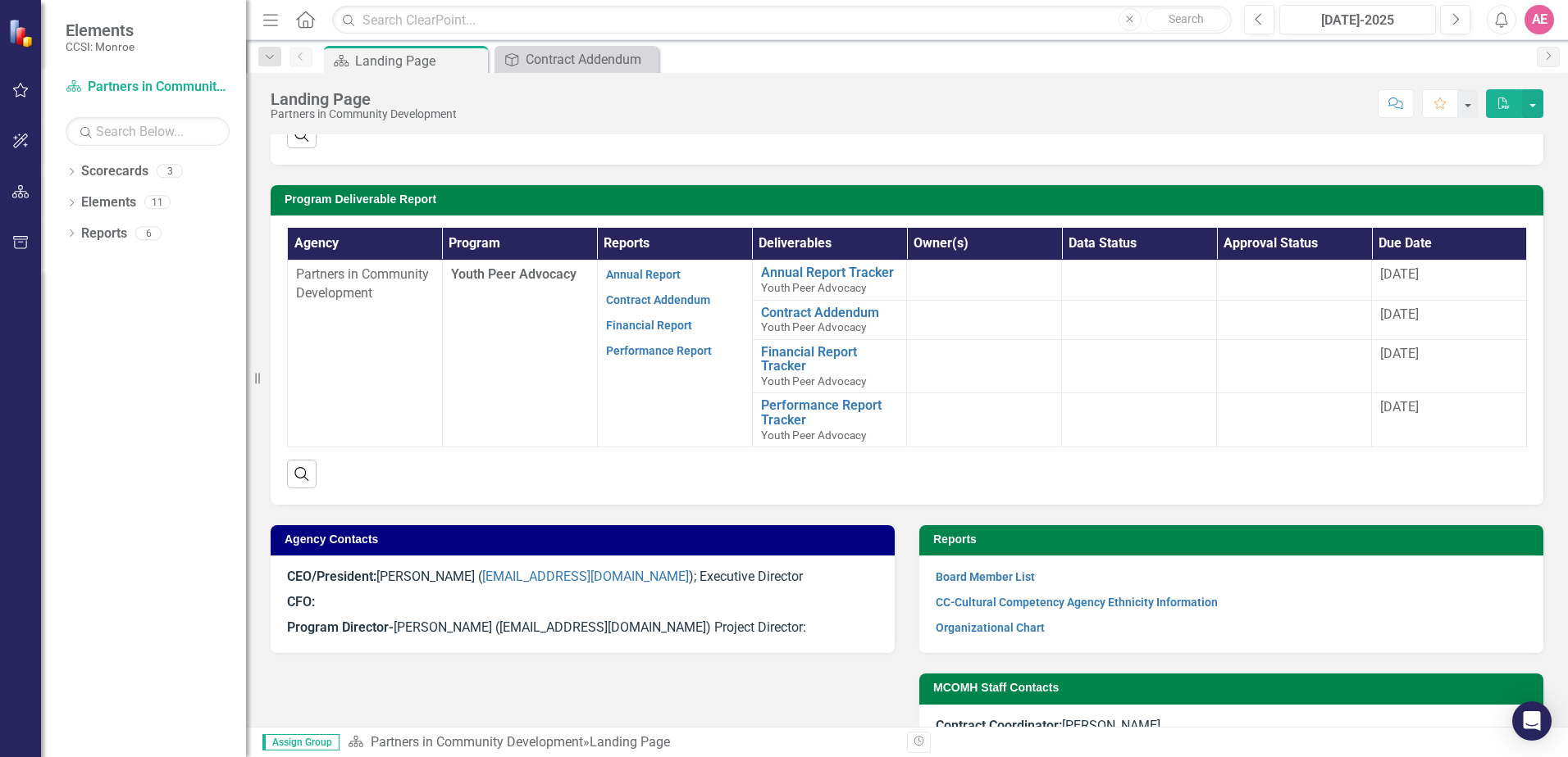
scroll to position [328, 0]
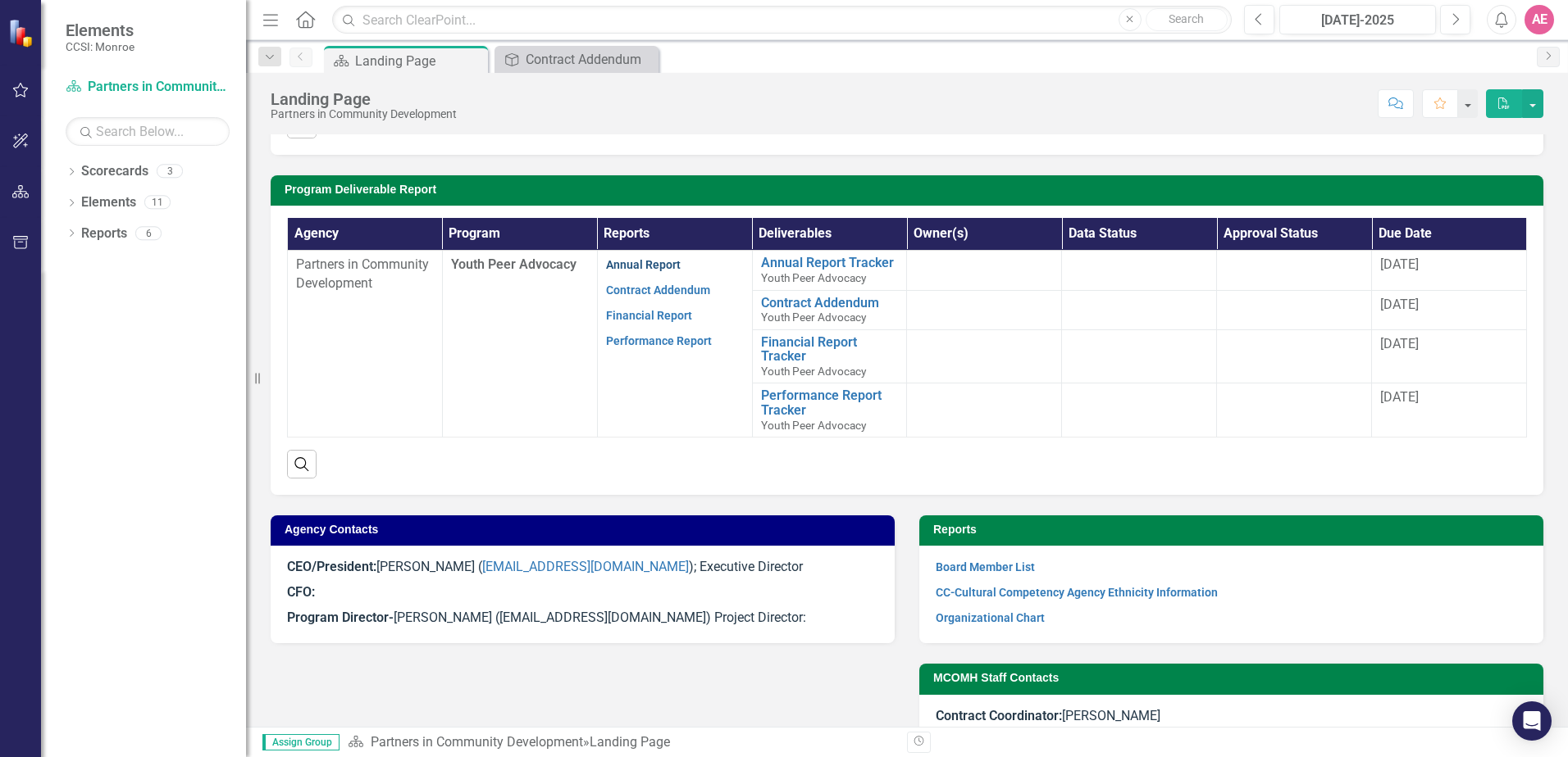
click at [641, 272] on link "Annual Report" at bounding box center [643, 265] width 74 height 14
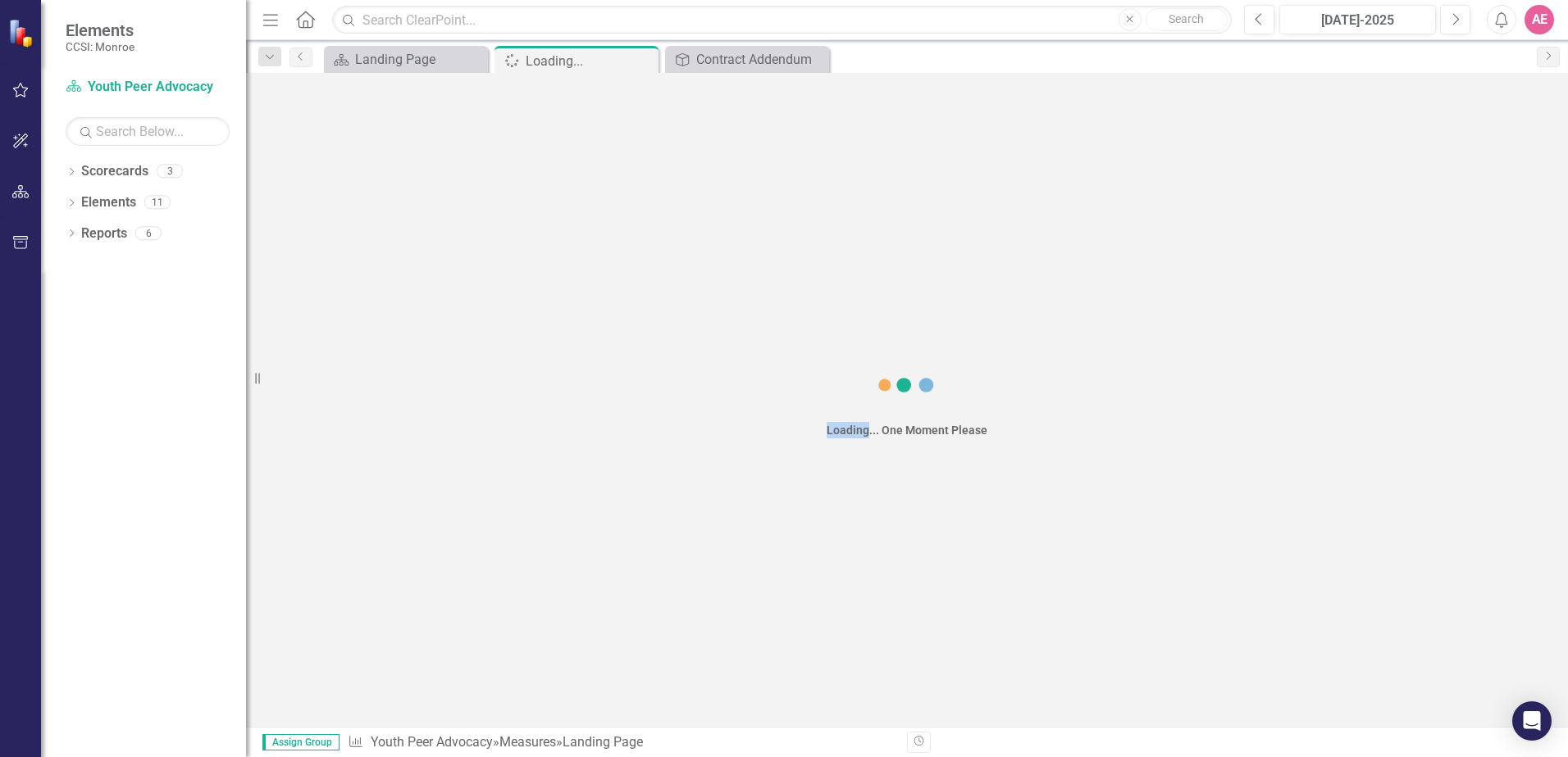
click at [641, 272] on div "Loading... One Moment Please" at bounding box center [907, 399] width 1322 height 654
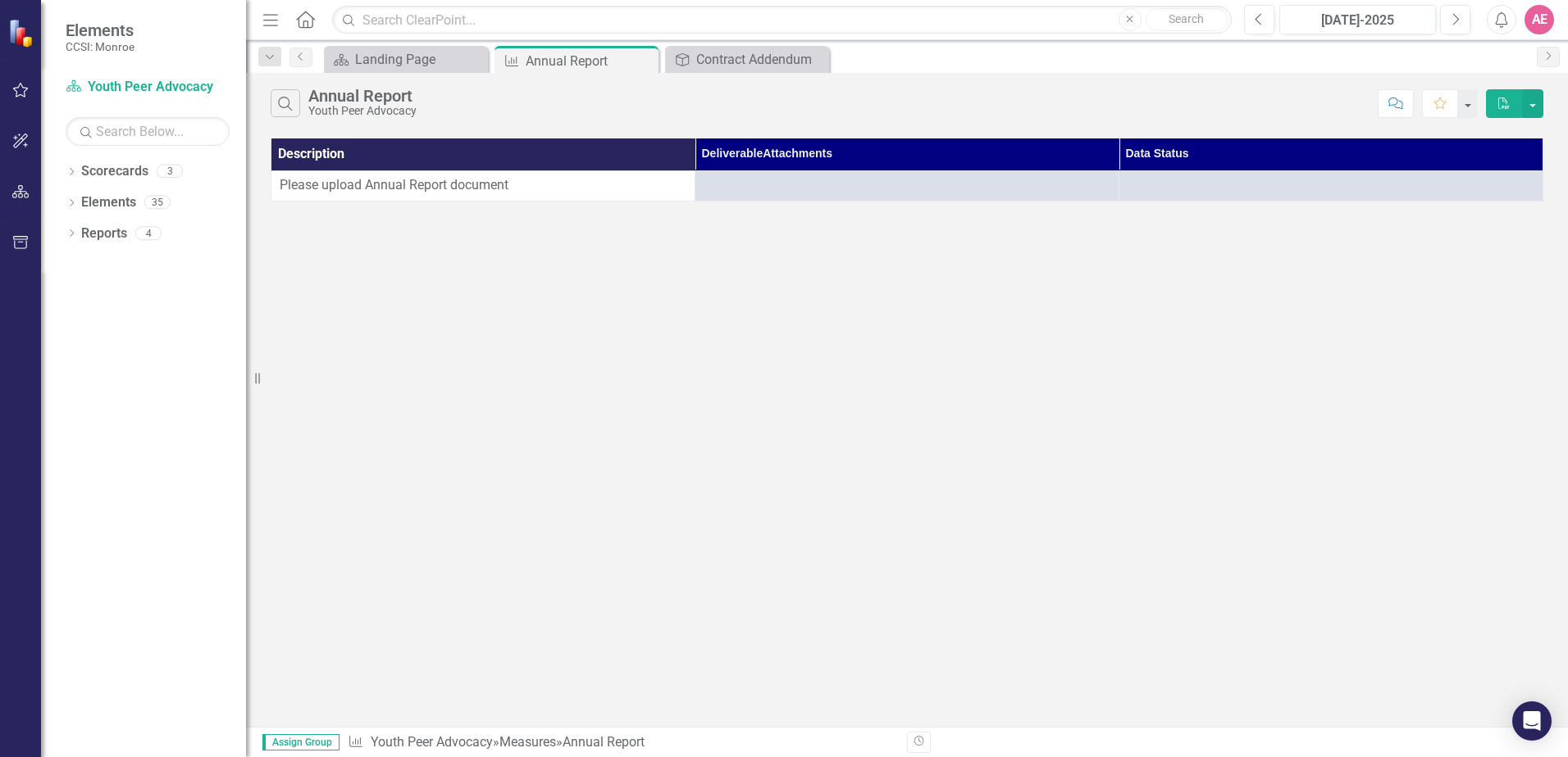
click at [492, 177] on span "Please upload Annual Report document" at bounding box center [393, 184] width 228 height 15
click at [487, 187] on span "Please upload Annual Report document" at bounding box center [393, 184] width 228 height 15
click at [1542, 107] on button "button" at bounding box center [1532, 104] width 21 height 29
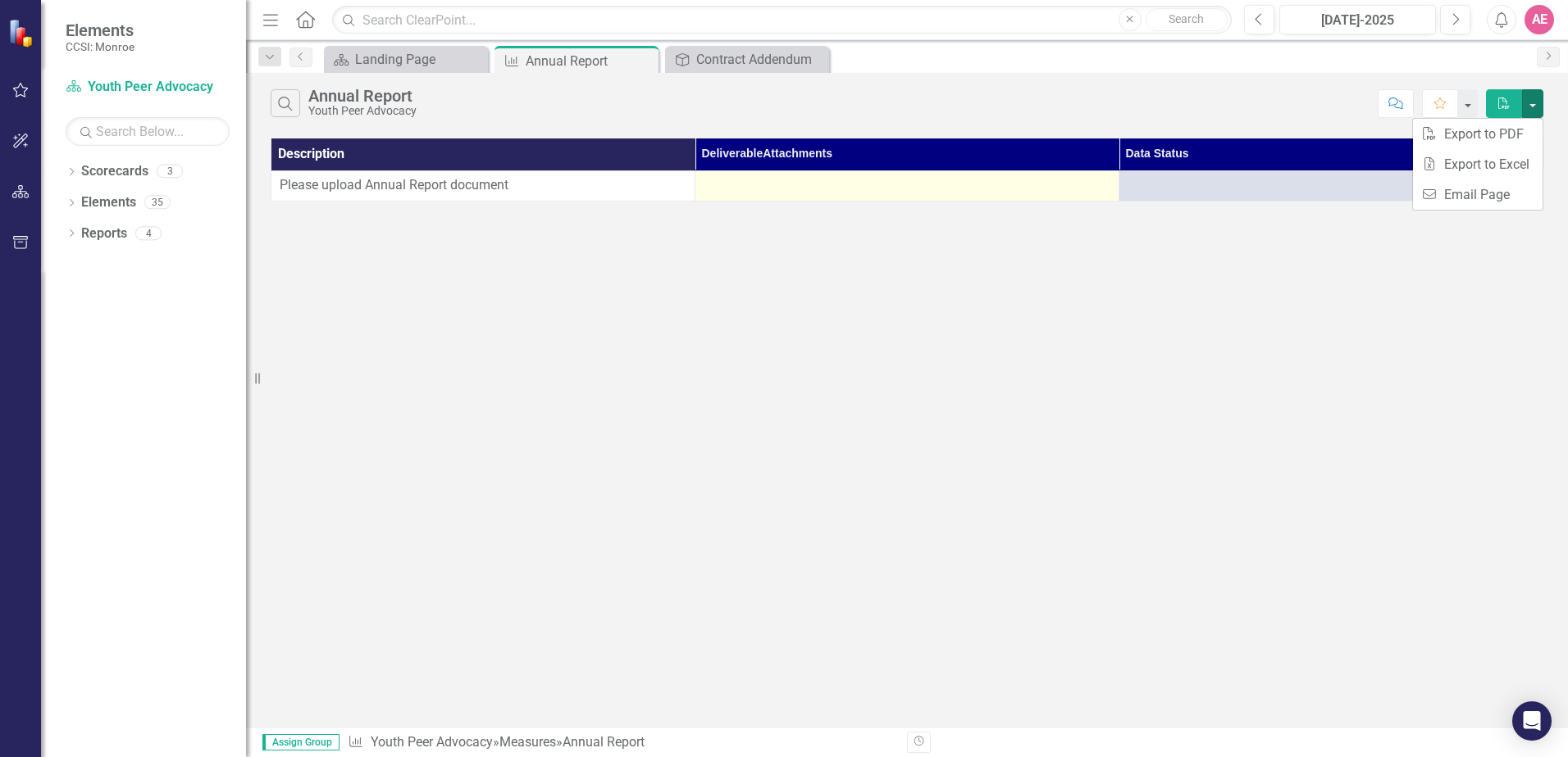
click at [907, 176] on div at bounding box center [906, 185] width 407 height 19
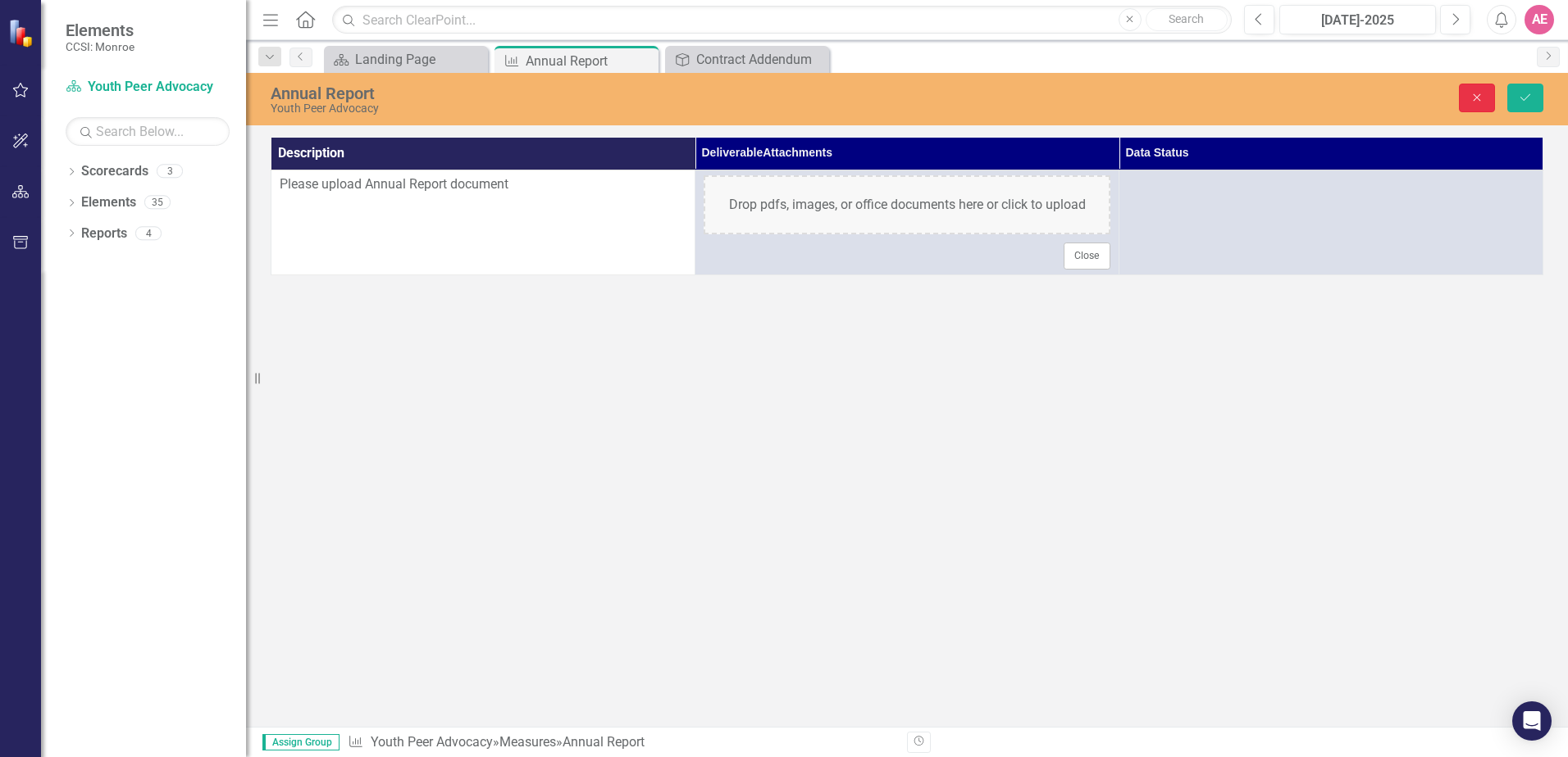
click at [1477, 97] on icon "Close" at bounding box center [1476, 98] width 14 height 12
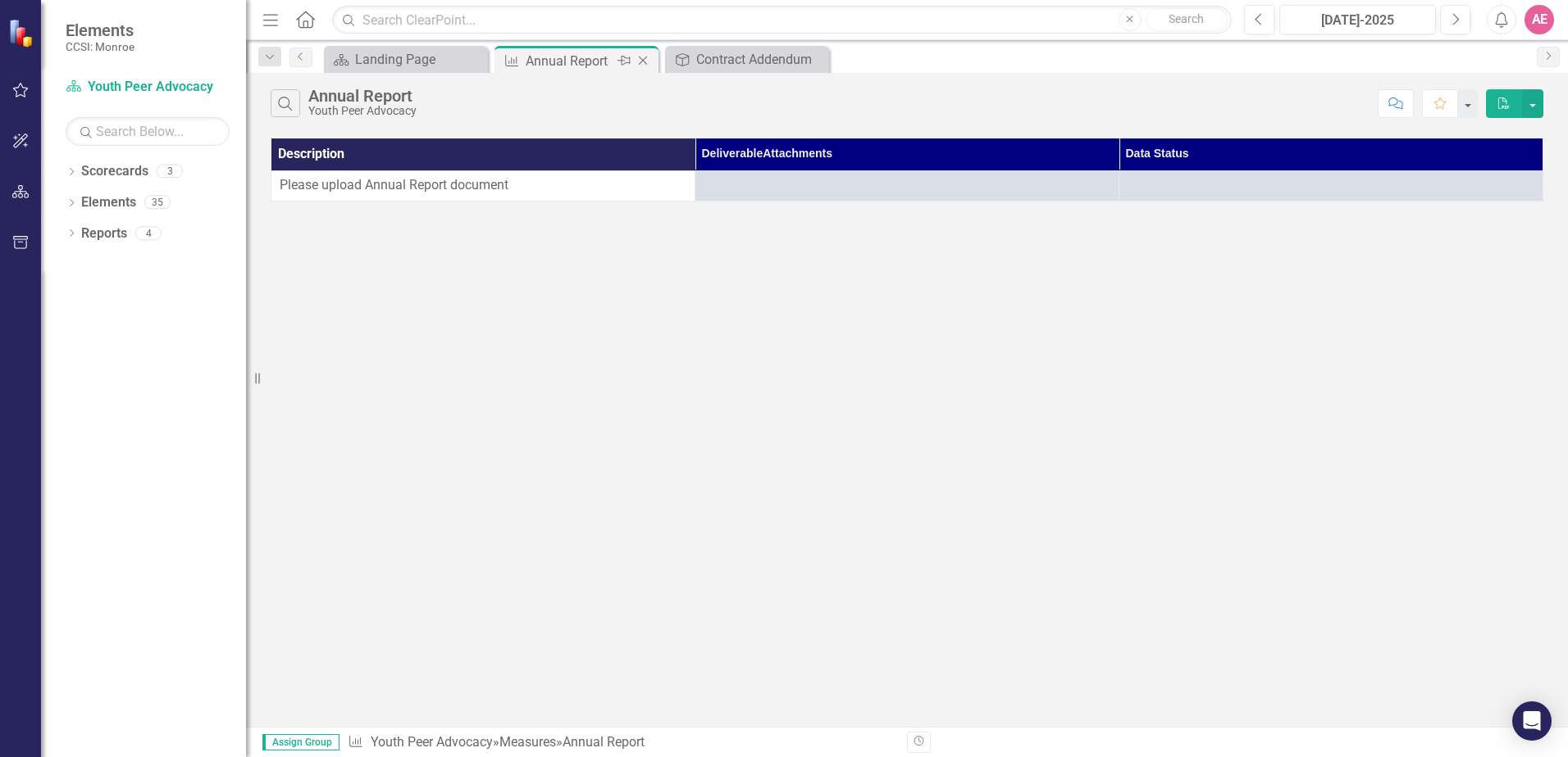
click at [648, 60] on icon "Close" at bounding box center [642, 61] width 16 height 14
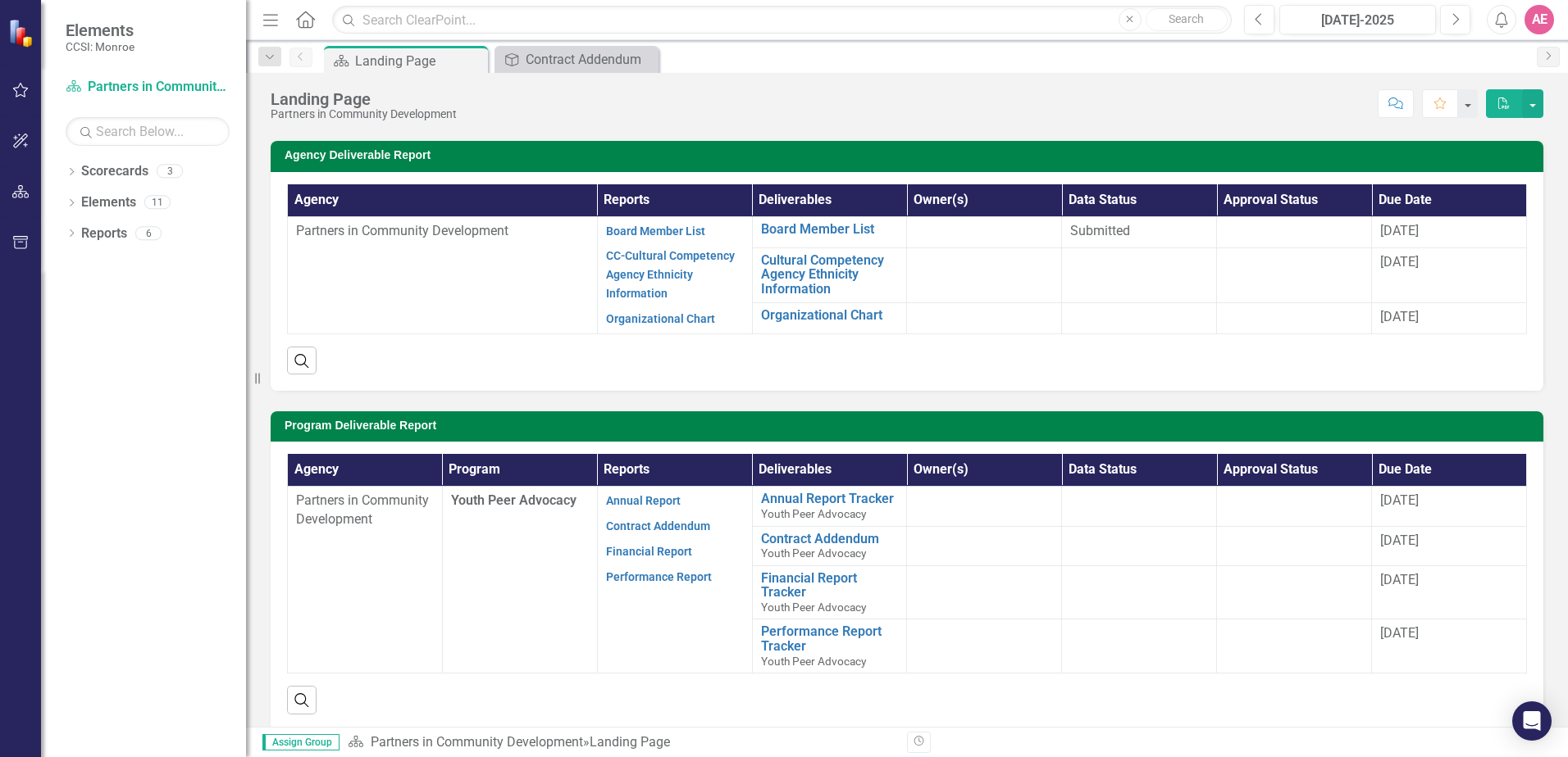
scroll to position [82, 0]
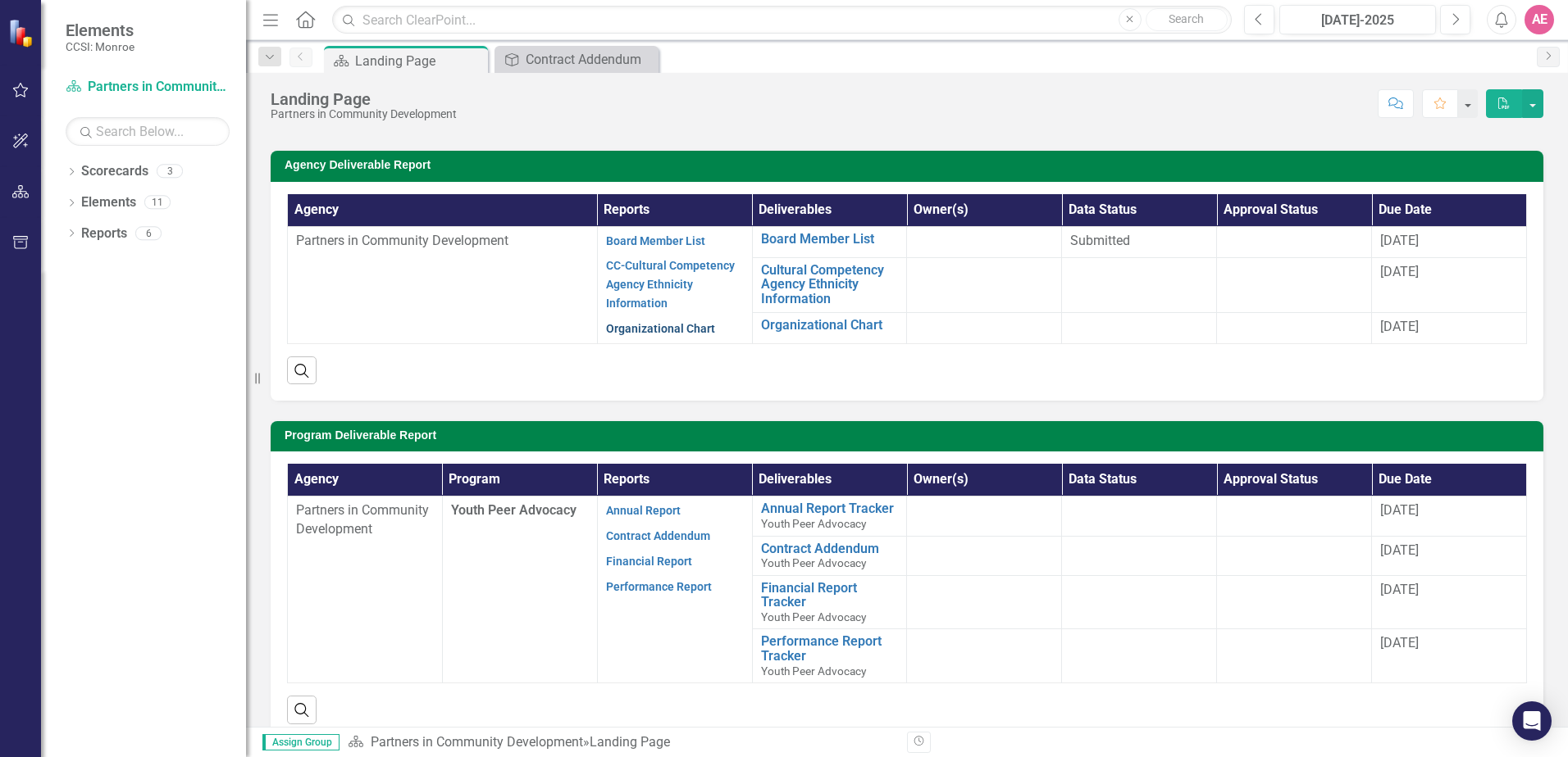
click at [673, 330] on link "Organizational Chart" at bounding box center [660, 329] width 109 height 14
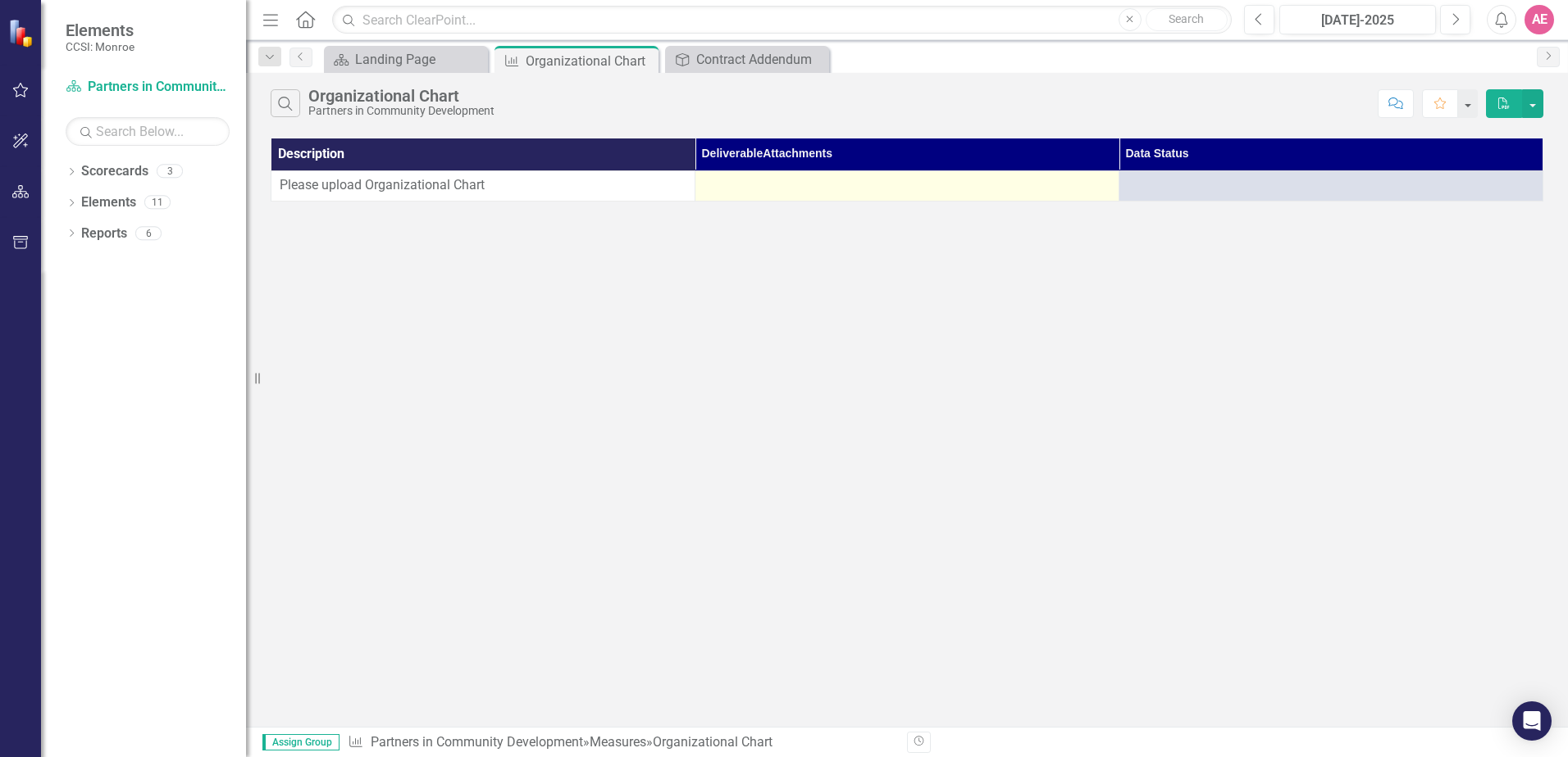
click at [836, 194] on div at bounding box center [906, 185] width 407 height 19
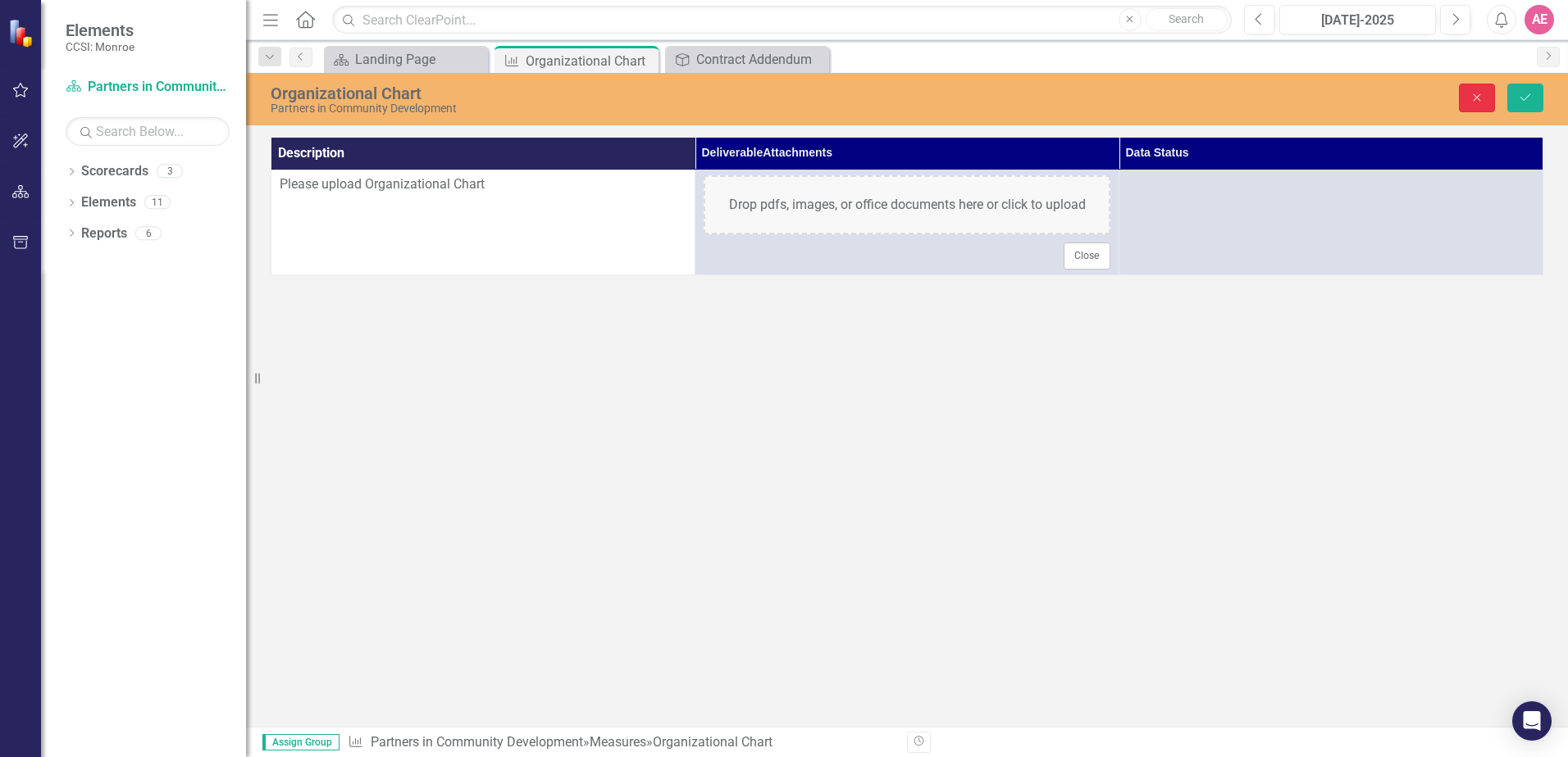
click at [1471, 92] on icon "Close" at bounding box center [1476, 98] width 14 height 12
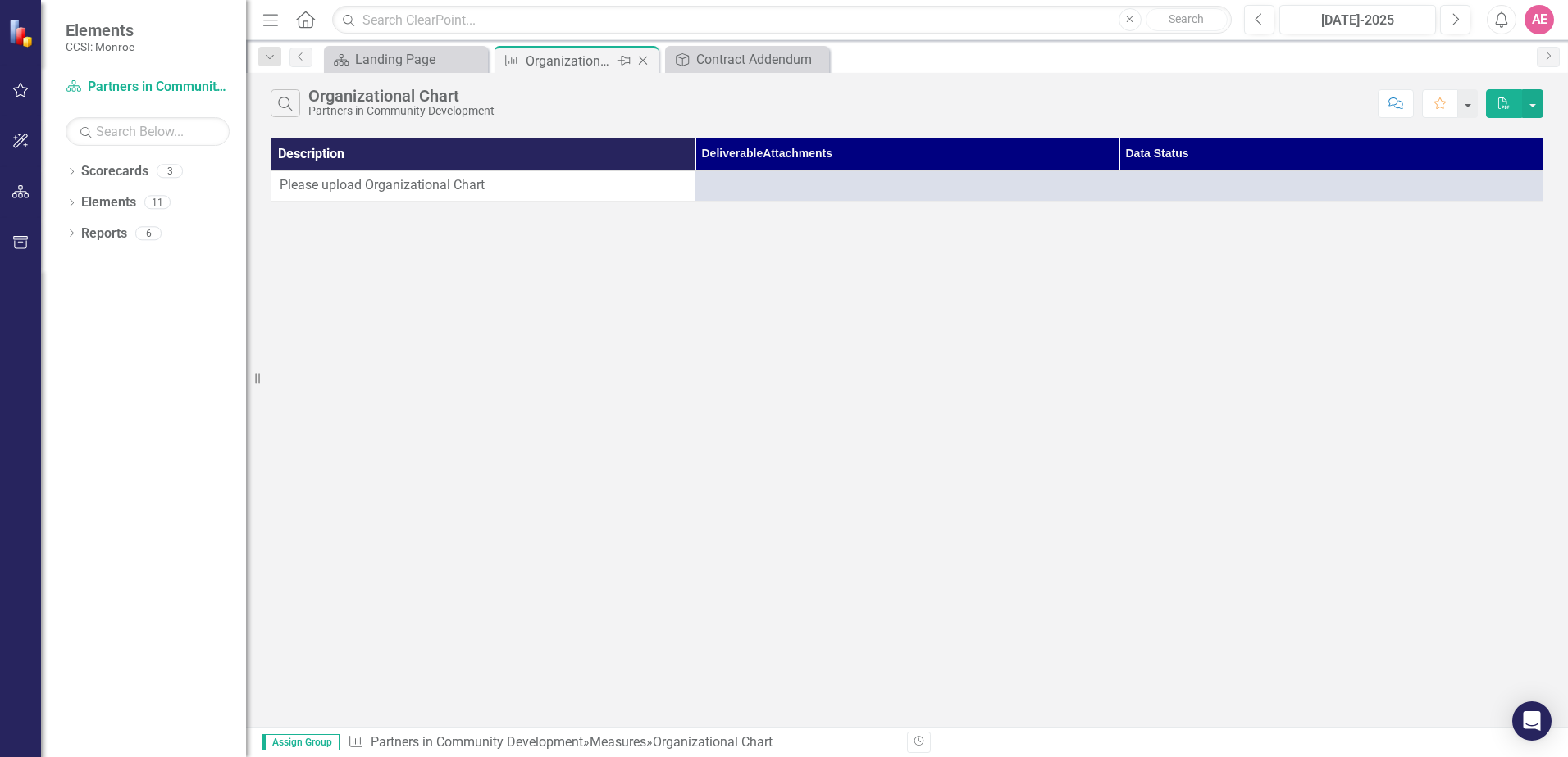
click at [646, 60] on icon "Close" at bounding box center [642, 61] width 16 height 14
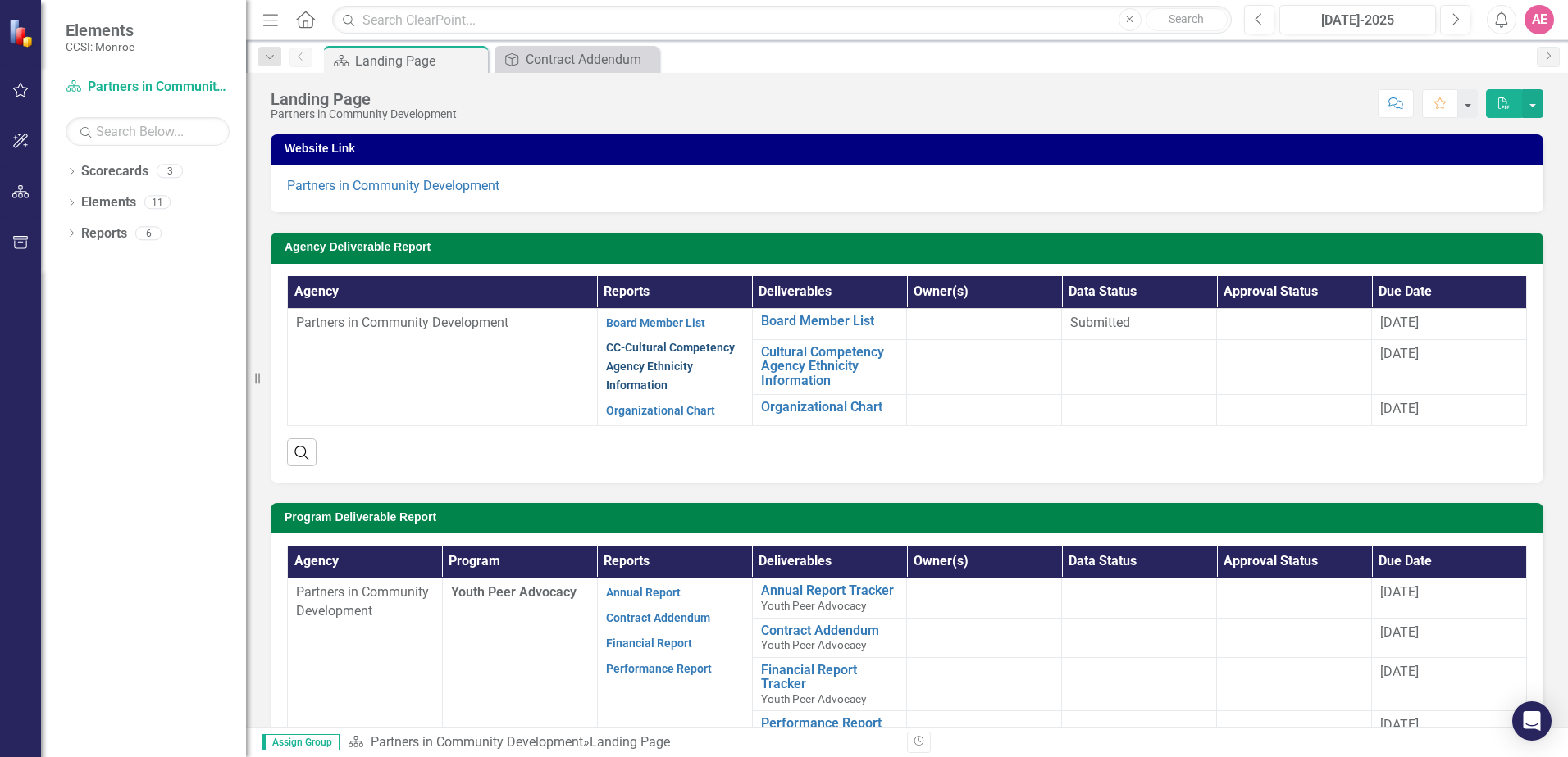
click at [658, 363] on link "CC-Cultural Competency Agency Ethnicity Information" at bounding box center [670, 366] width 129 height 51
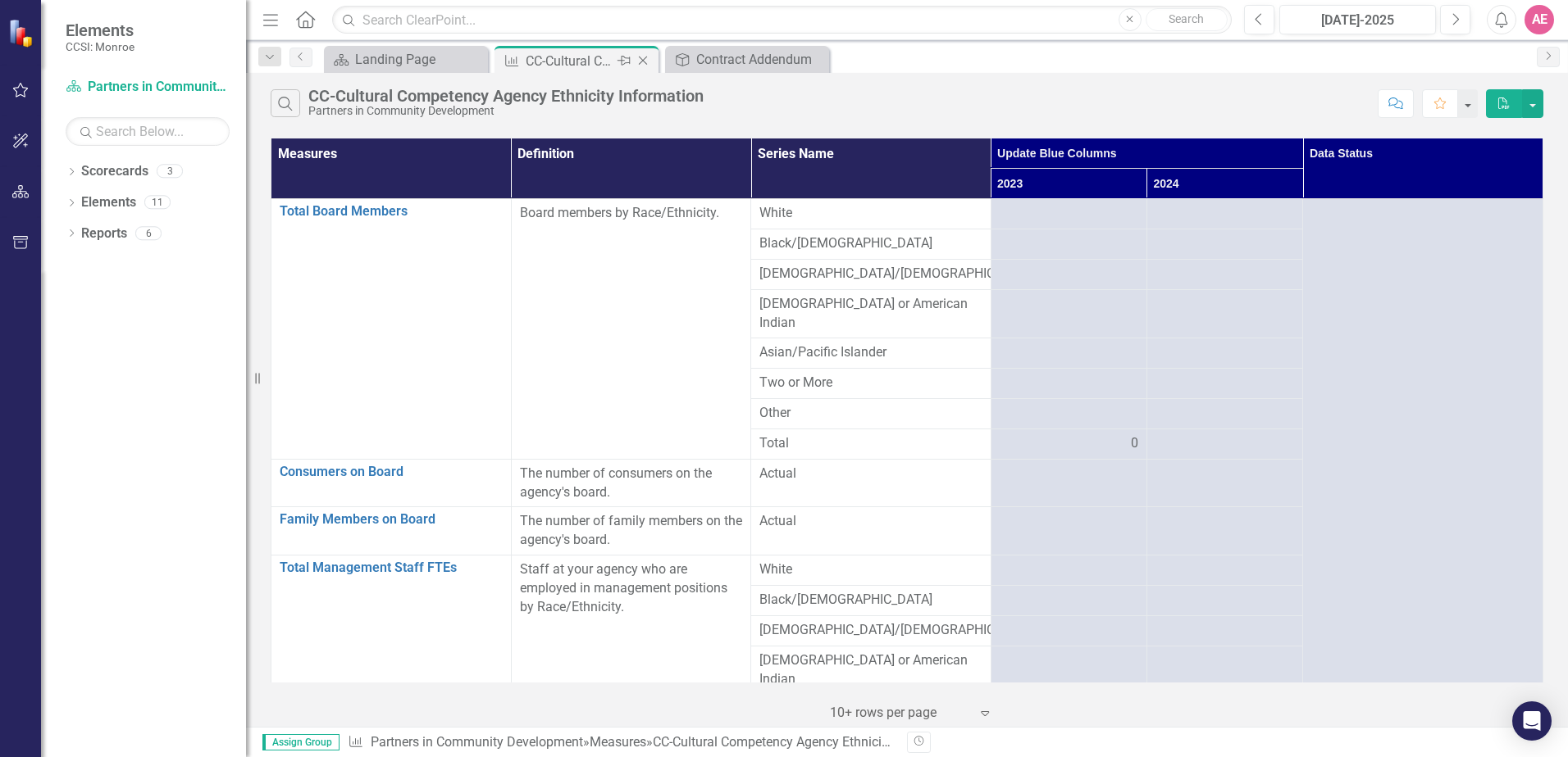
click at [639, 64] on icon "Close" at bounding box center [642, 61] width 16 height 14
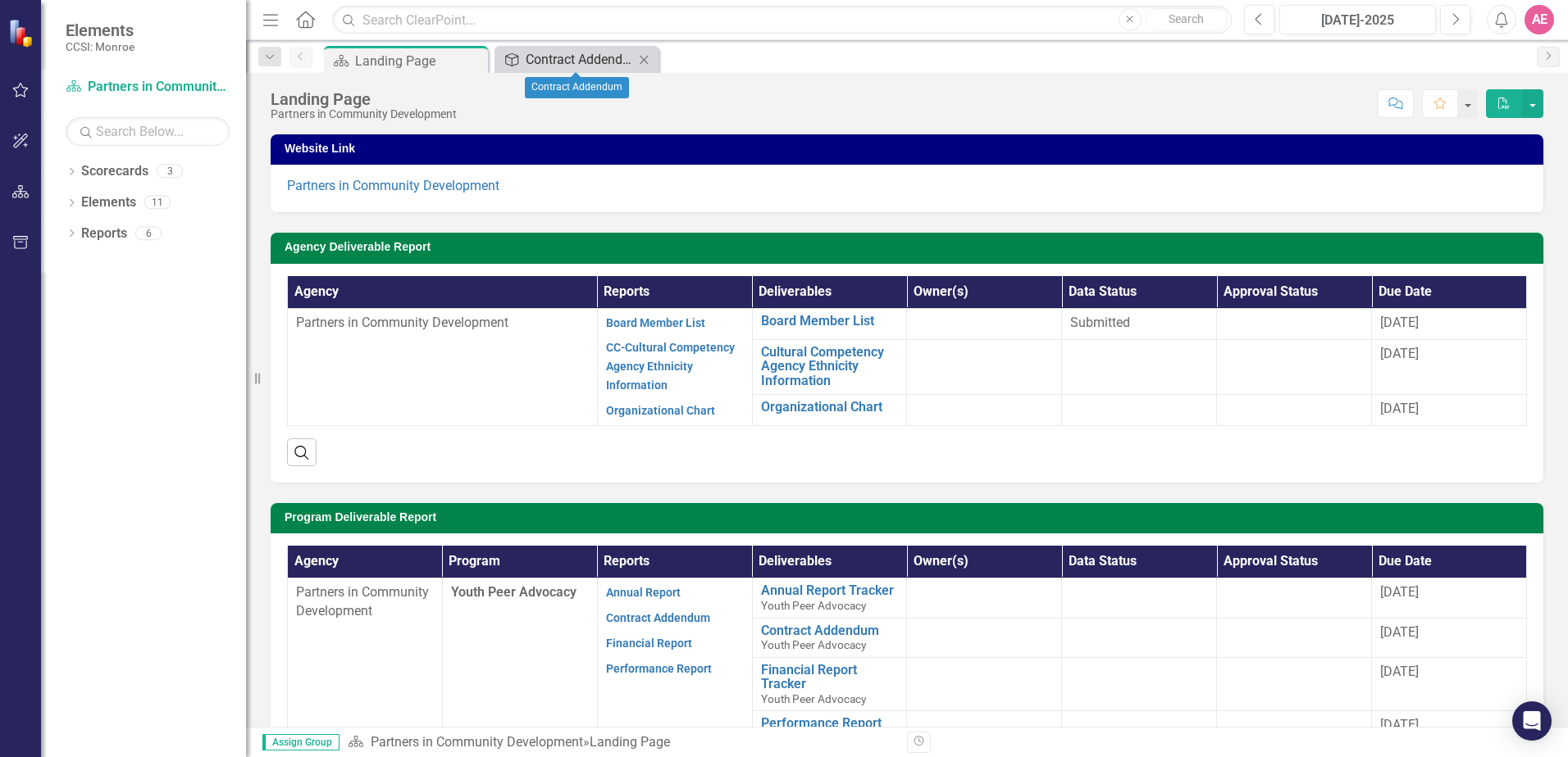
click at [515, 53] on icon "Deliverable" at bounding box center [511, 60] width 16 height 14
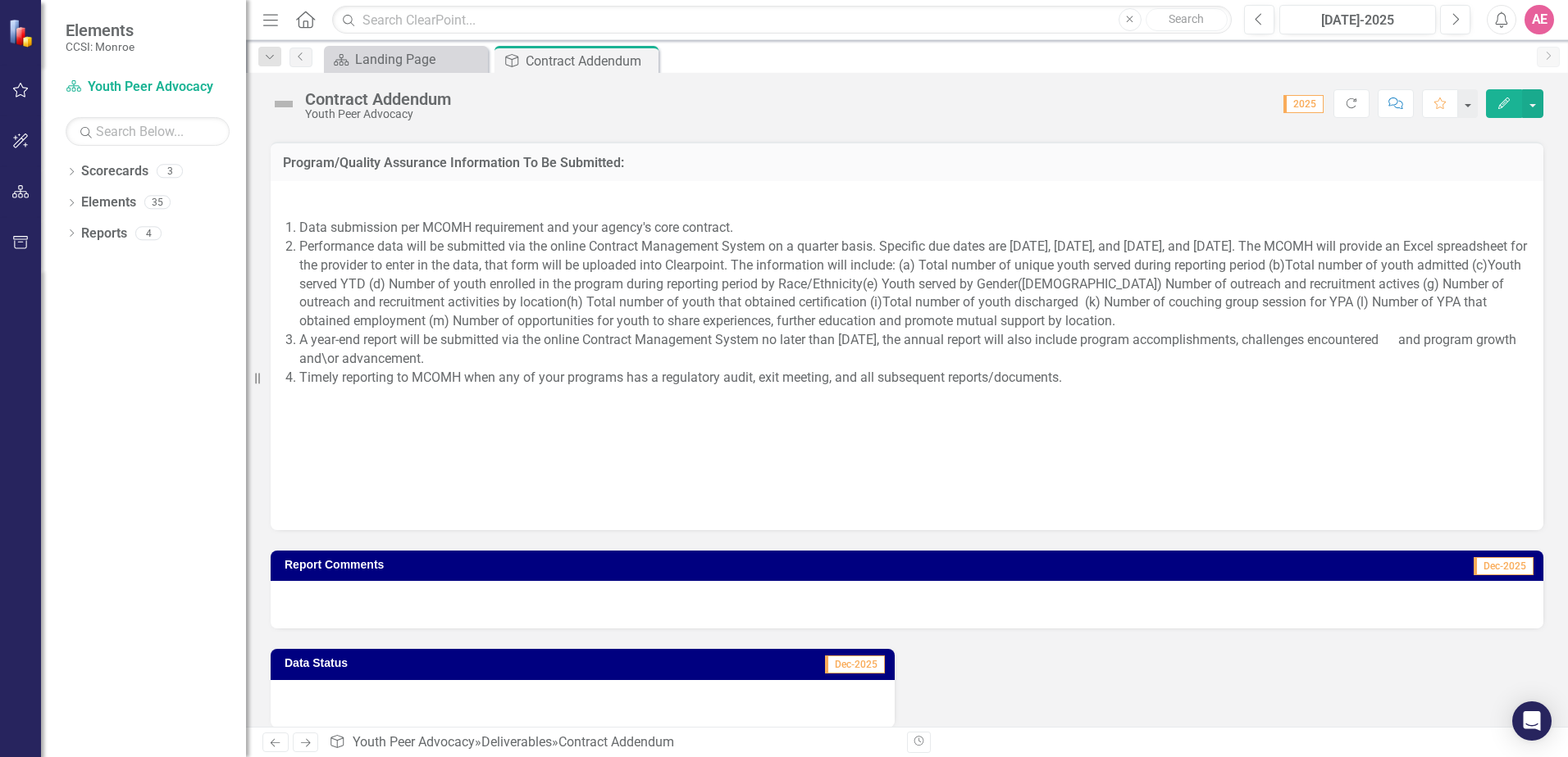
scroll to position [1582, 0]
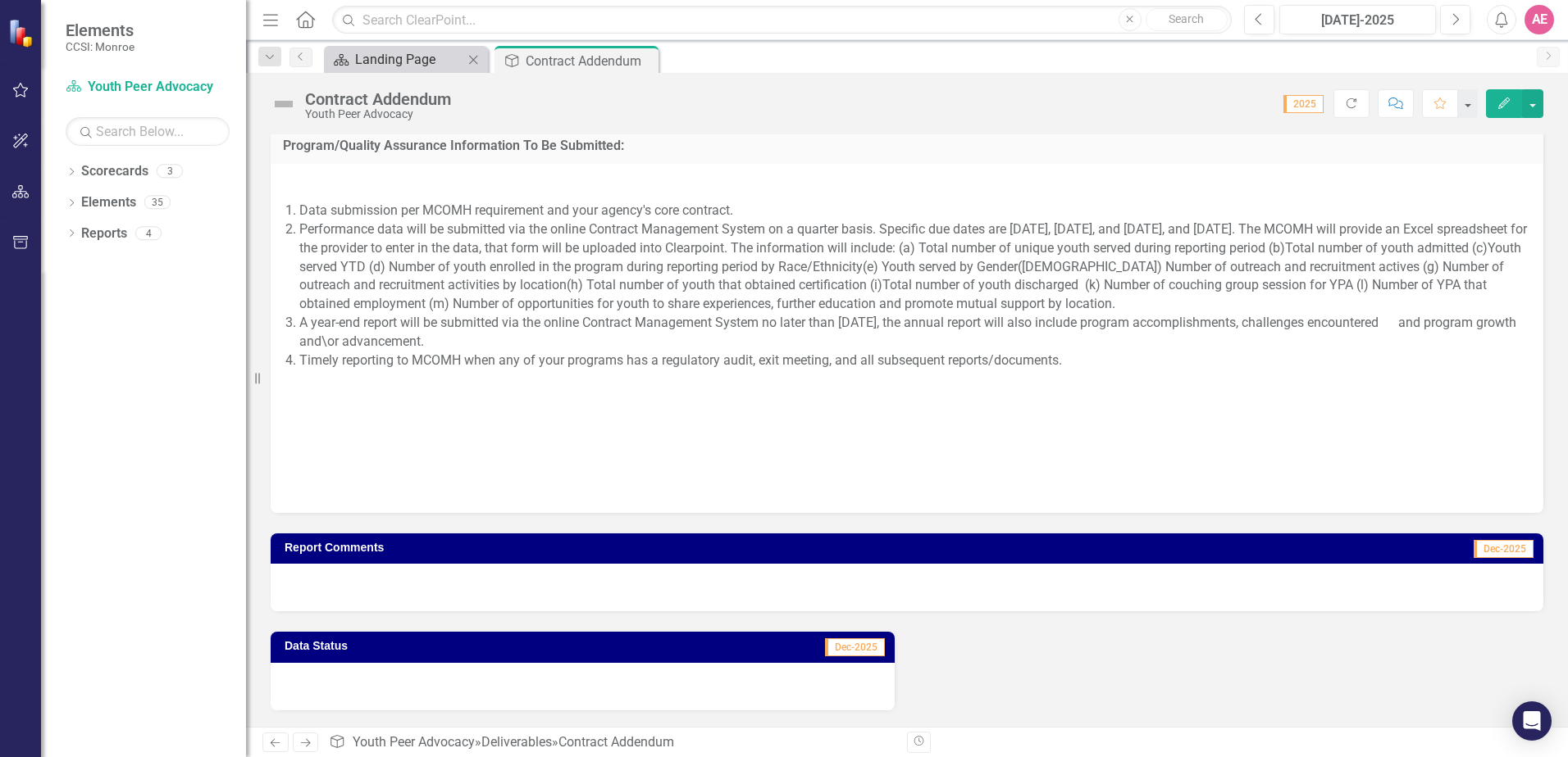
click at [413, 66] on div "Landing Page" at bounding box center [410, 59] width 108 height 20
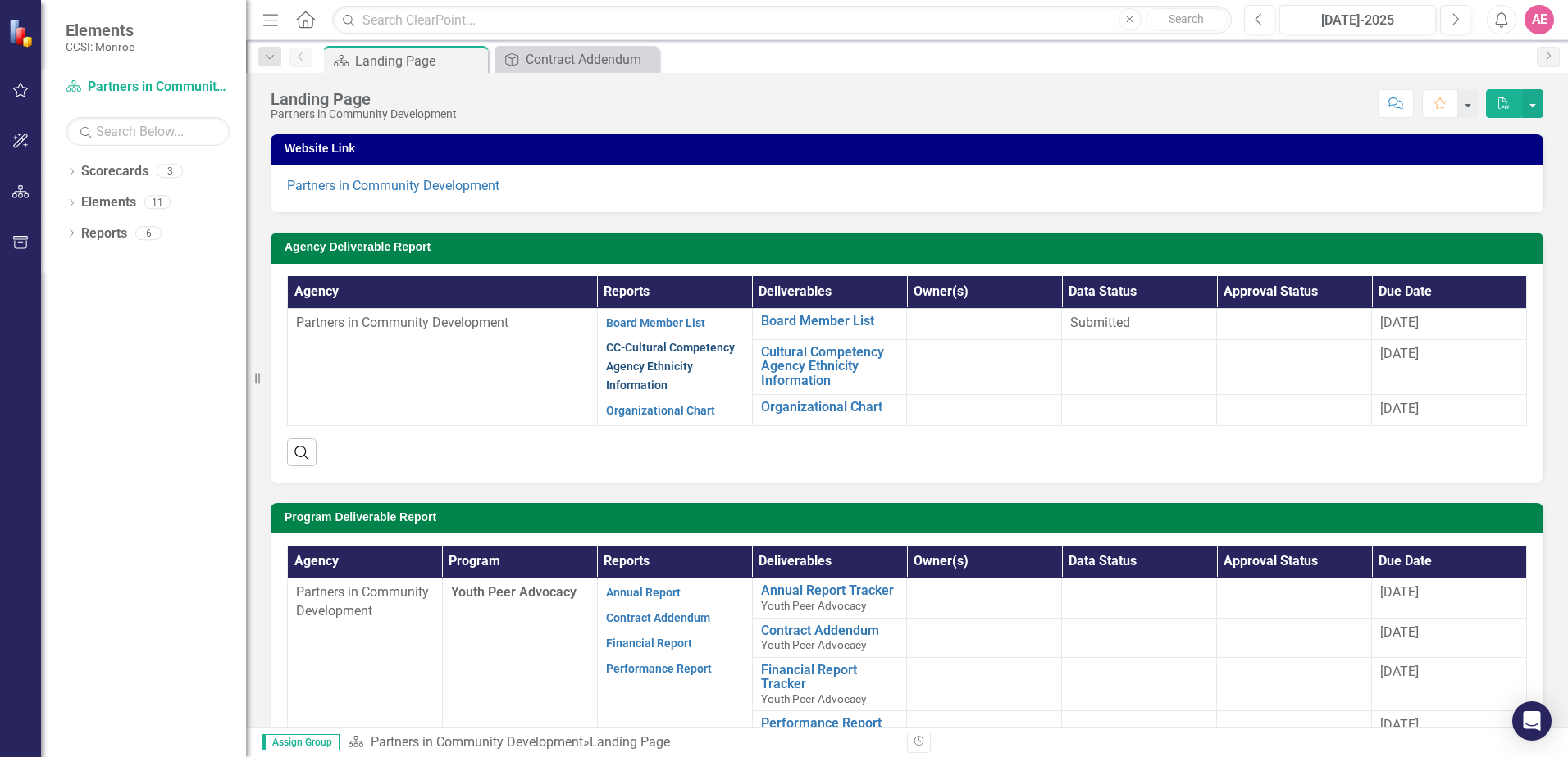
click at [625, 365] on link "CC-Cultural Competency Agency Ethnicity Information" at bounding box center [670, 366] width 129 height 51
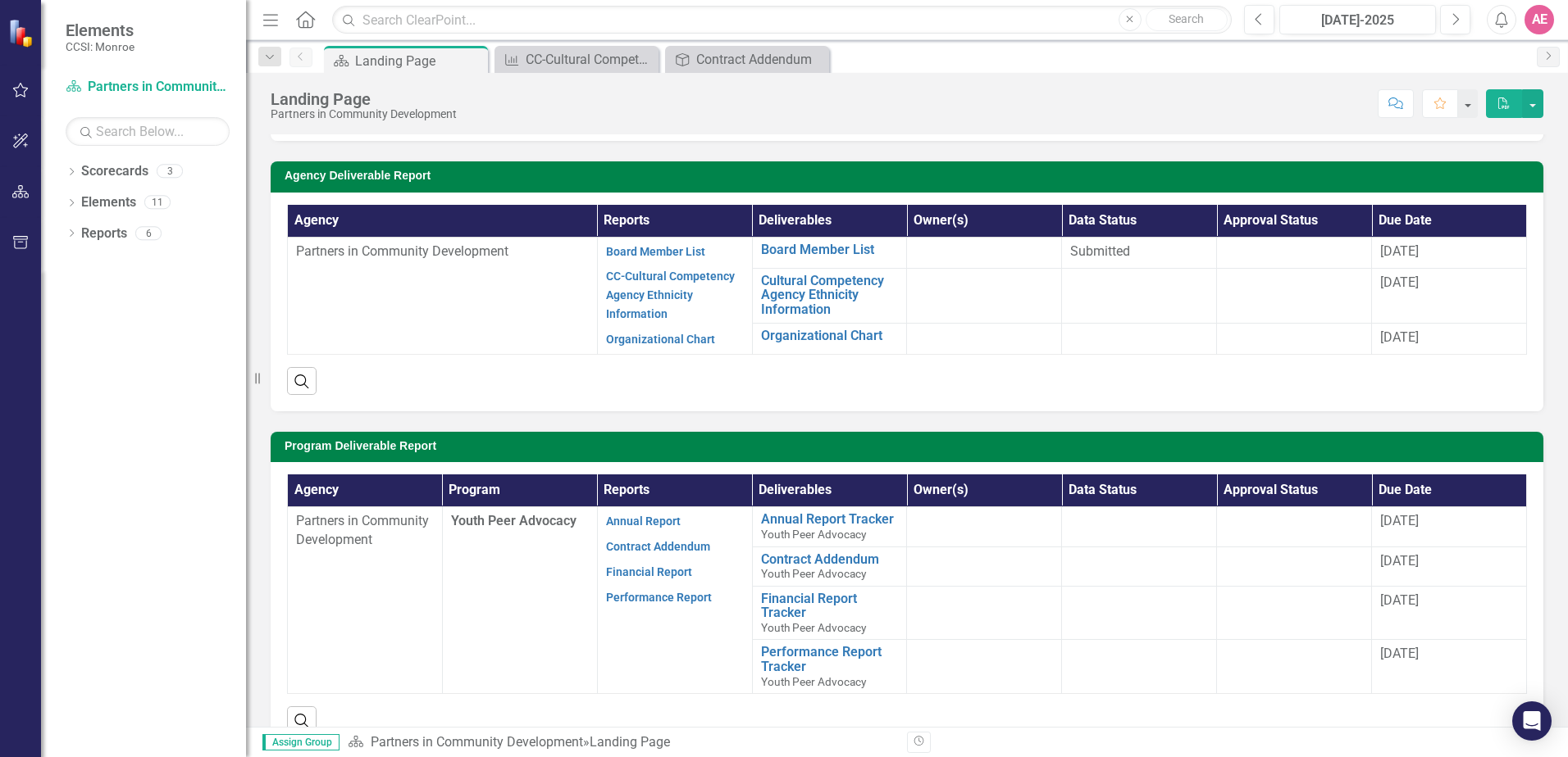
scroll to position [82, 0]
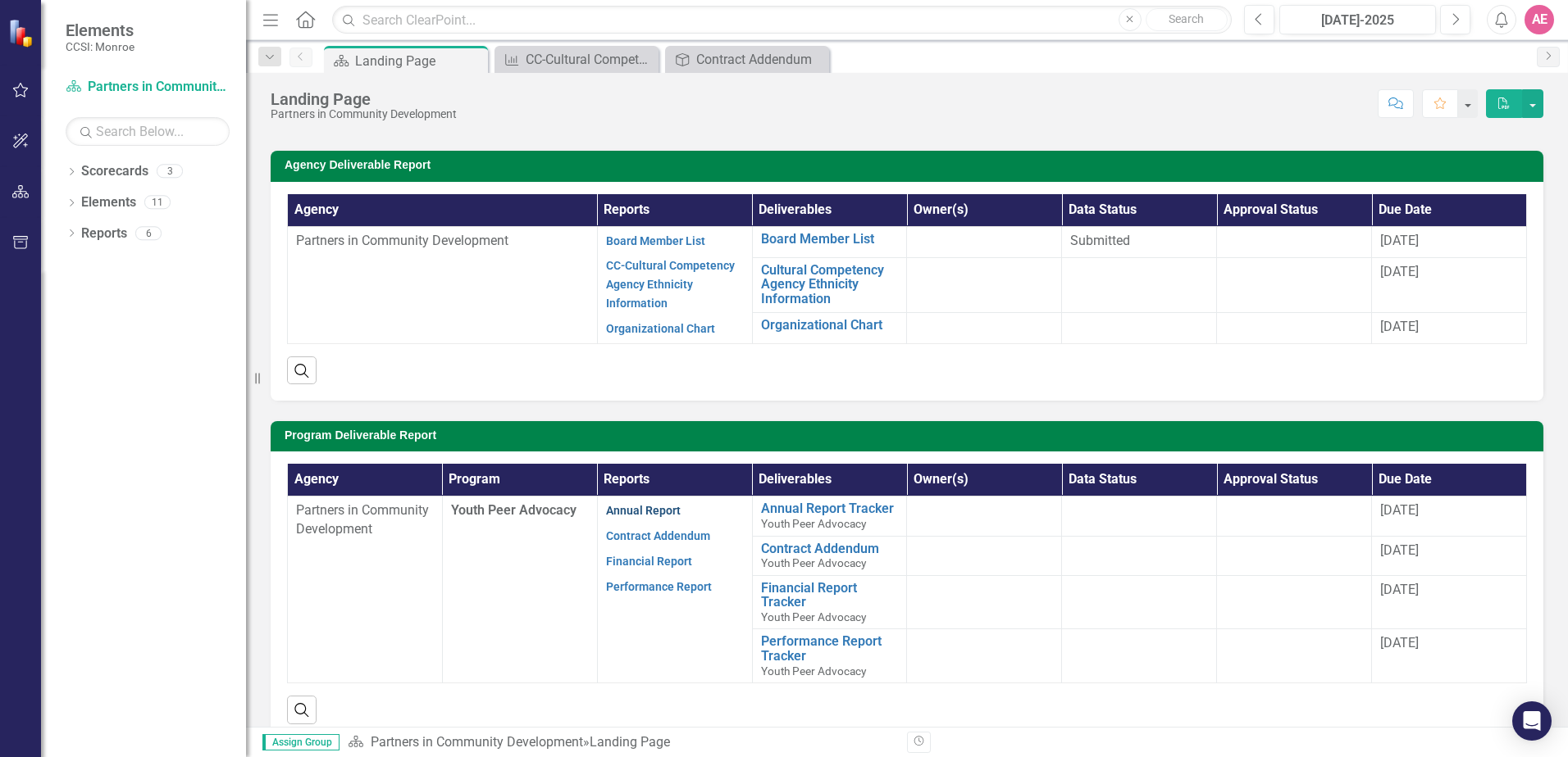
click at [630, 510] on link "Annual Report" at bounding box center [643, 511] width 74 height 14
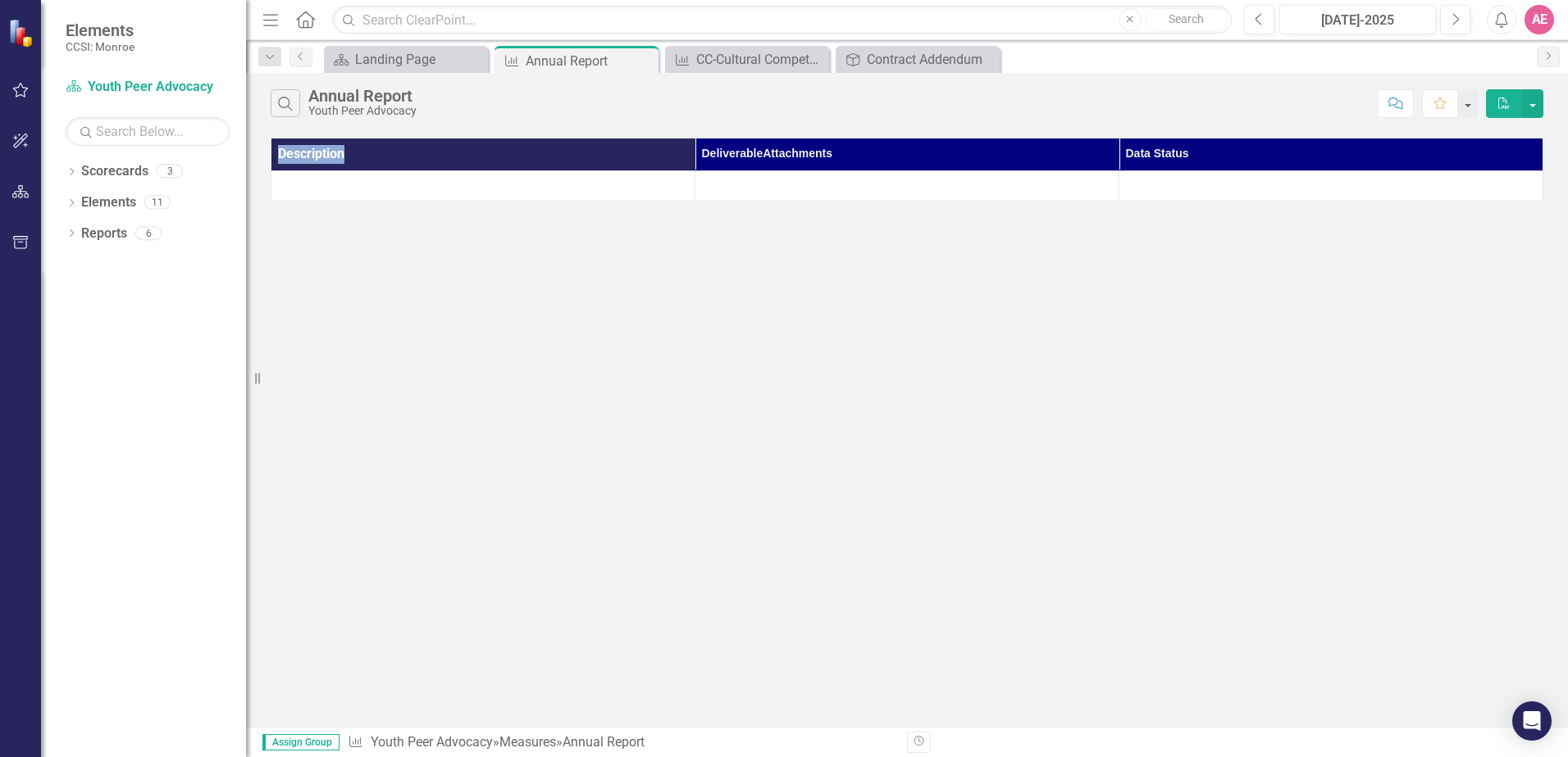
click at [630, 510] on div "Search Annual Report Youth Peer Advocacy Comment Favorite PDF Description Deliv…" at bounding box center [907, 399] width 1322 height 654
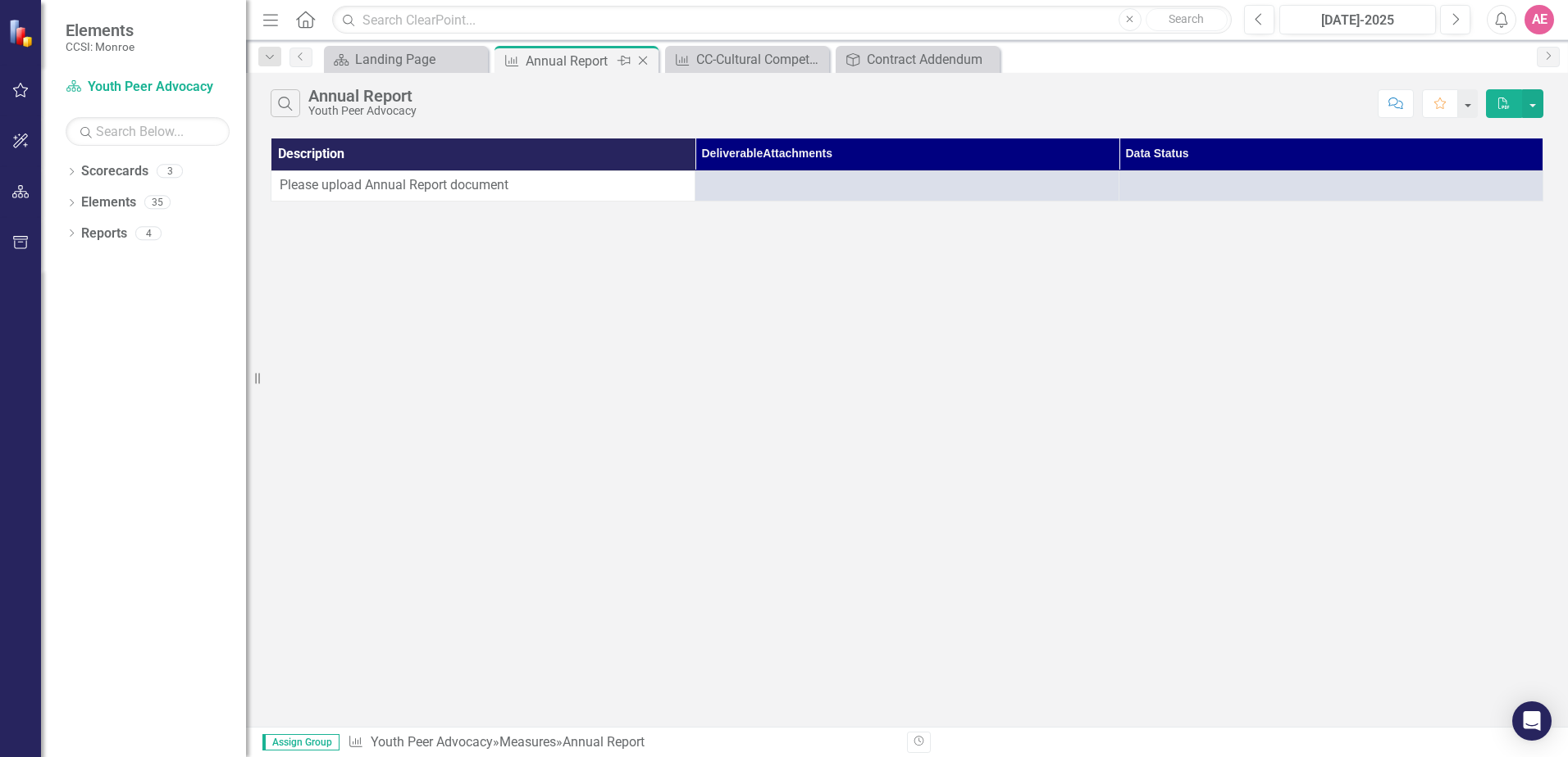
click at [647, 59] on icon "Close" at bounding box center [642, 61] width 16 height 14
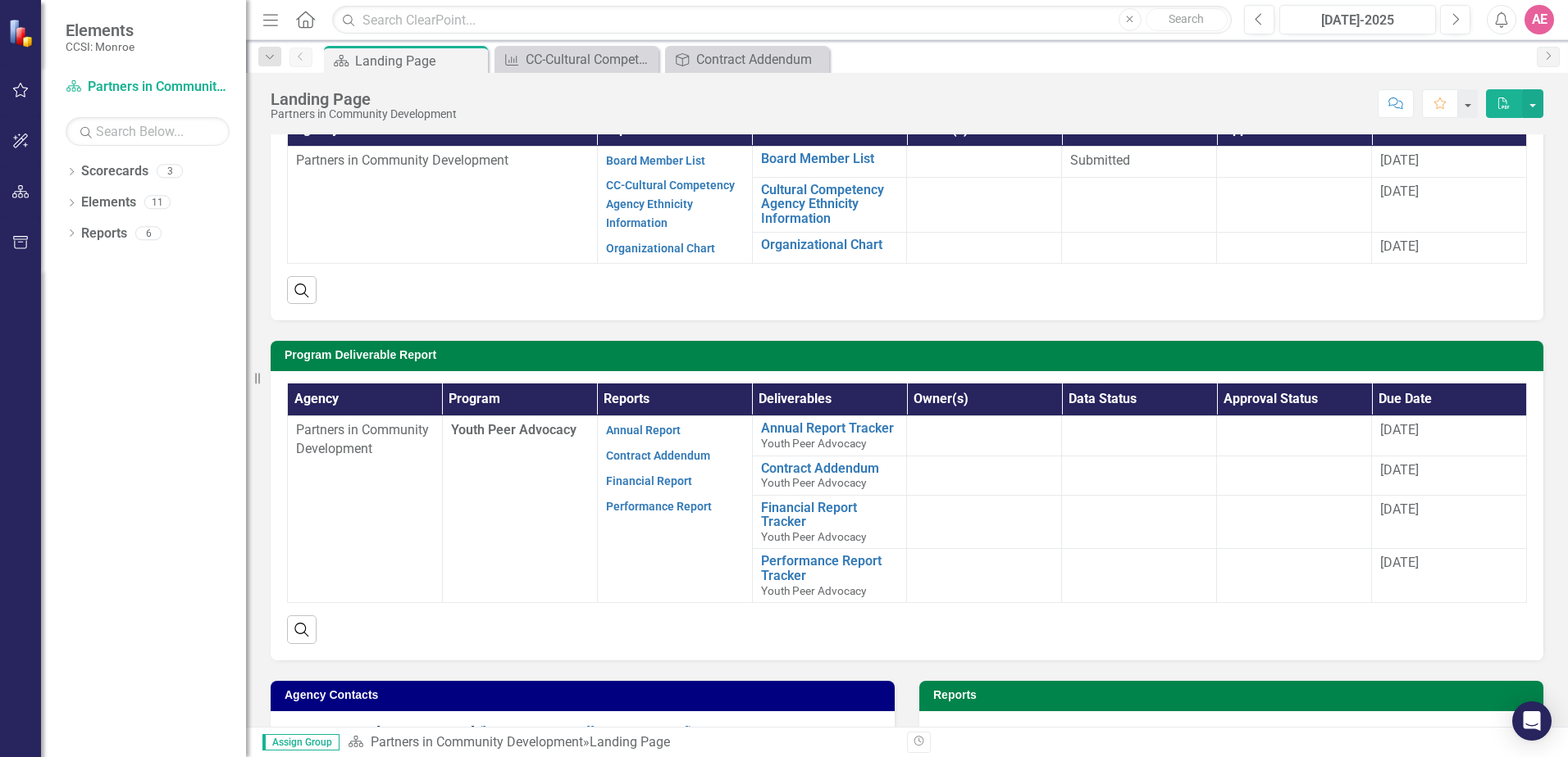
scroll to position [164, 0]
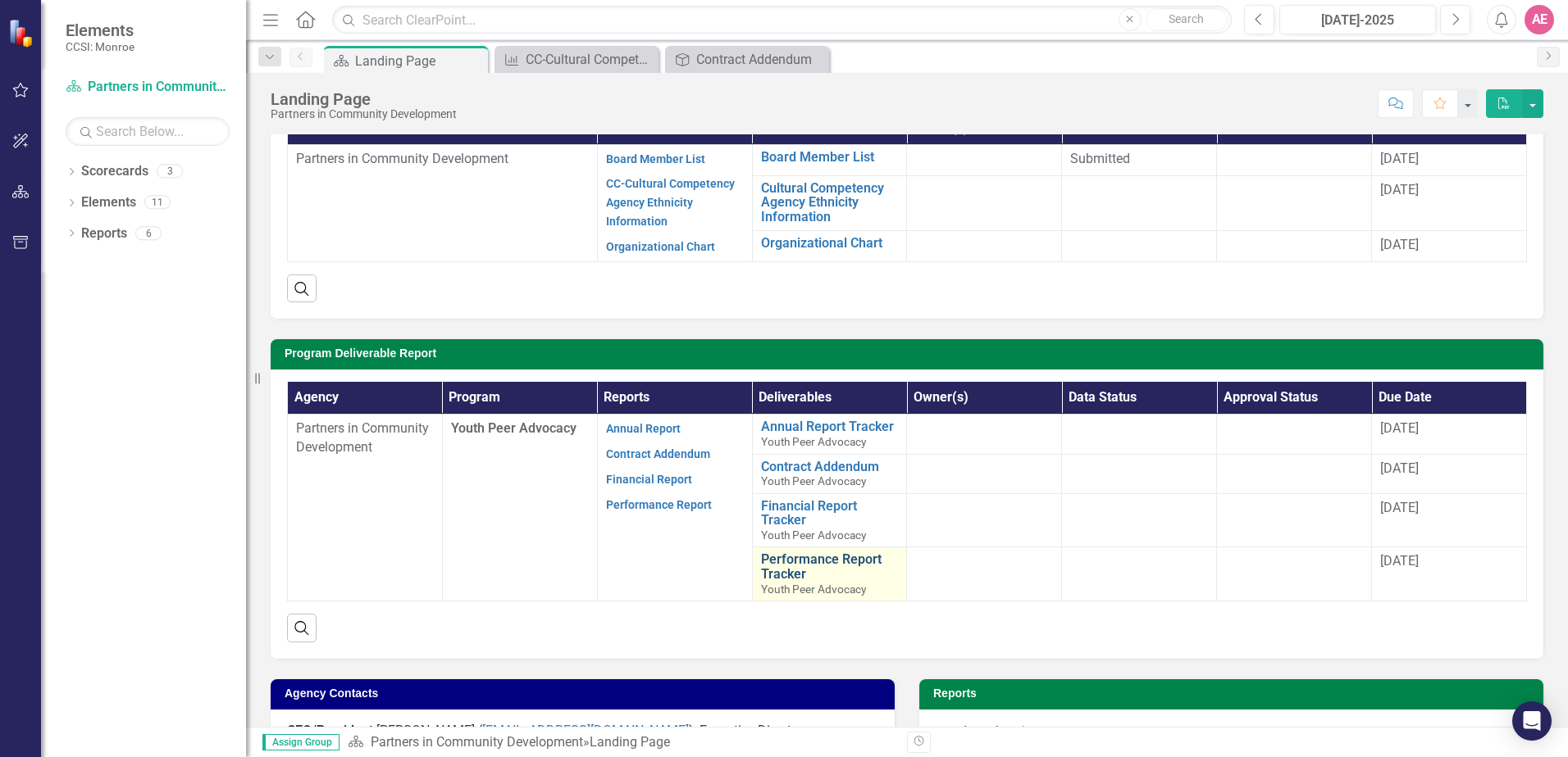
click at [782, 568] on link "Performance Report Tracker" at bounding box center [829, 567] width 138 height 29
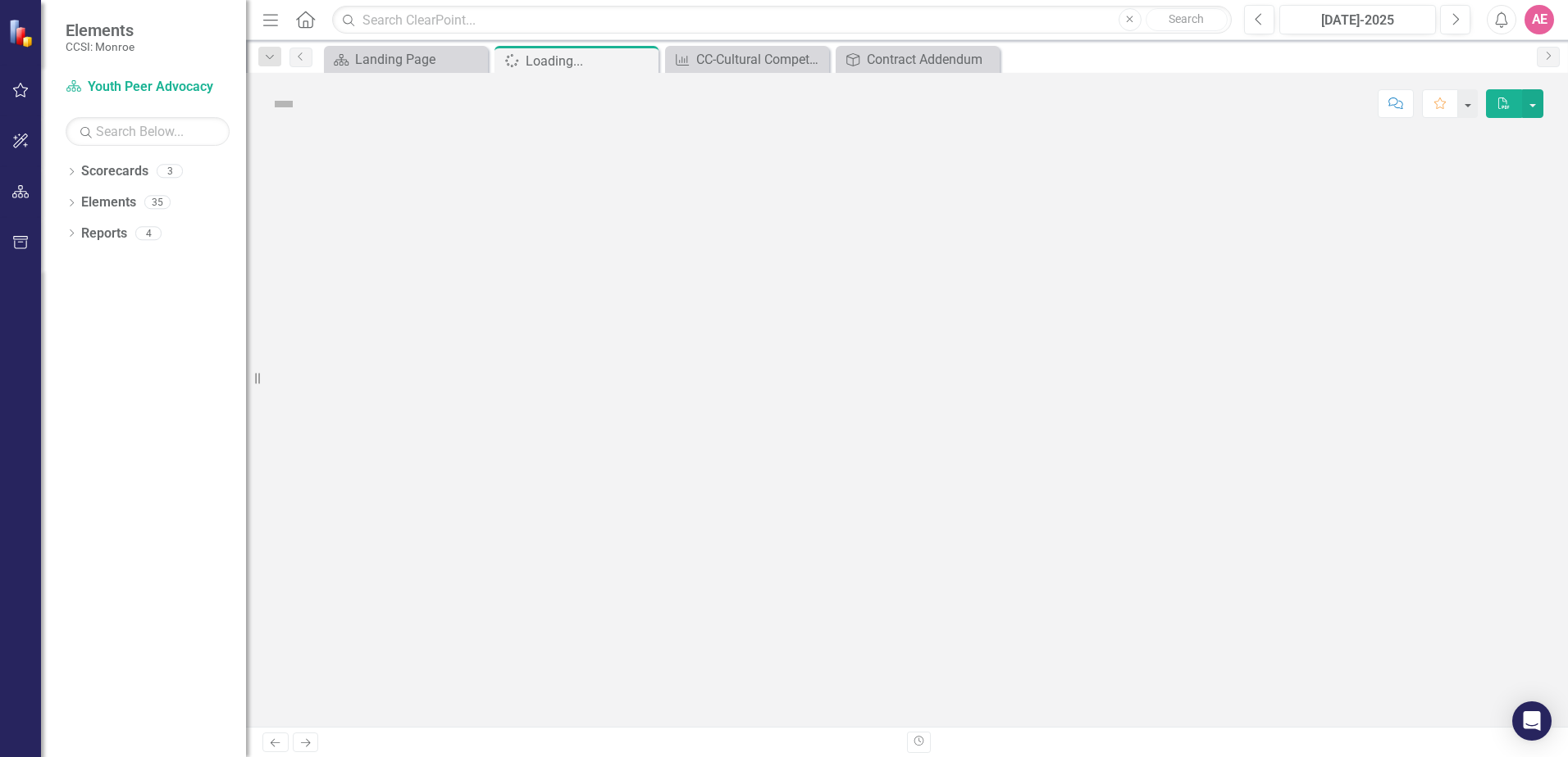
click at [782, 568] on div at bounding box center [907, 431] width 1322 height 593
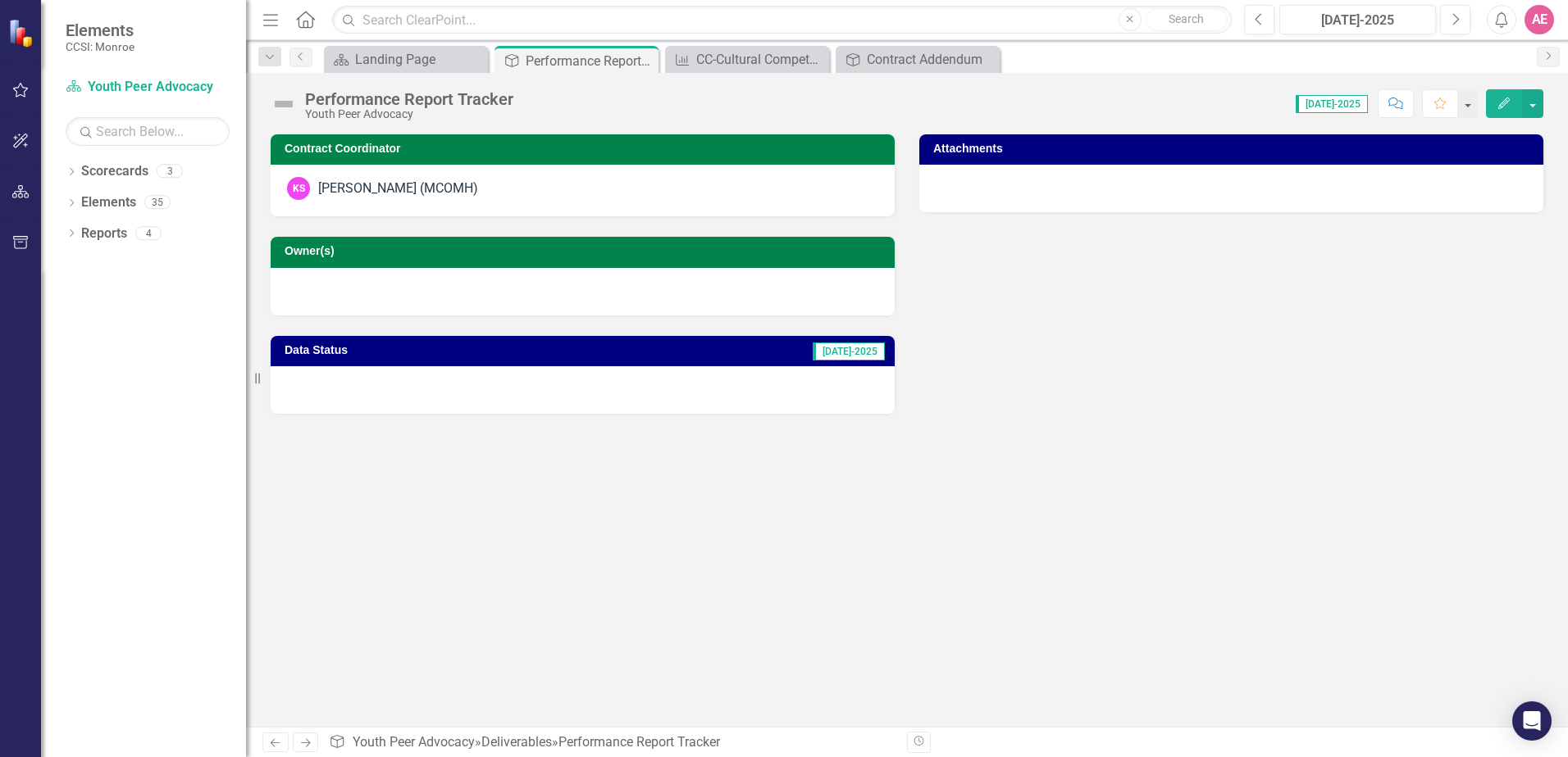
click at [1114, 198] on div at bounding box center [1230, 189] width 624 height 47
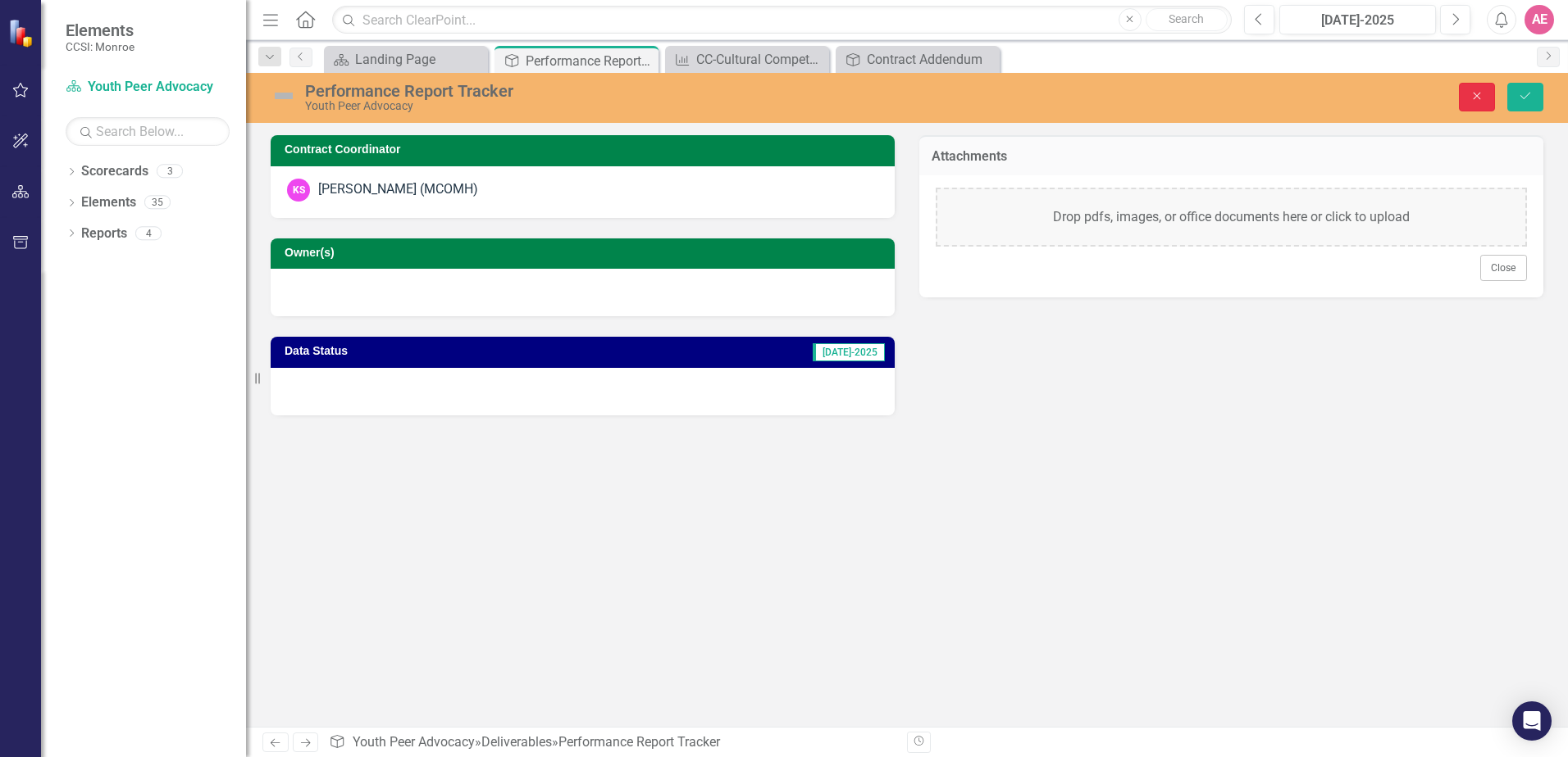
click at [1485, 91] on button "Close" at bounding box center [1477, 97] width 36 height 29
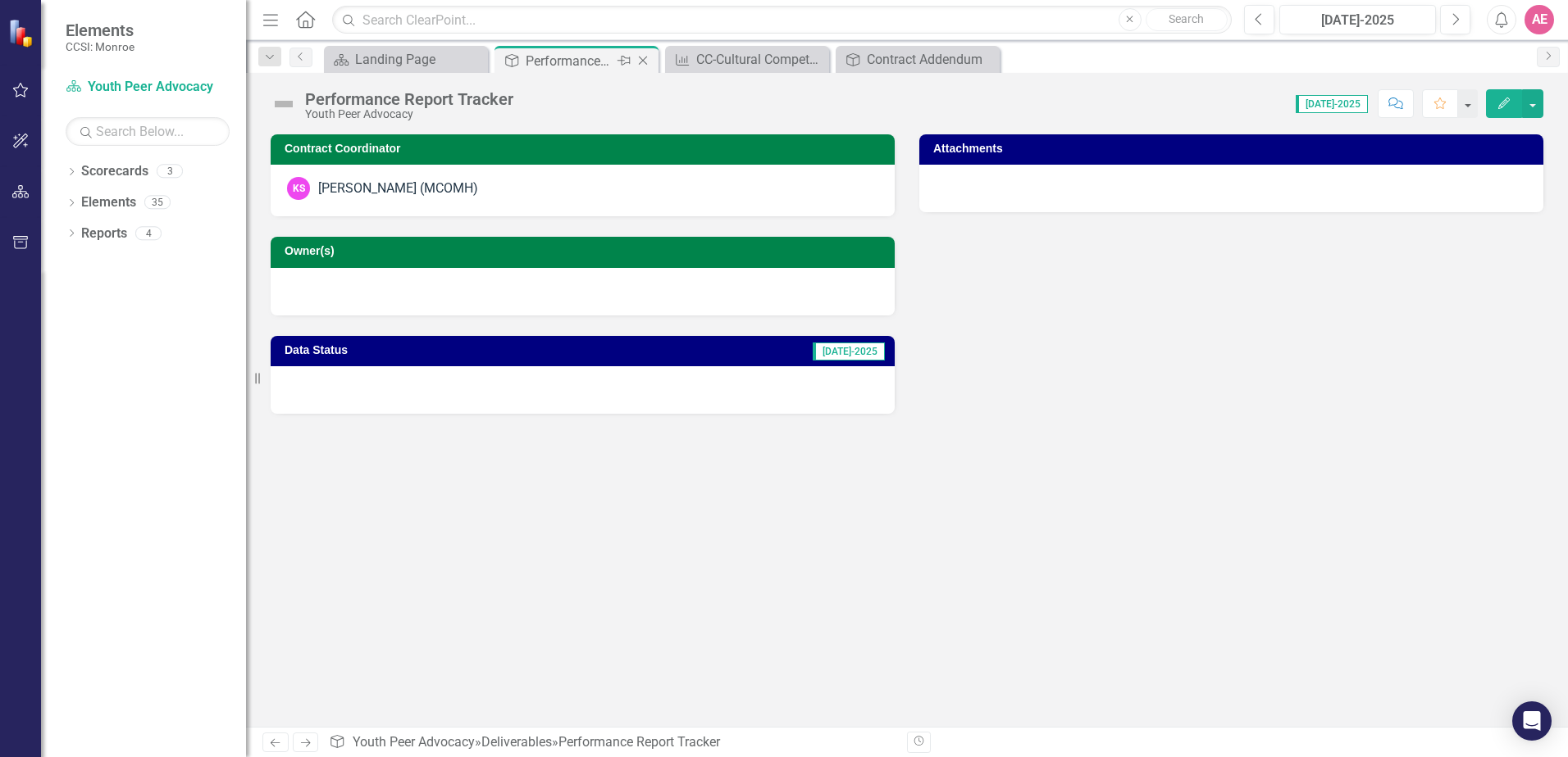
click at [640, 63] on icon "Close" at bounding box center [642, 61] width 16 height 14
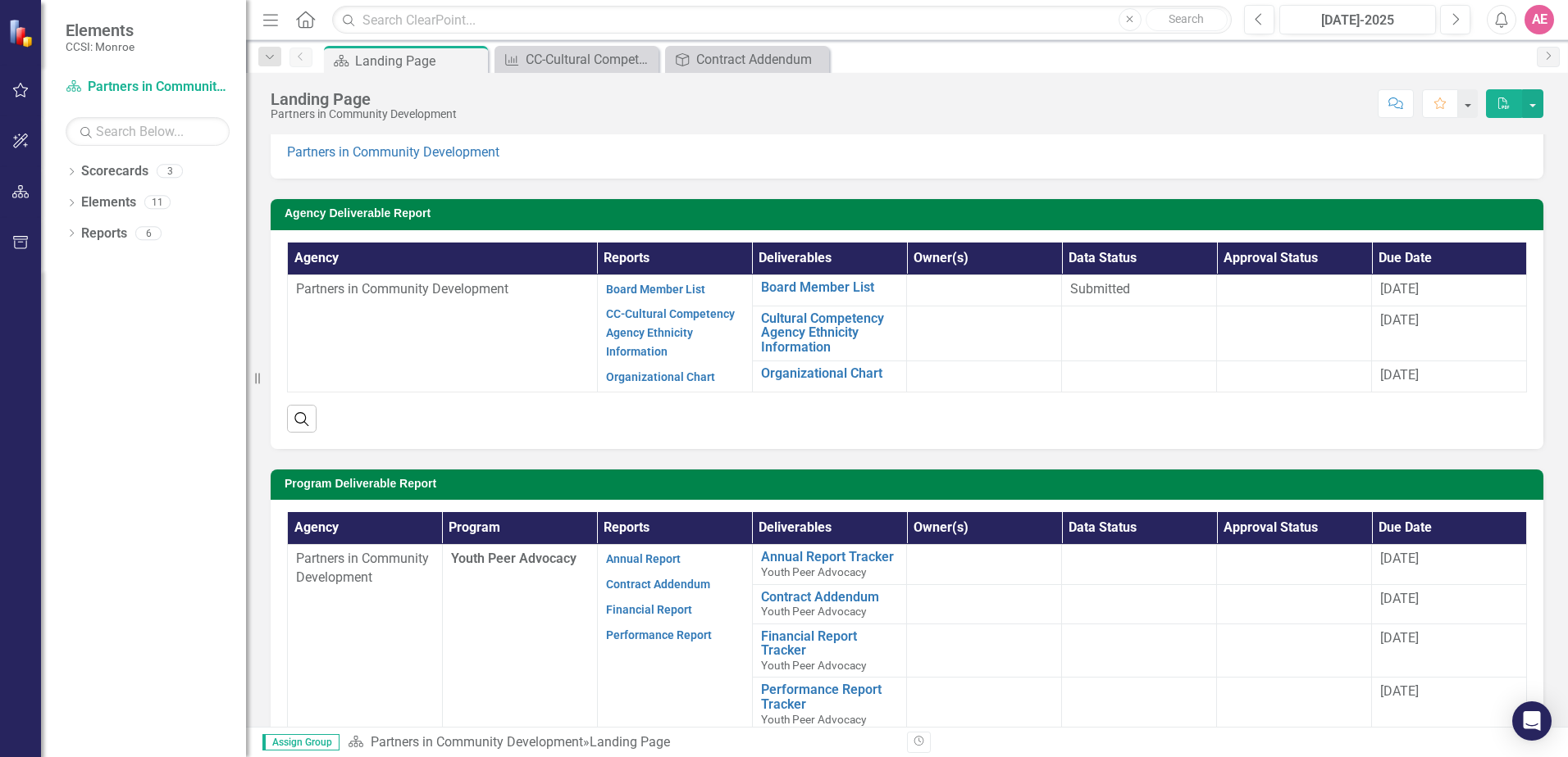
scroll to position [82, 0]
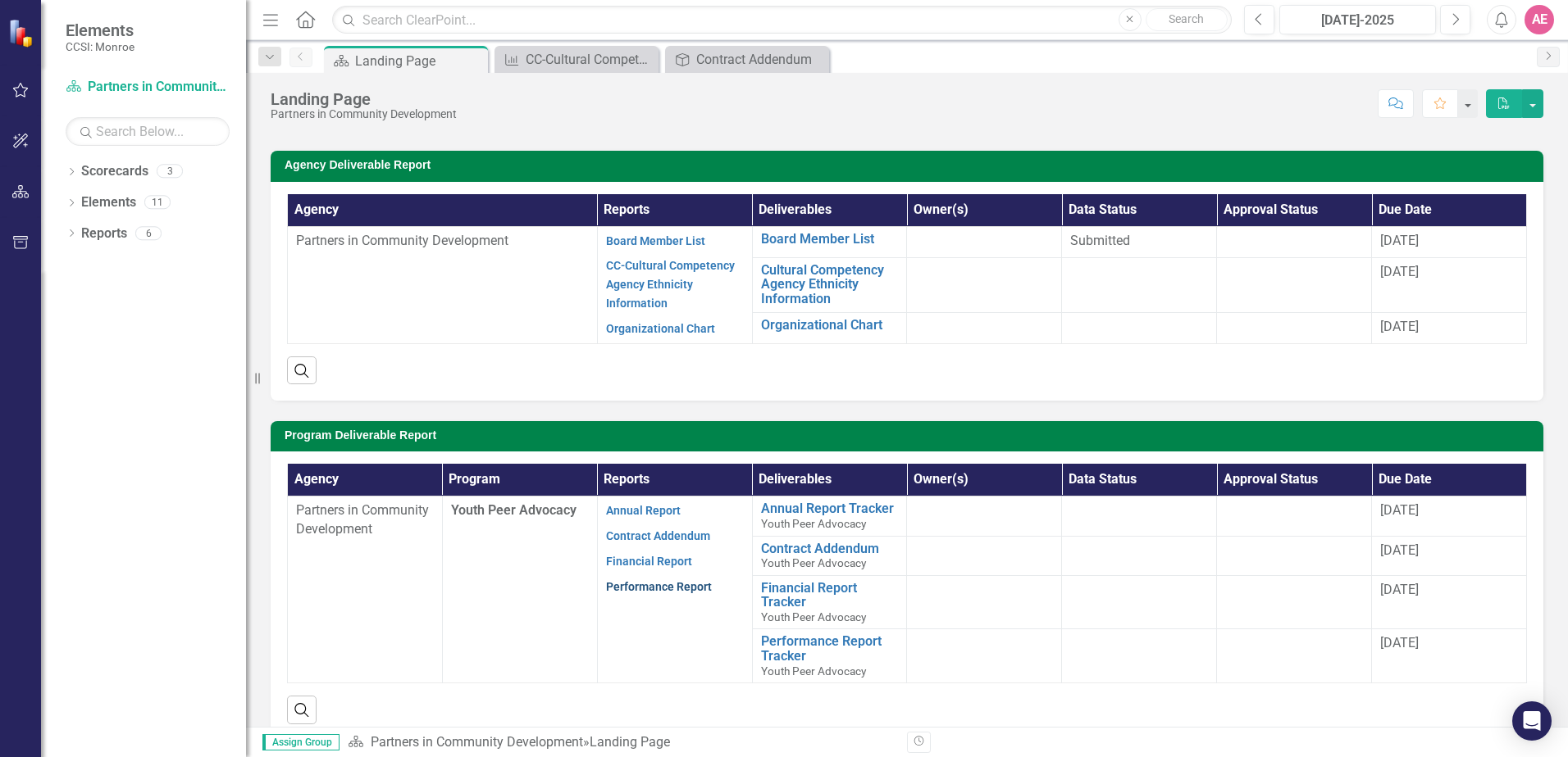
click at [689, 583] on link "Performance Report" at bounding box center [658, 587] width 106 height 14
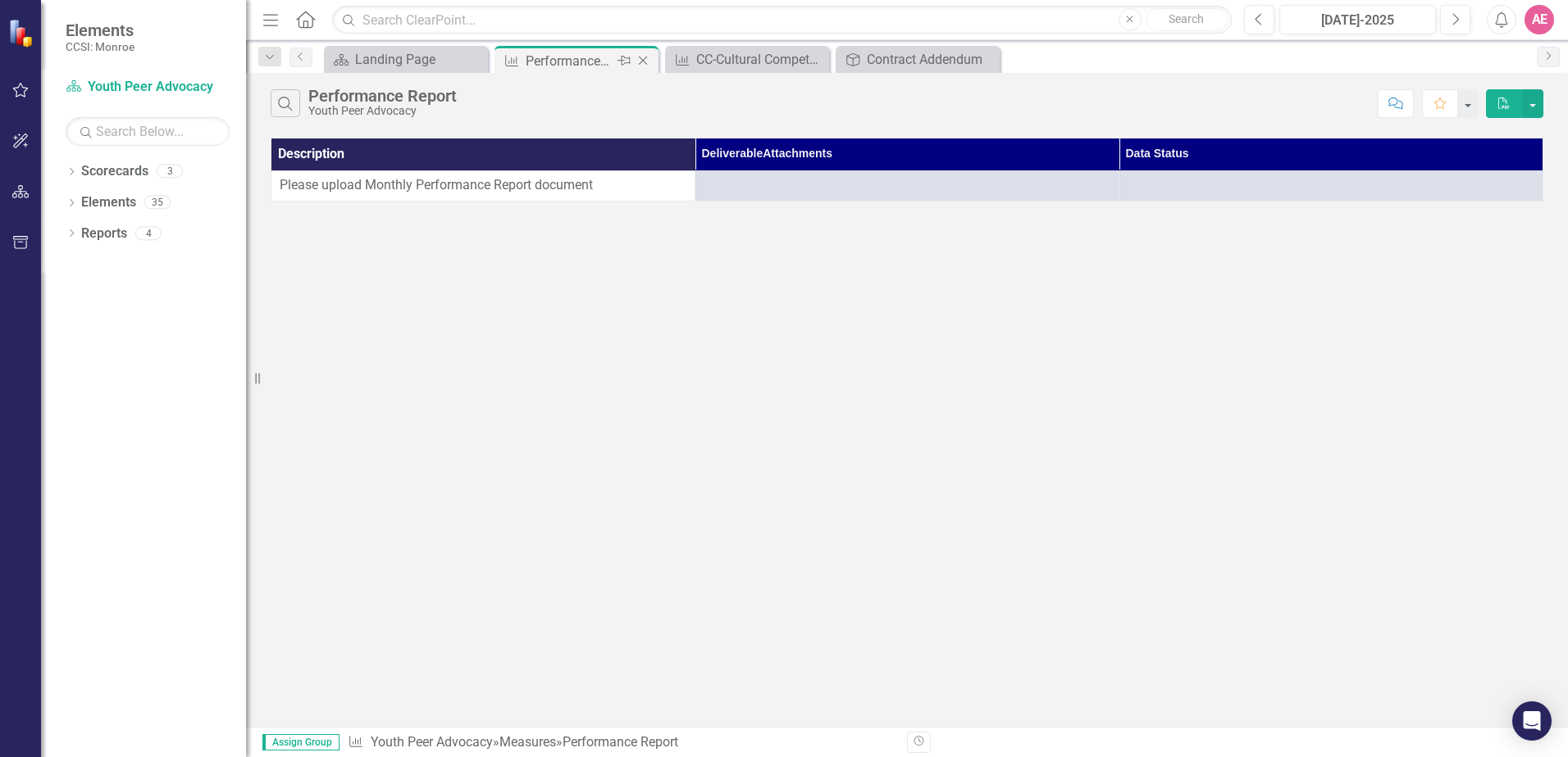
click at [650, 64] on icon "Close" at bounding box center [642, 61] width 16 height 14
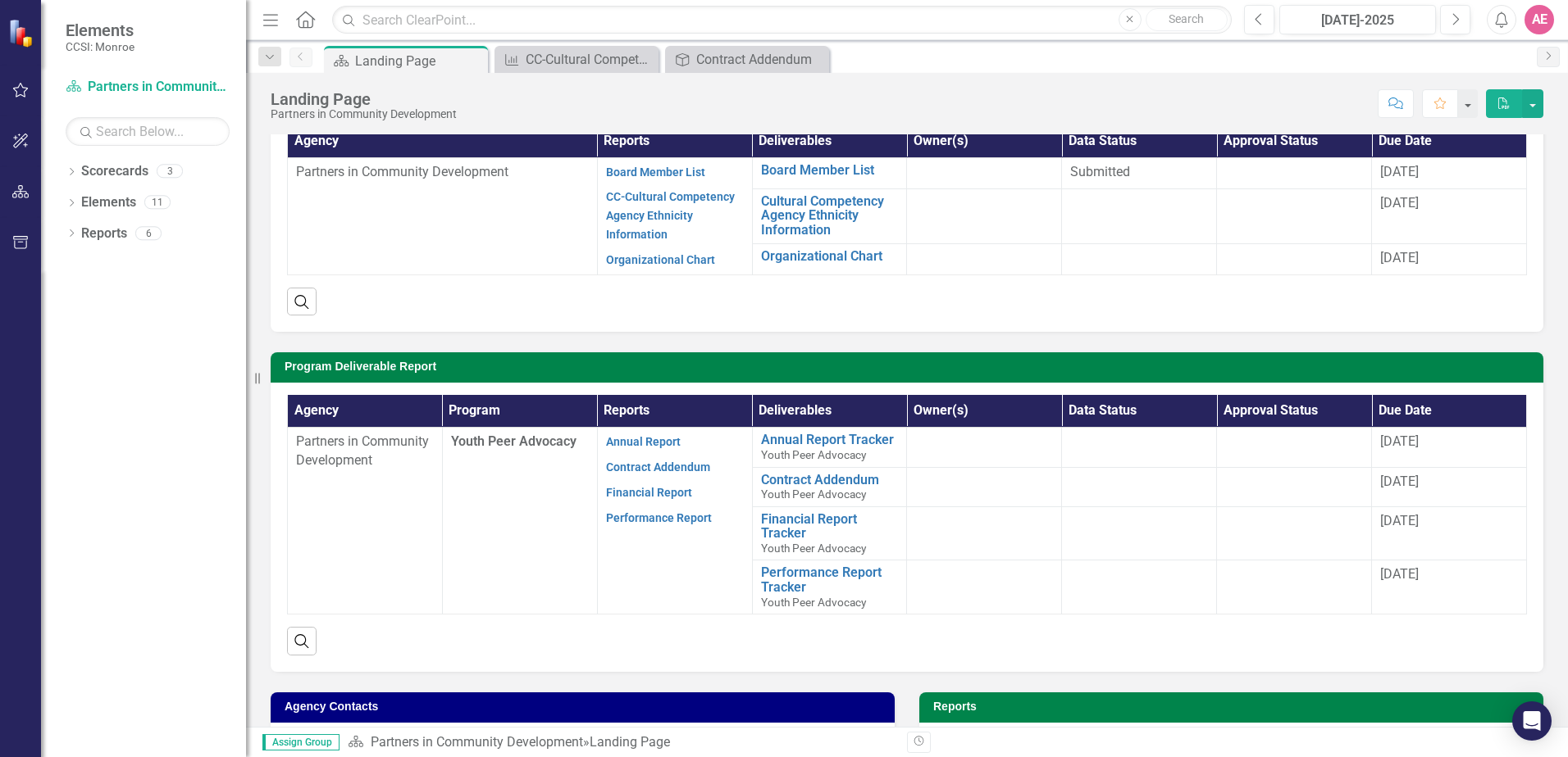
scroll to position [164, 0]
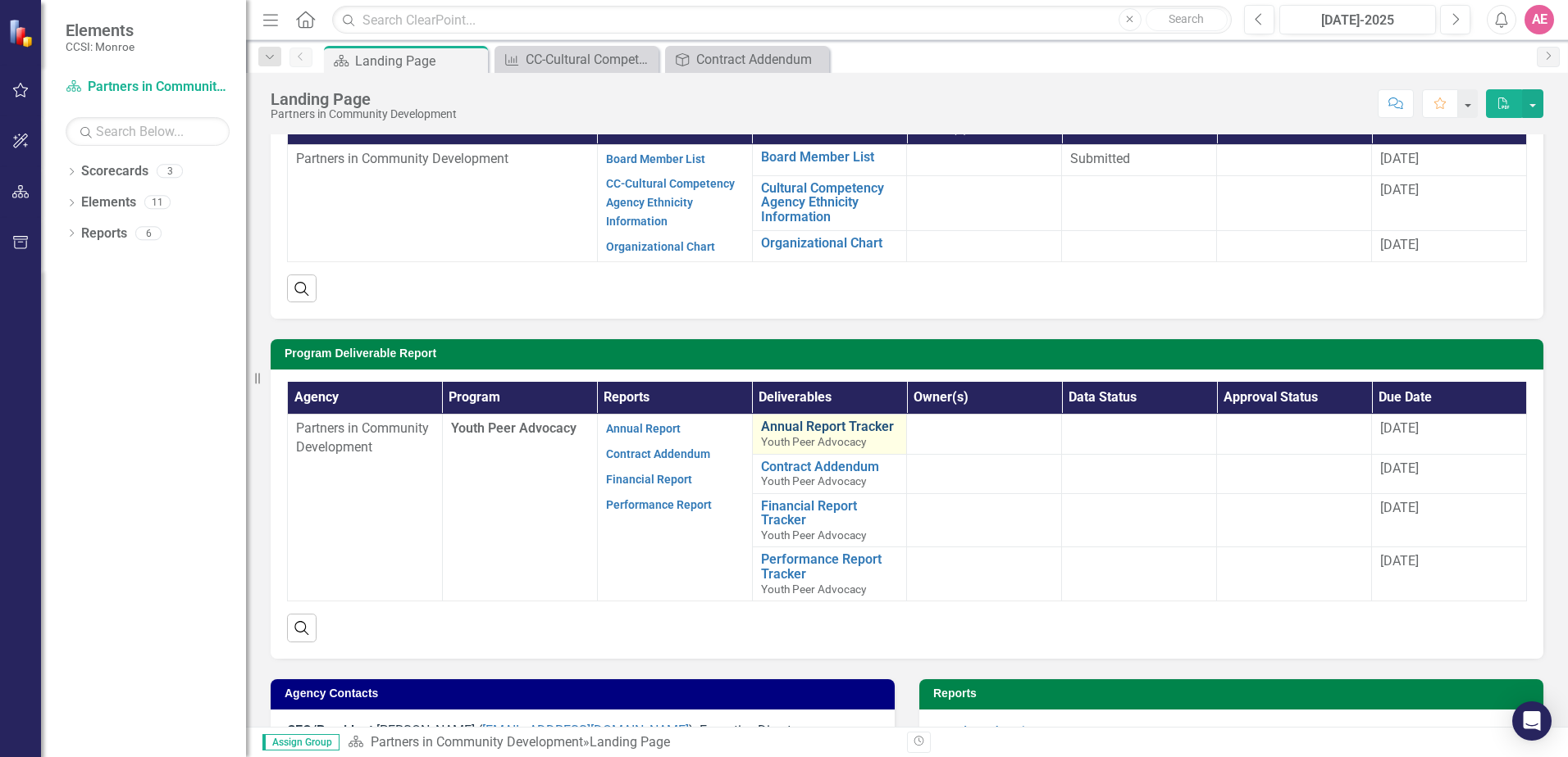
click at [825, 425] on link "Annual Report Tracker" at bounding box center [829, 426] width 138 height 14
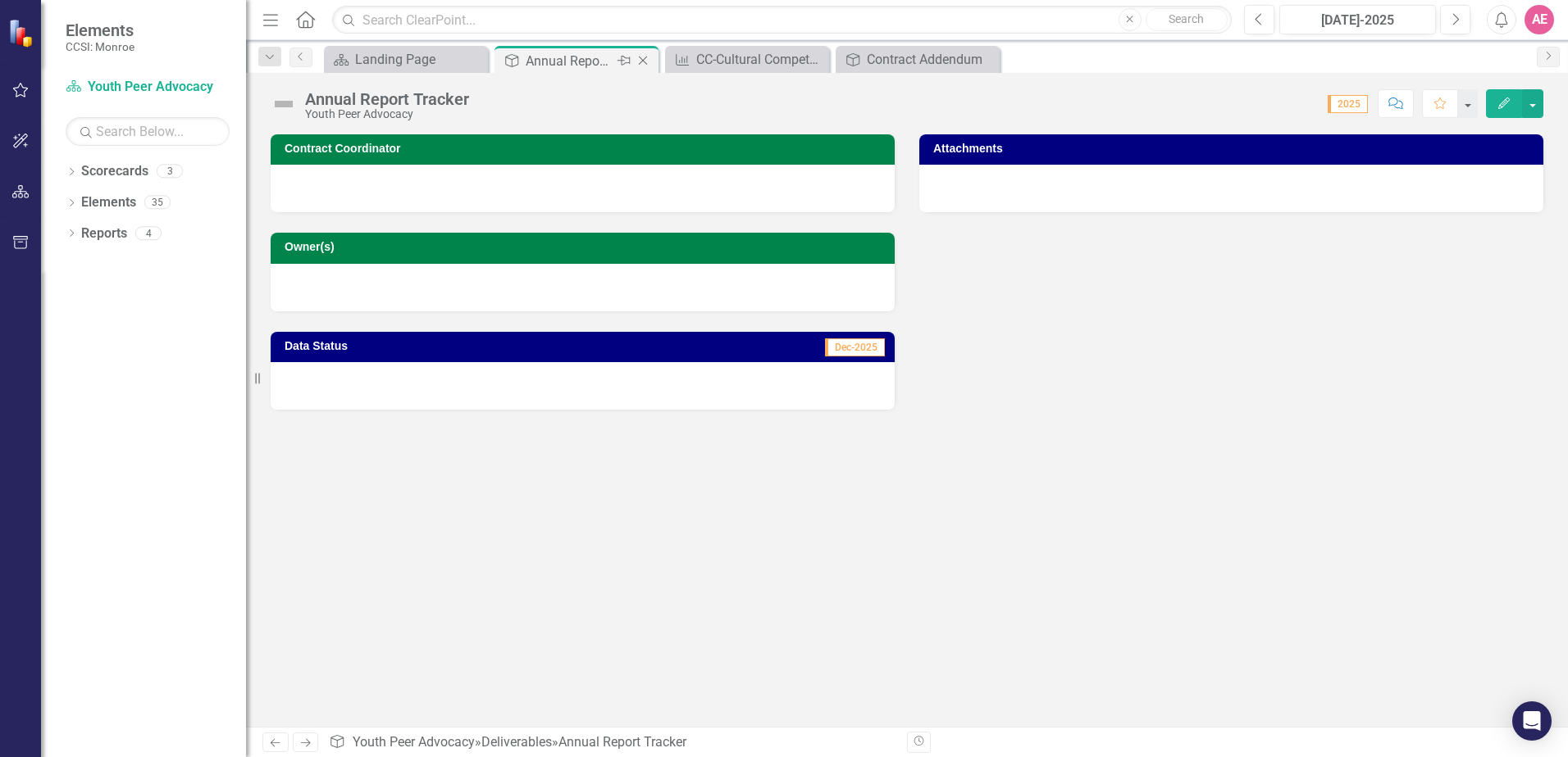
click at [645, 63] on icon "Close" at bounding box center [642, 61] width 16 height 14
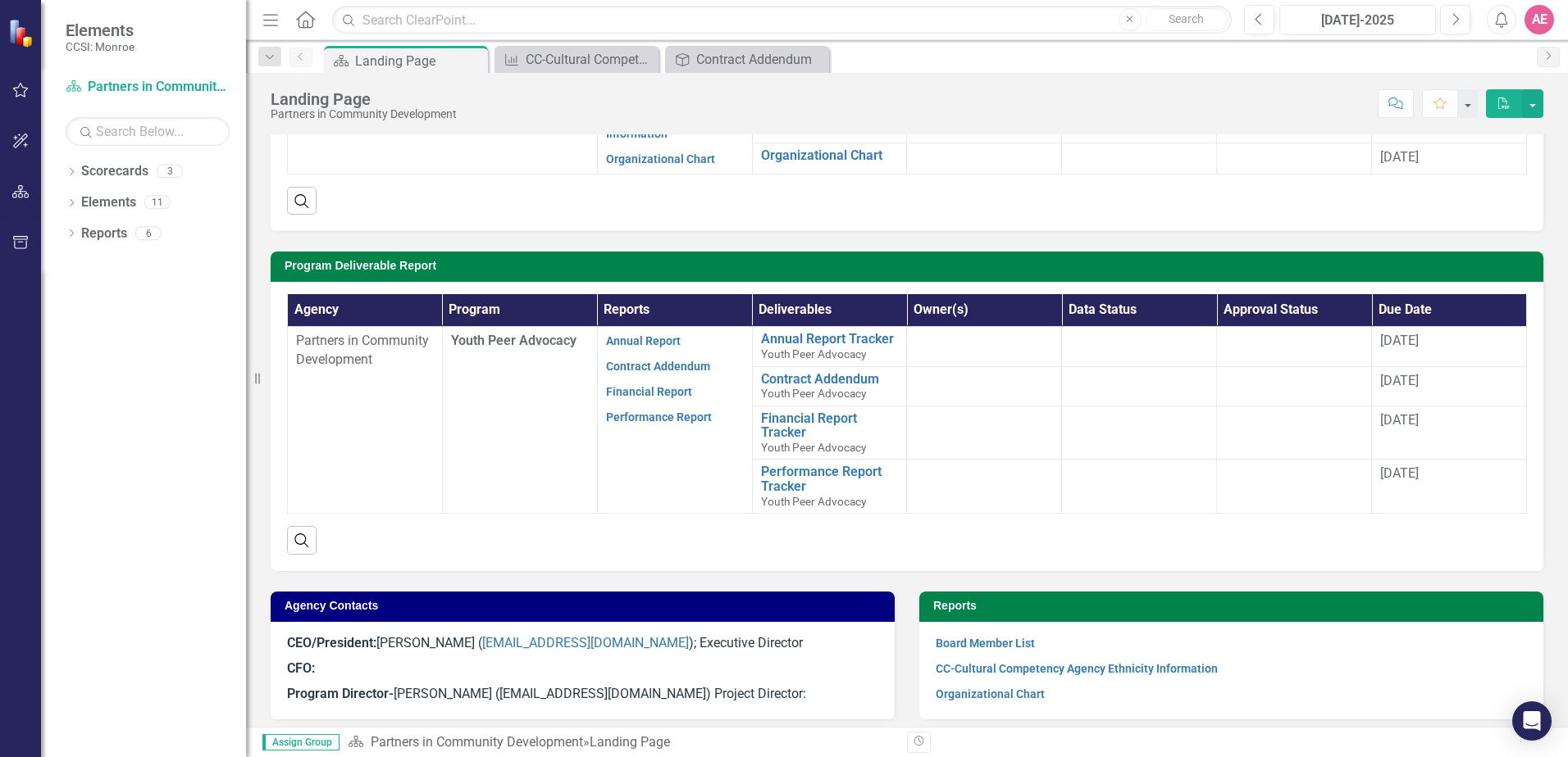
scroll to position [246, 0]
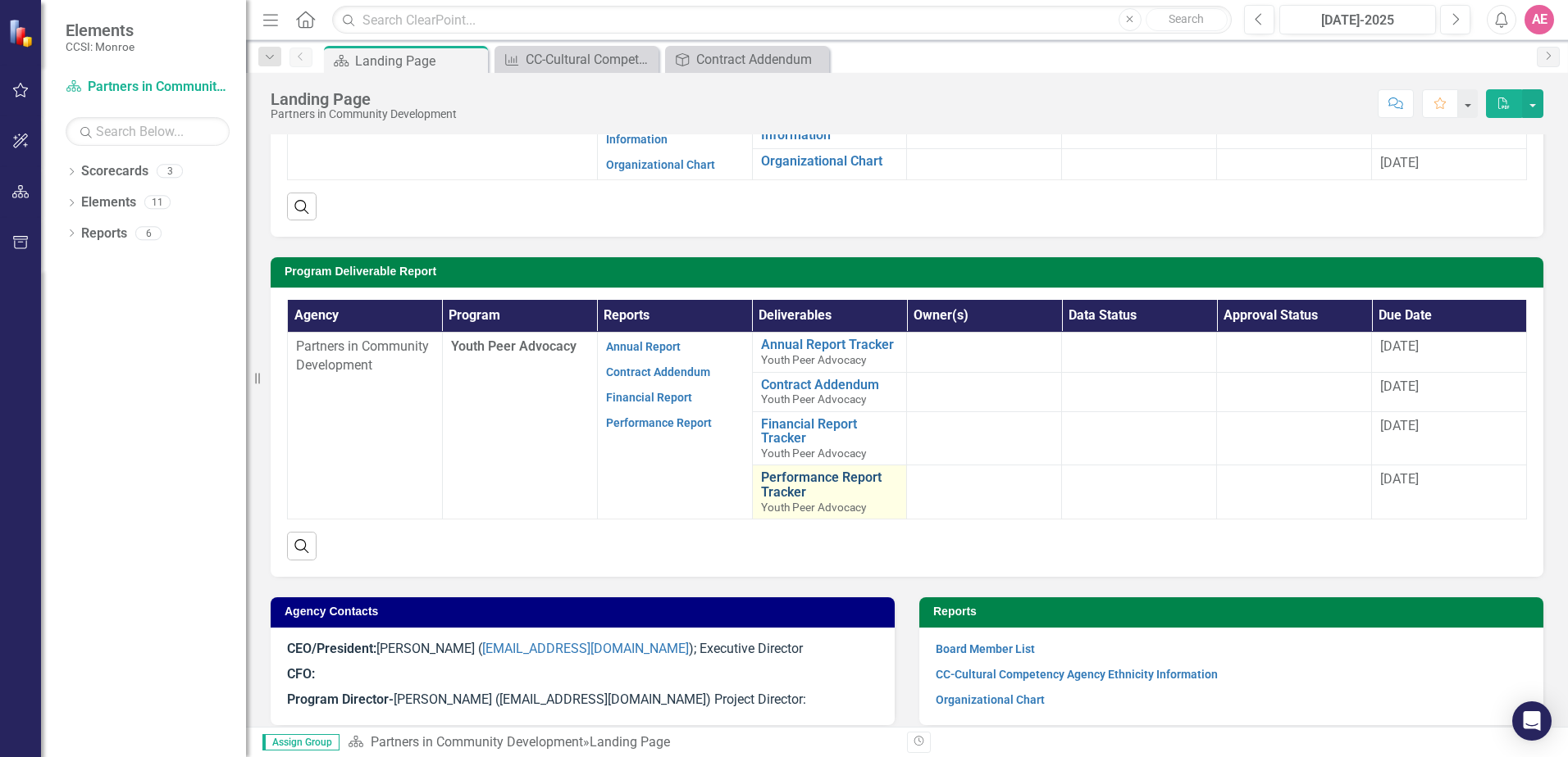
click at [816, 488] on link "Performance Report Tracker" at bounding box center [829, 485] width 138 height 29
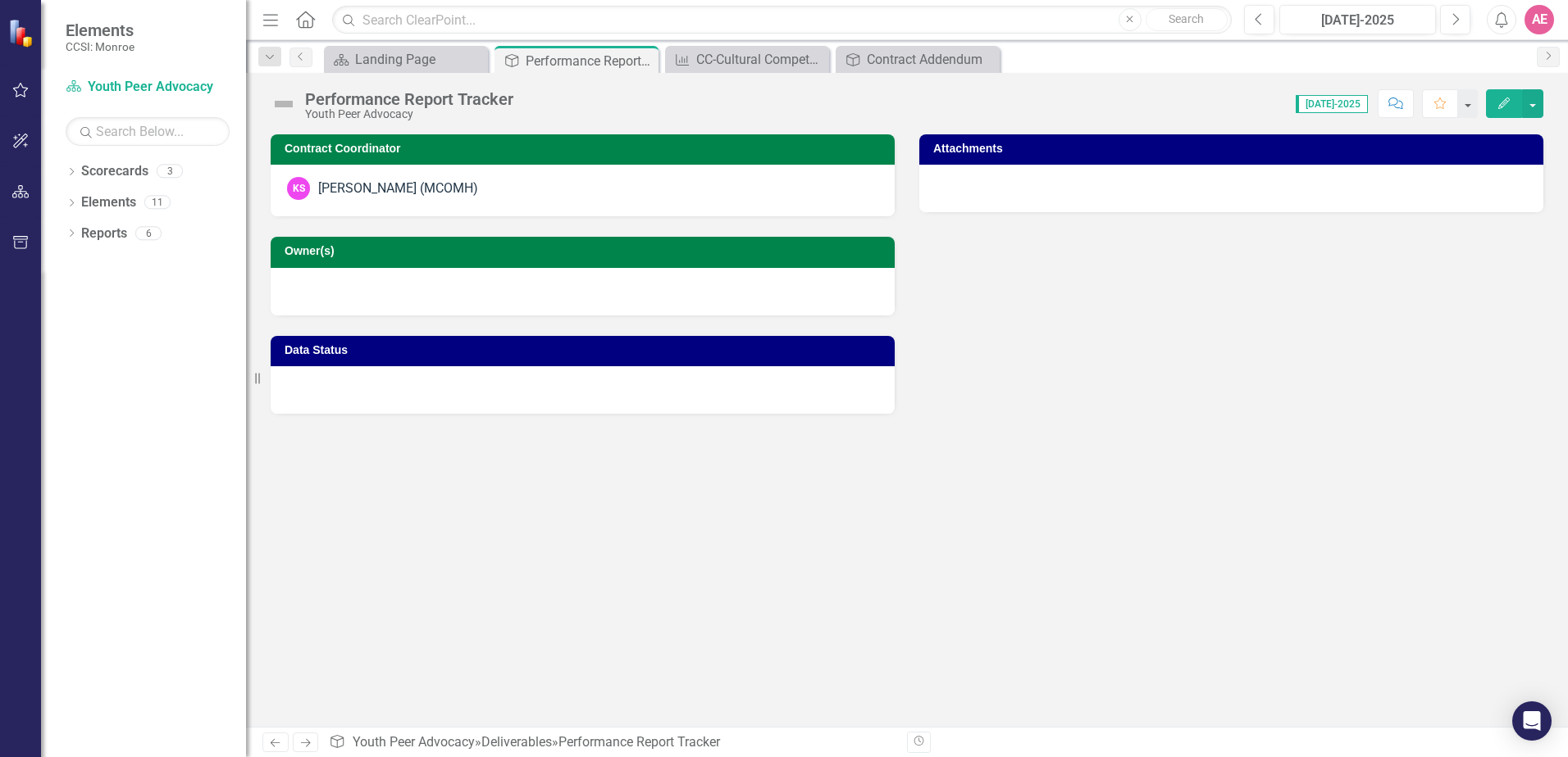
click at [822, 486] on div "Contract Coordinator KS [PERSON_NAME] (MCOMH) Owner(s) Data Status Attachments" at bounding box center [907, 431] width 1322 height 593
click at [644, 63] on icon "Close" at bounding box center [642, 61] width 16 height 14
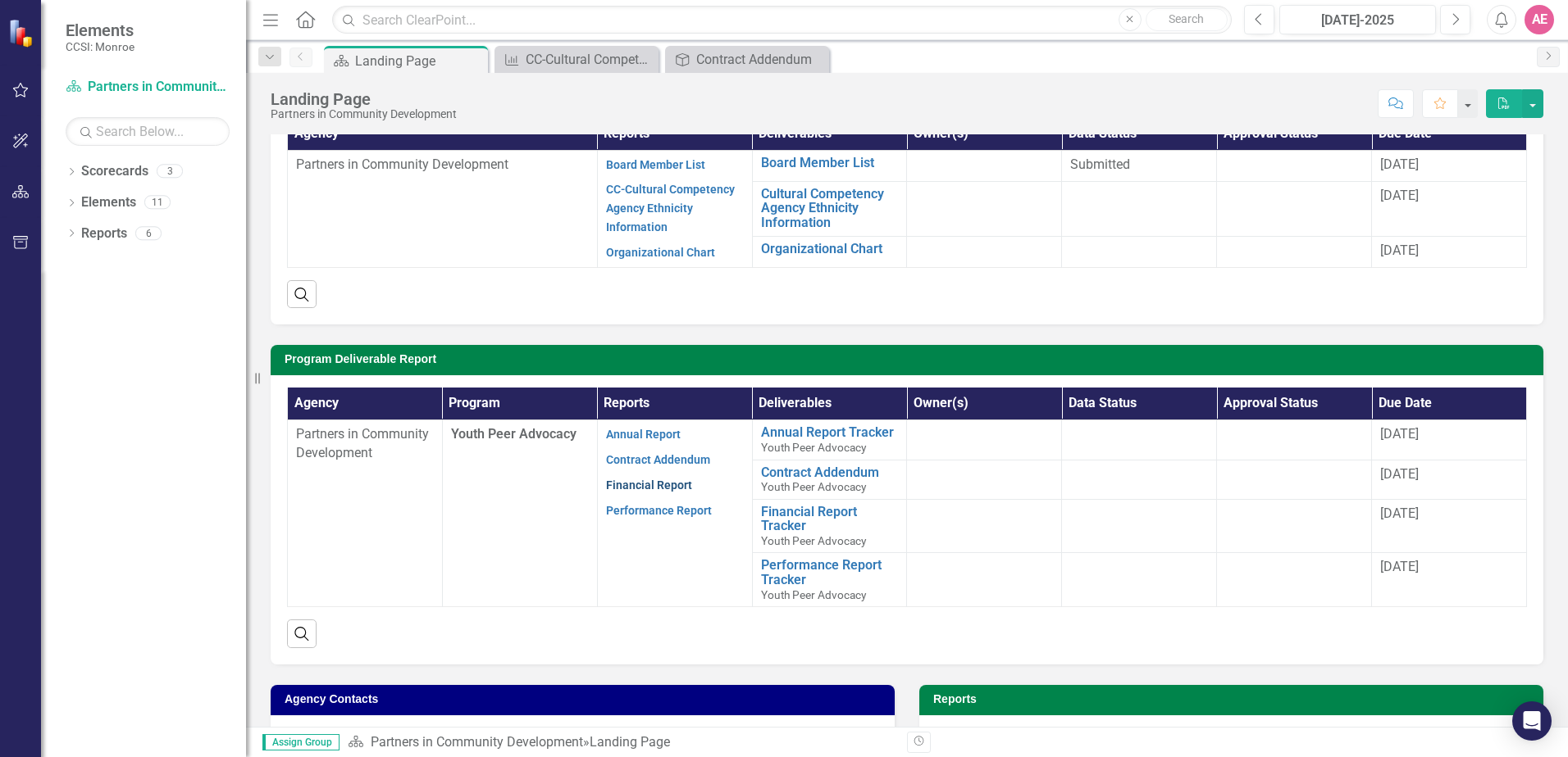
scroll to position [164, 0]
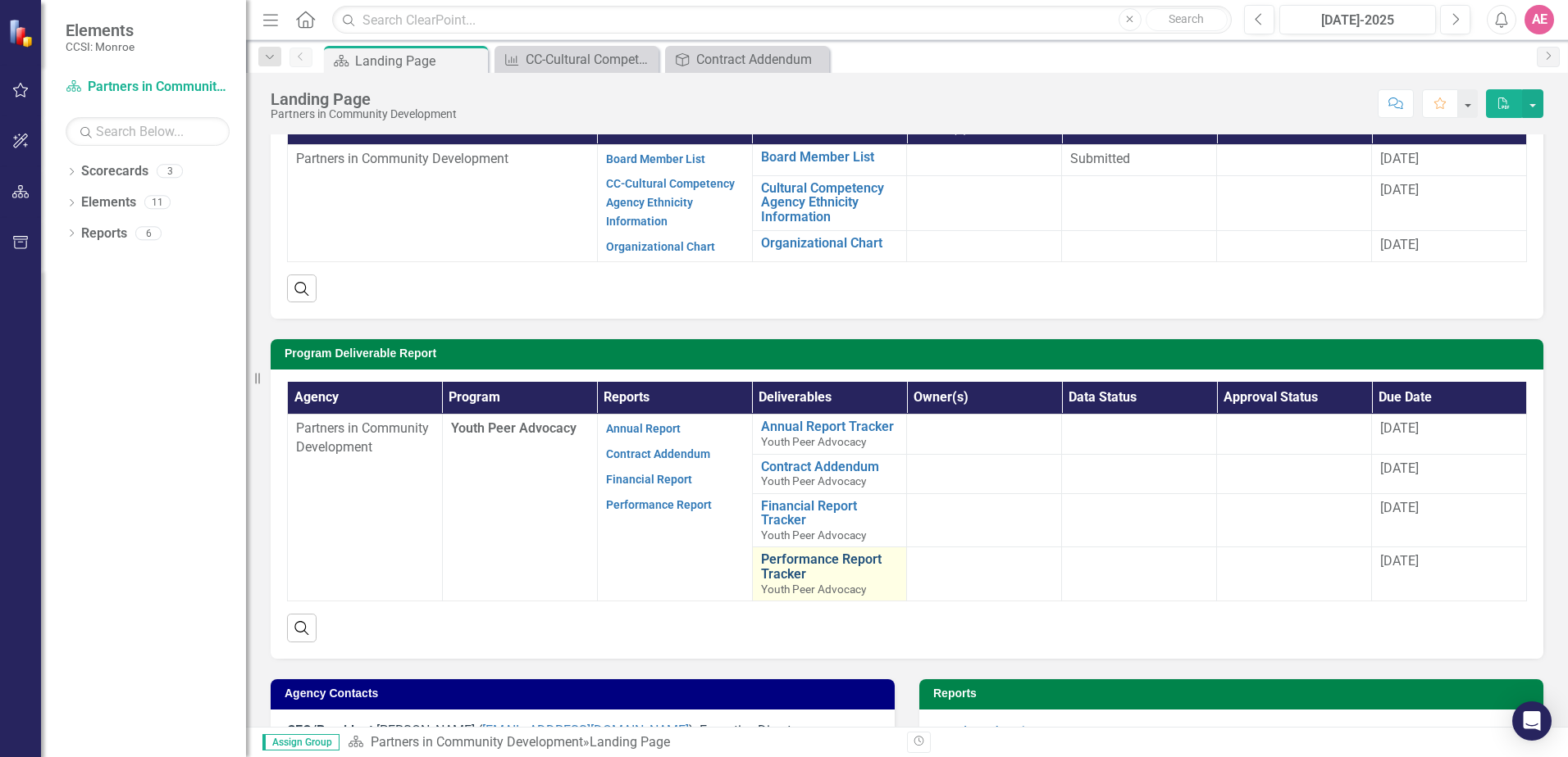
click at [850, 563] on link "Performance Report Tracker" at bounding box center [829, 567] width 138 height 29
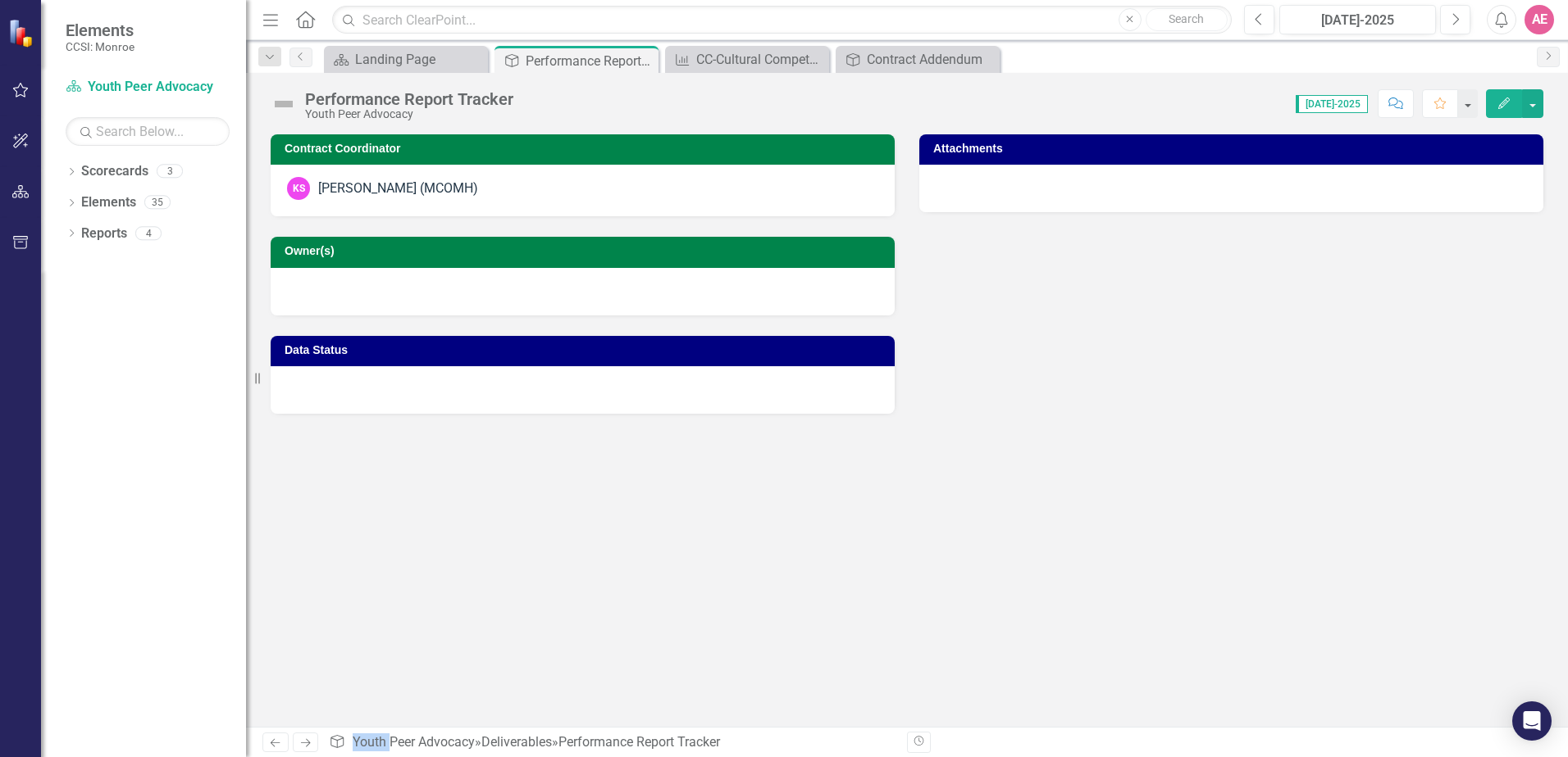
click at [850, 563] on div "Contract Coordinator KS [PERSON_NAME] (MCOMH) Owner(s) Data Status Attachments" at bounding box center [907, 431] width 1322 height 593
click at [646, 63] on icon at bounding box center [643, 61] width 9 height 9
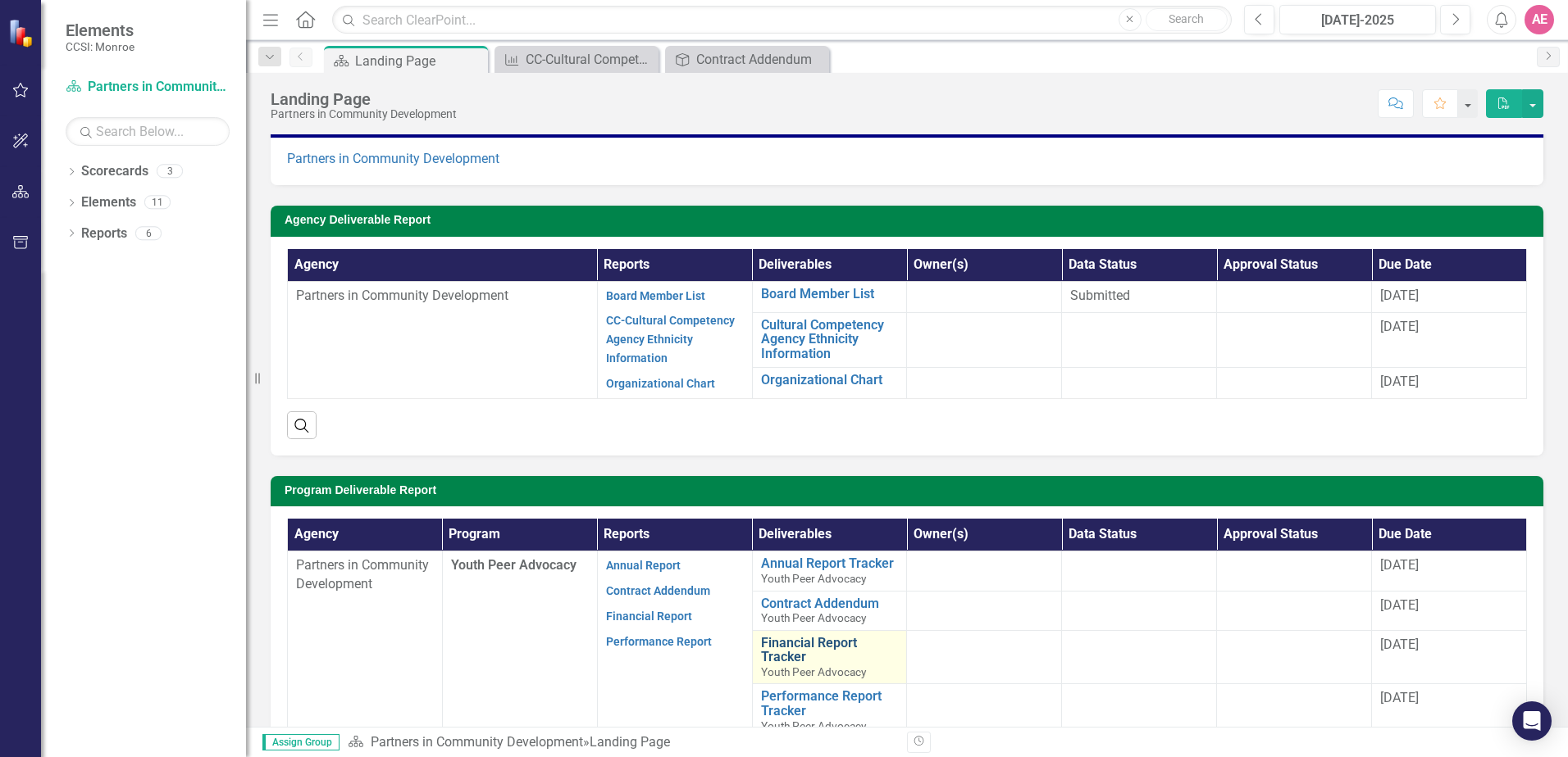
scroll to position [164, 0]
